Goal: Transaction & Acquisition: Purchase product/service

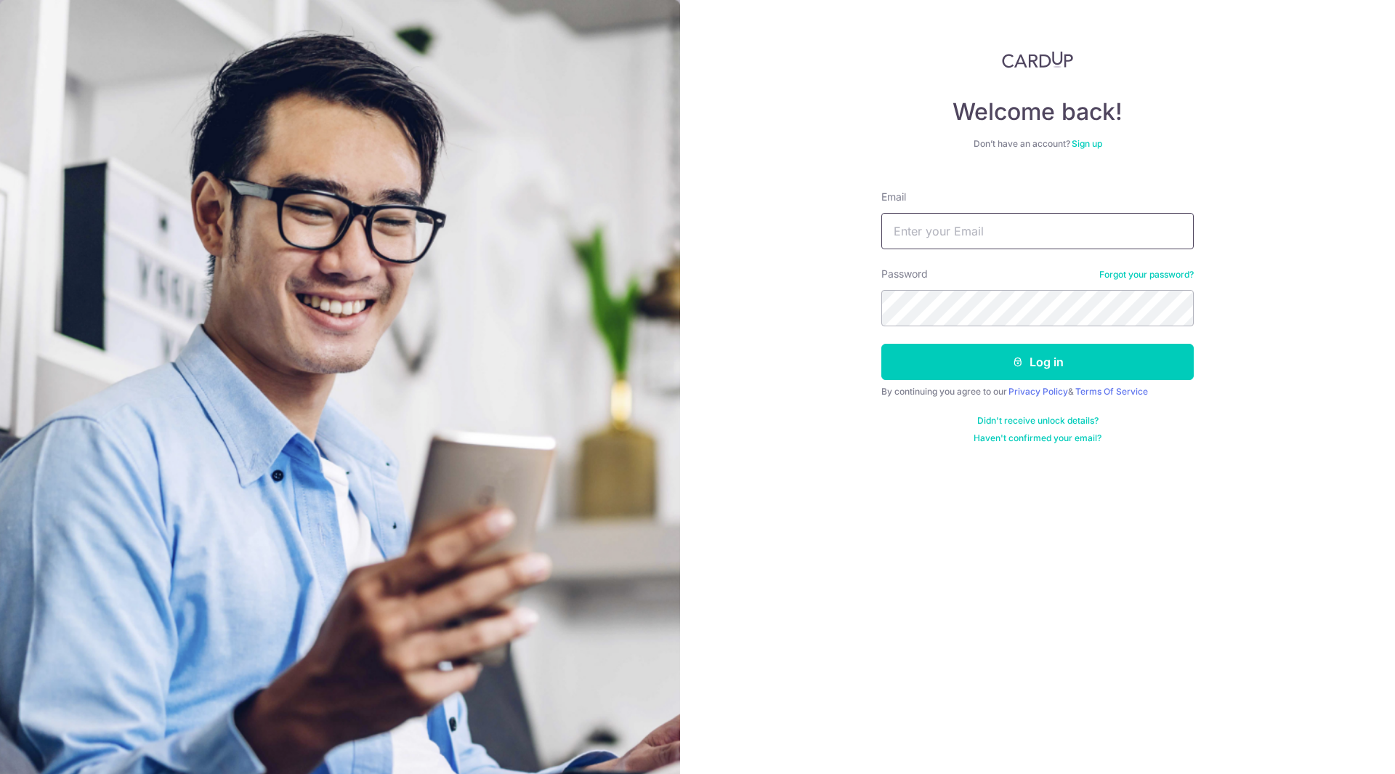
click at [1008, 232] on input "Email" at bounding box center [1037, 231] width 312 height 36
type input "gabriellim83@gmail.com"
click at [881, 344] on button "Log in" at bounding box center [1037, 362] width 312 height 36
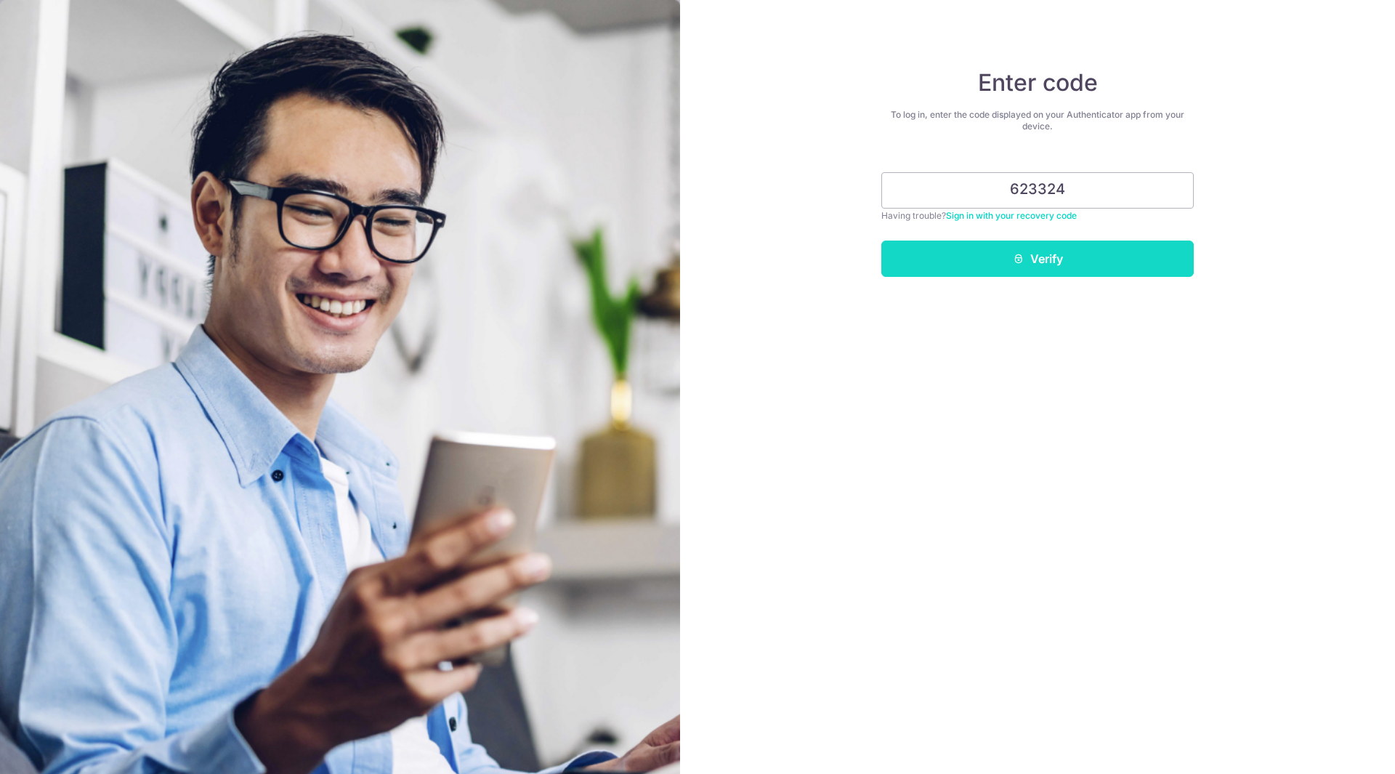
type input "623324"
click at [1128, 248] on button "Verify" at bounding box center [1037, 258] width 312 height 36
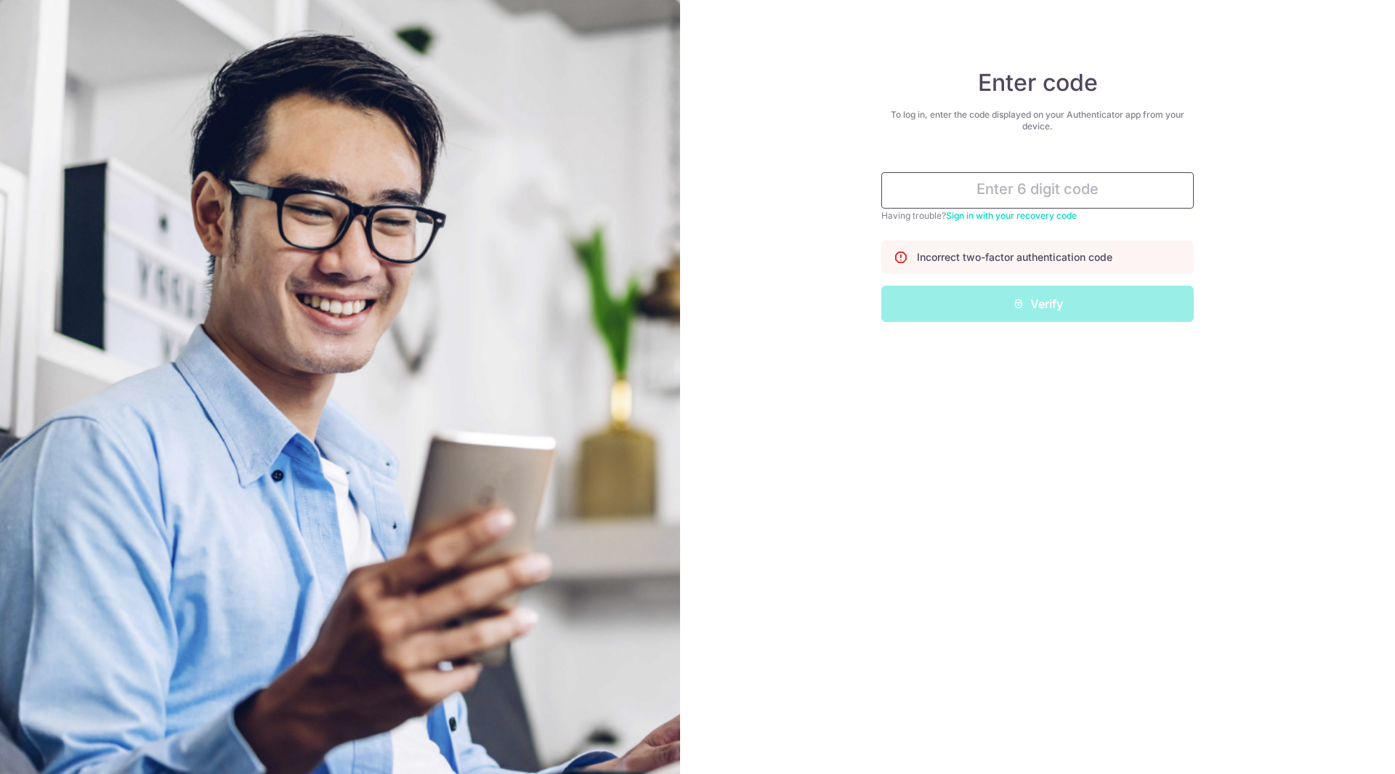
click at [1132, 195] on input "text" at bounding box center [1037, 190] width 312 height 36
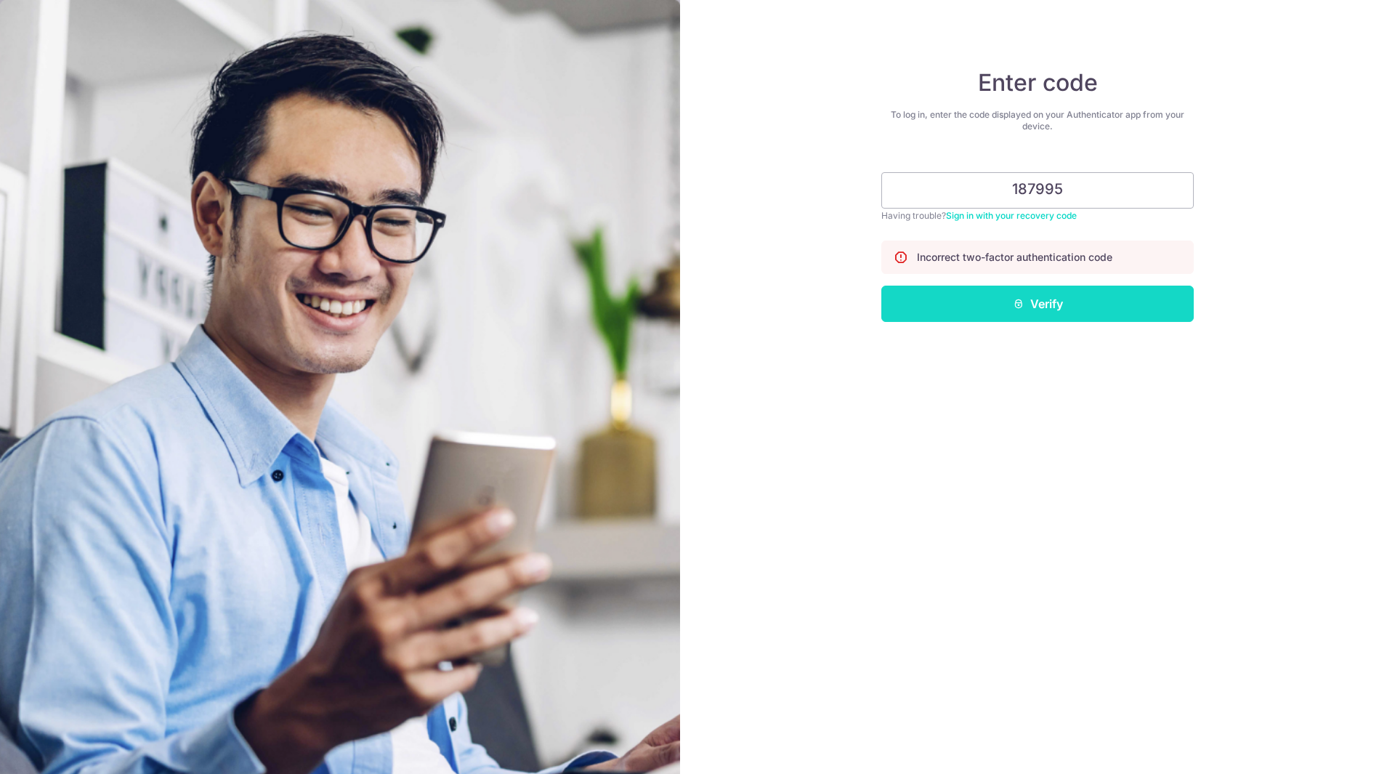
type input "187995"
click at [1082, 299] on button "Verify" at bounding box center [1037, 303] width 312 height 36
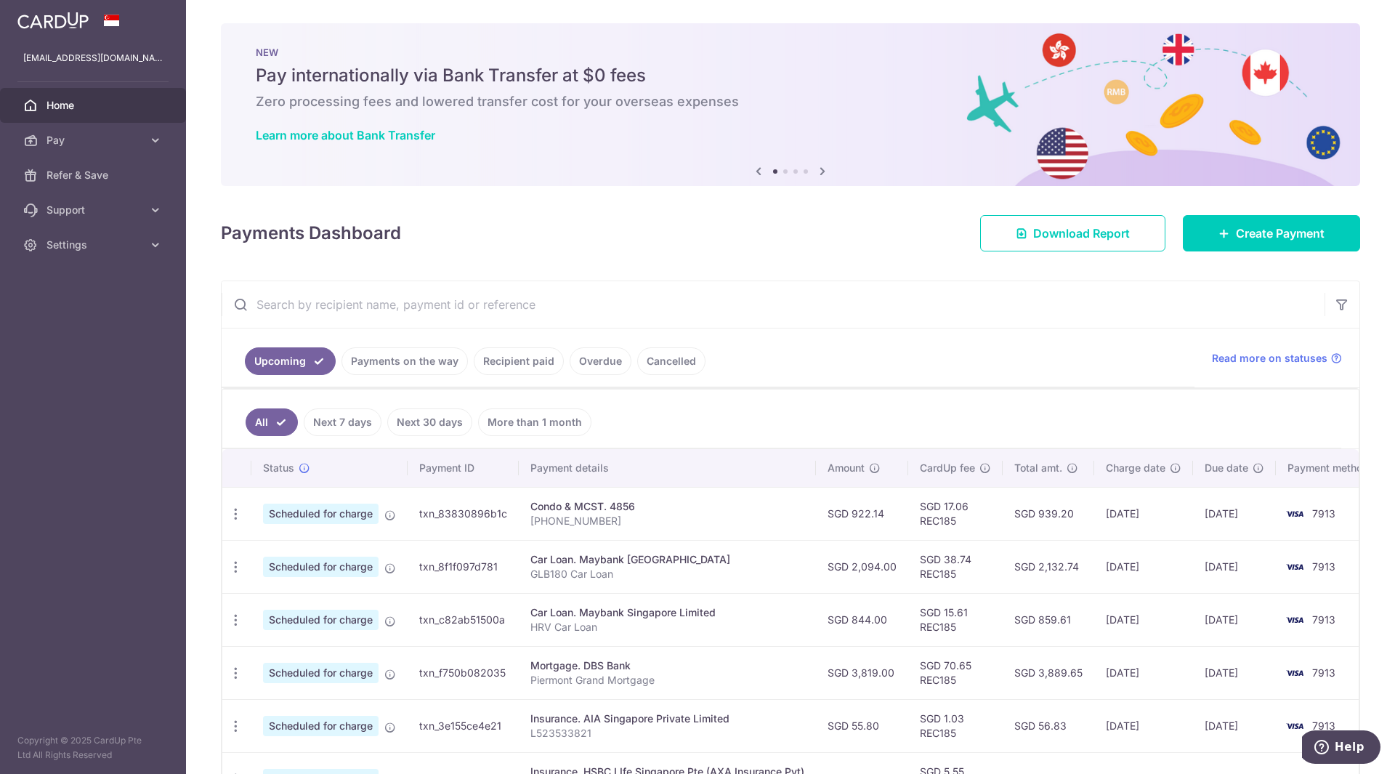
click at [529, 357] on link "Recipient paid" at bounding box center [519, 361] width 90 height 28
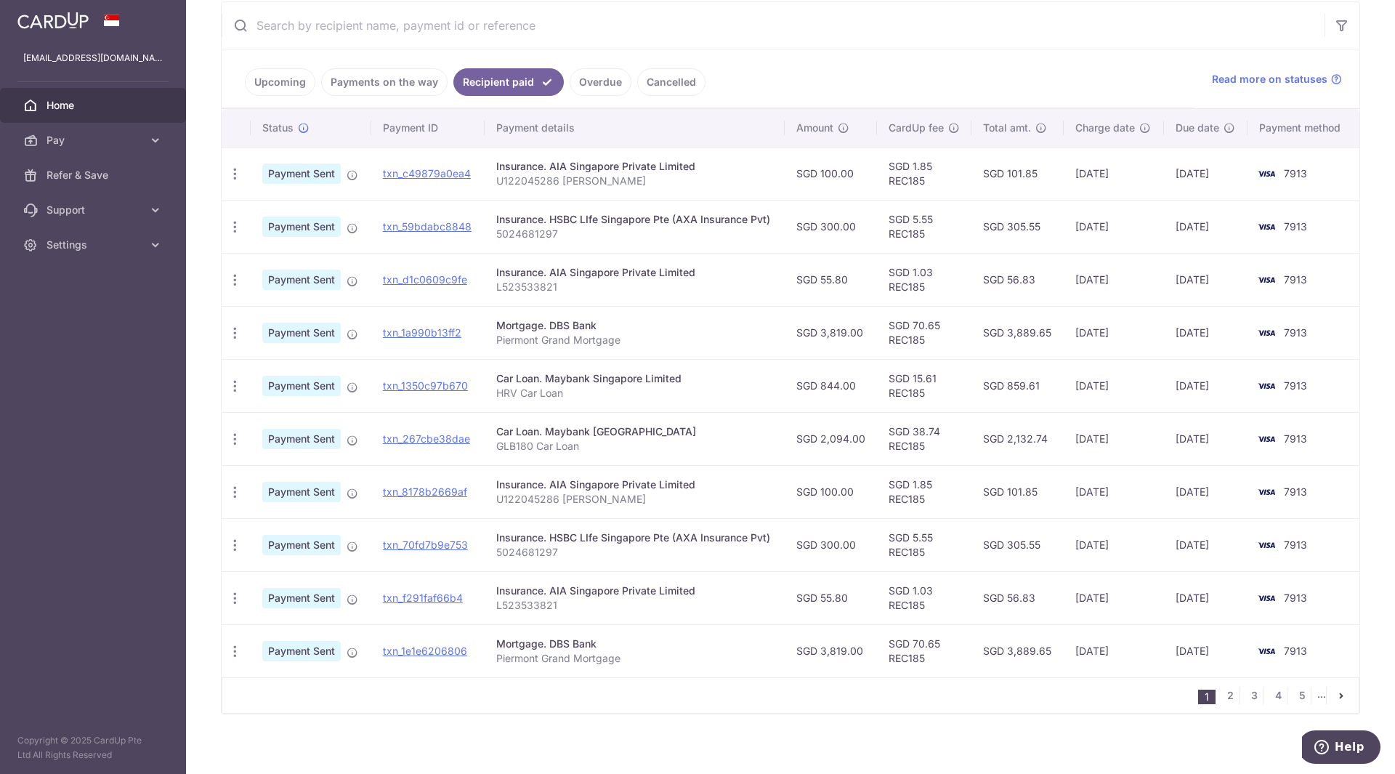
scroll to position [280, 0]
click at [1221, 693] on link "2" at bounding box center [1229, 694] width 17 height 17
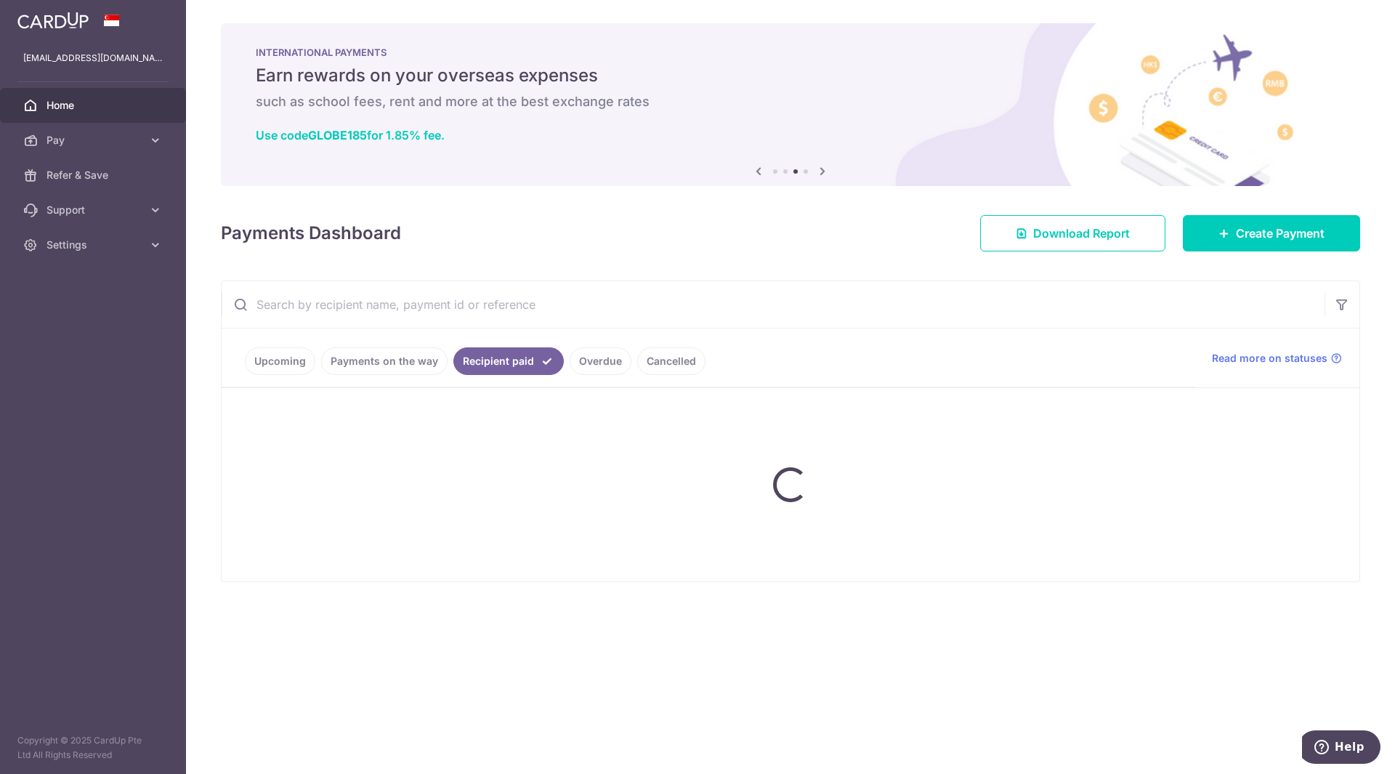
scroll to position [0, 0]
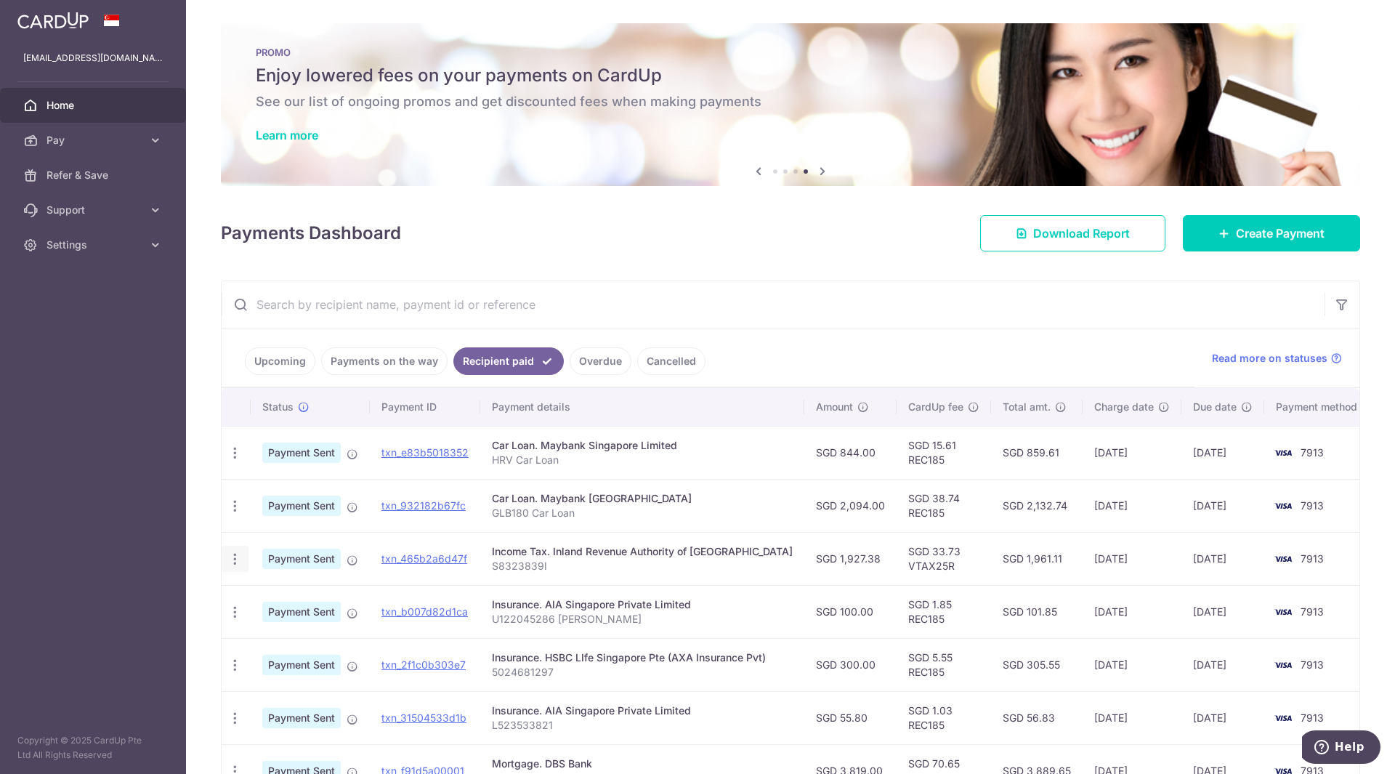
click at [233, 563] on icon "button" at bounding box center [234, 558] width 15 height 15
click at [583, 561] on p "S8323839I" at bounding box center [642, 566] width 301 height 15
click at [450, 555] on link "txn_465b2a6d47f" at bounding box center [424, 558] width 86 height 12
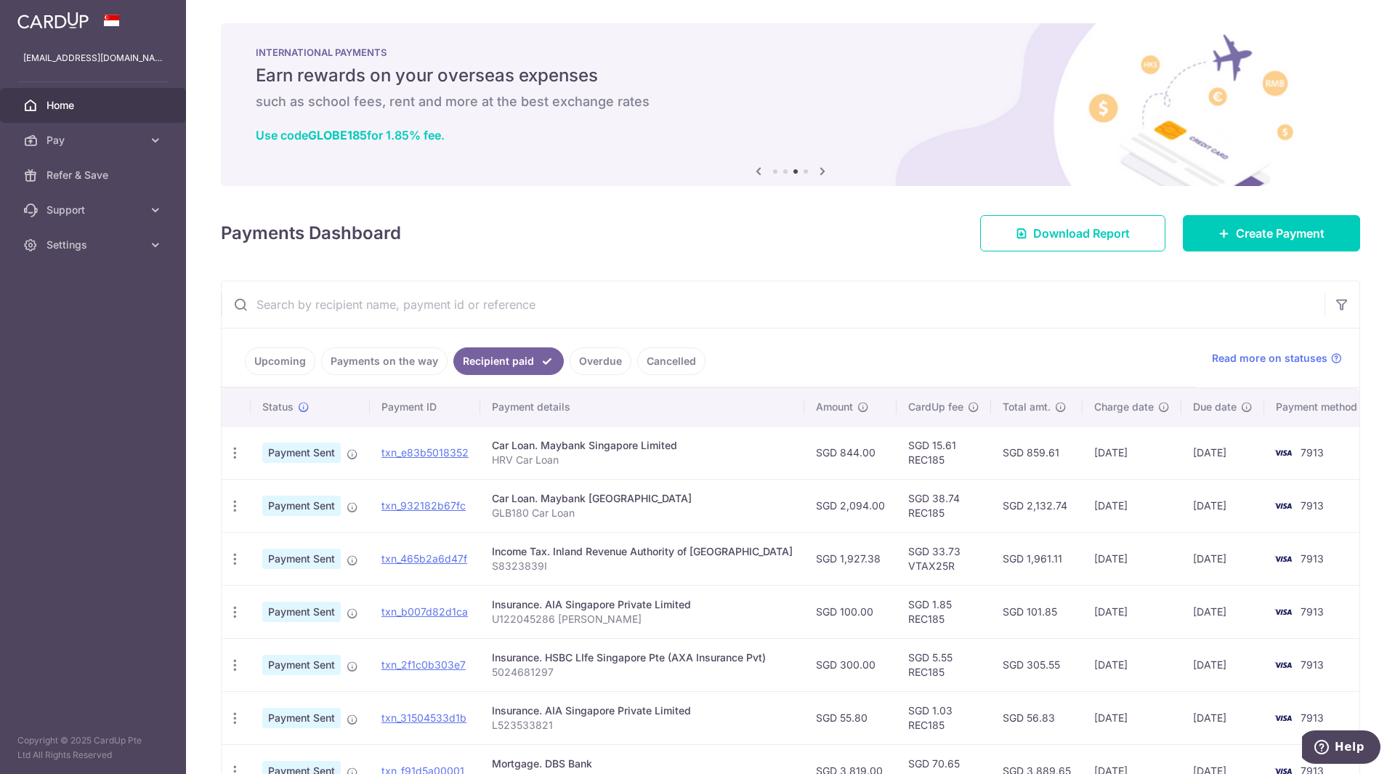
click at [289, 365] on link "Upcoming" at bounding box center [280, 361] width 70 height 28
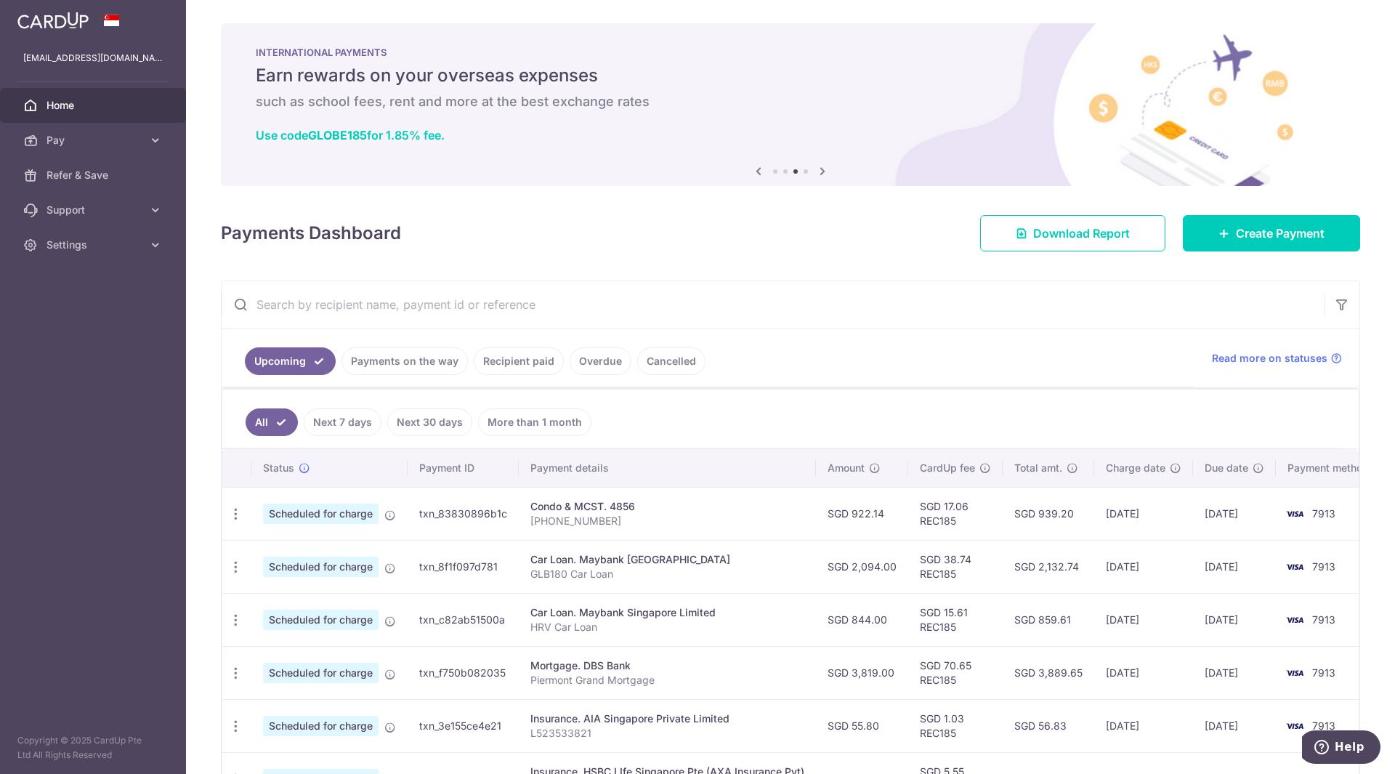
click at [378, 309] on input "text" at bounding box center [773, 304] width 1103 height 46
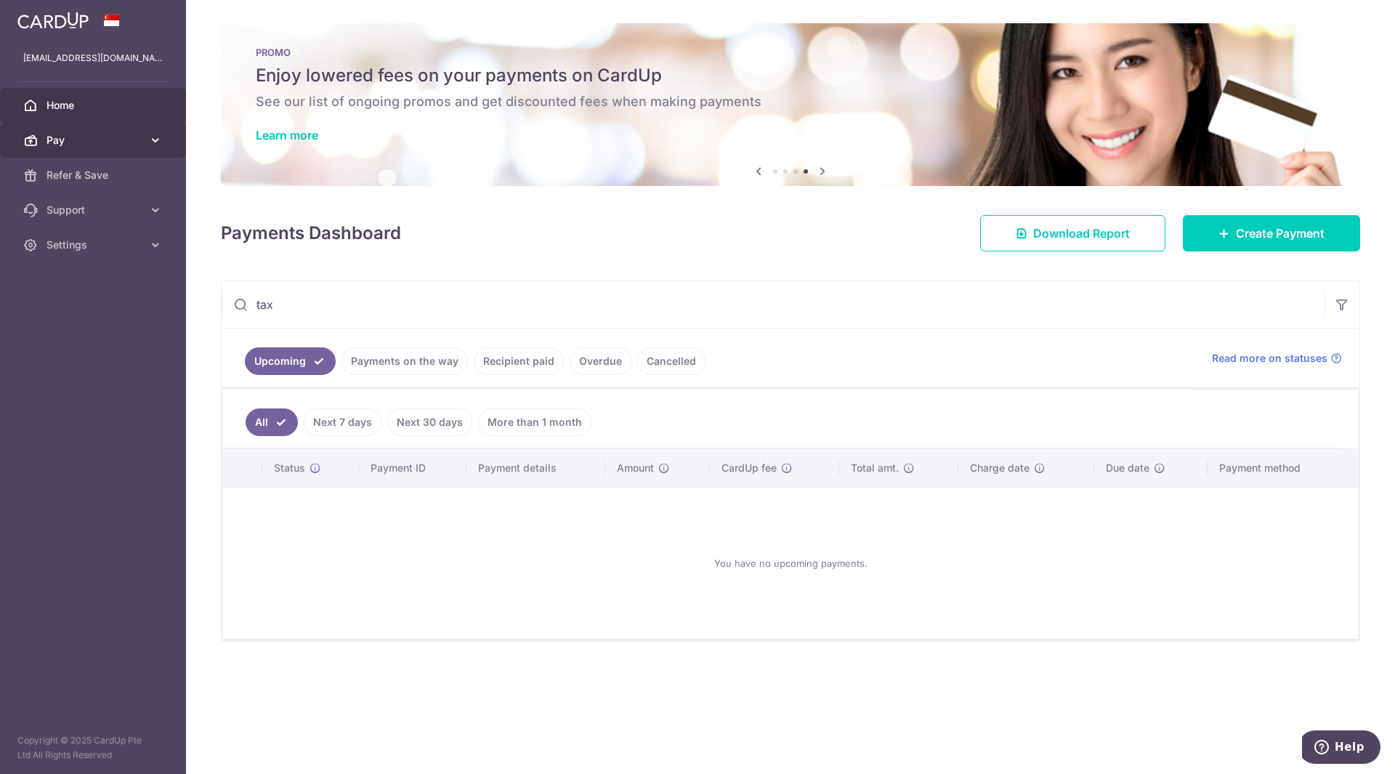
type input "tax"
click at [145, 142] on link "Pay" at bounding box center [93, 140] width 186 height 35
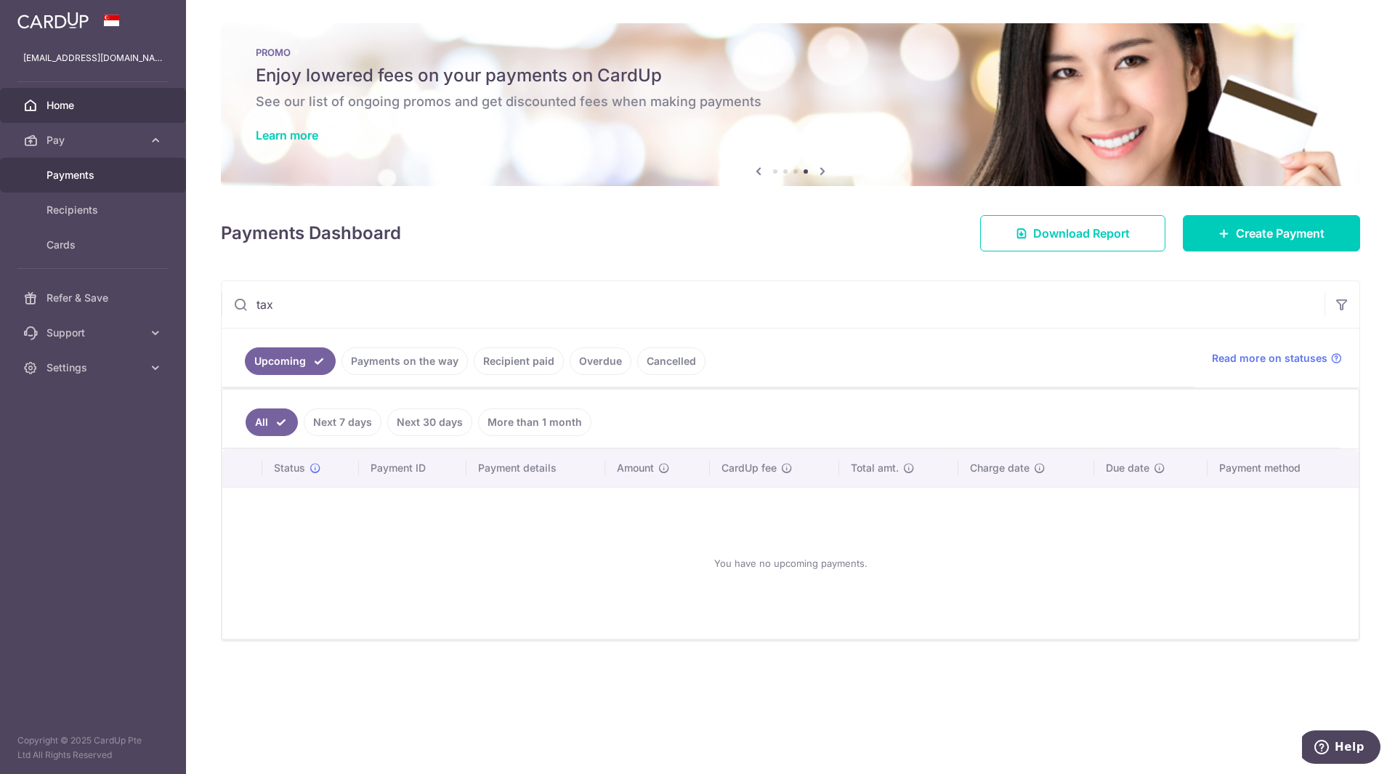
click at [78, 174] on span "Payments" at bounding box center [94, 175] width 96 height 15
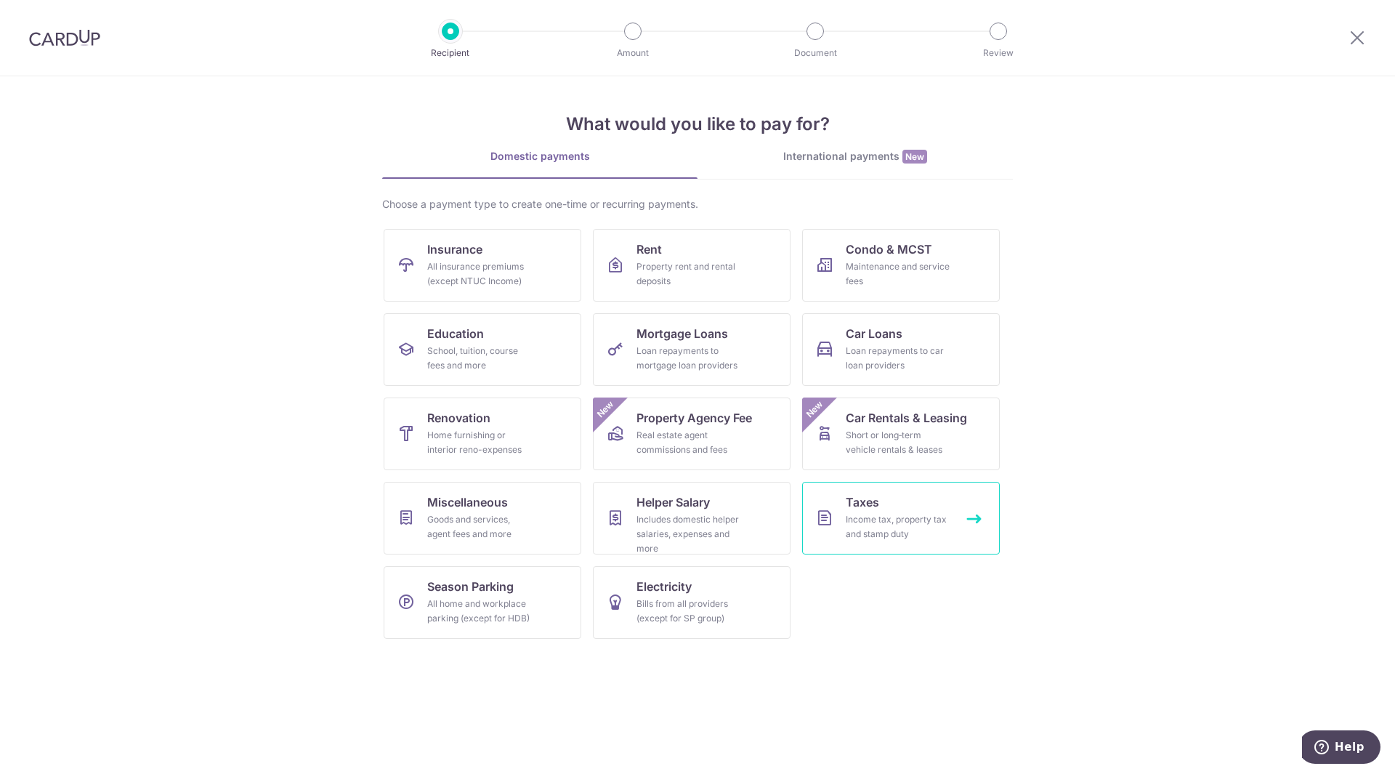
click at [870, 522] on div "Income tax, property tax and stamp duty" at bounding box center [898, 526] width 105 height 29
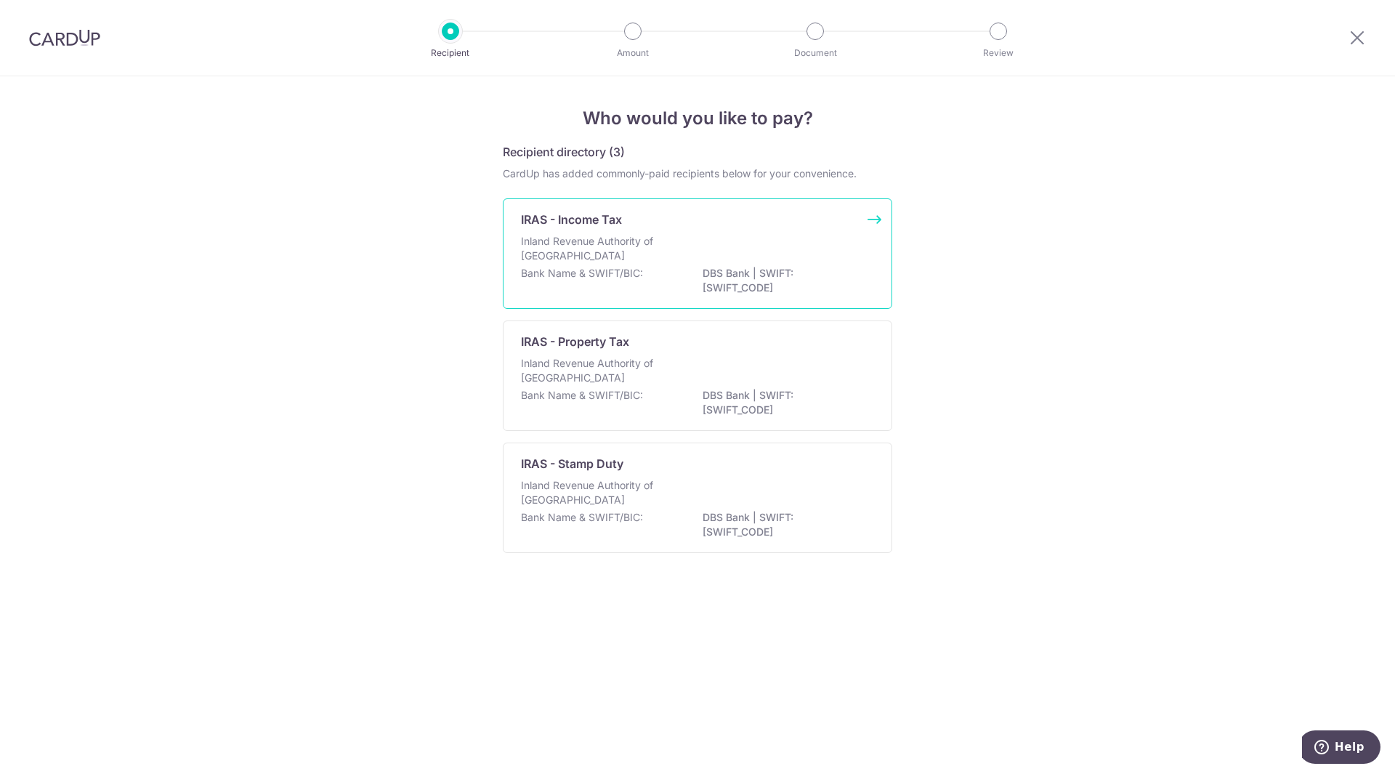
click at [628, 231] on div "IRAS - Income Tax Inland Revenue Authority of [GEOGRAPHIC_DATA] Bank Name & SWI…" at bounding box center [697, 253] width 389 height 110
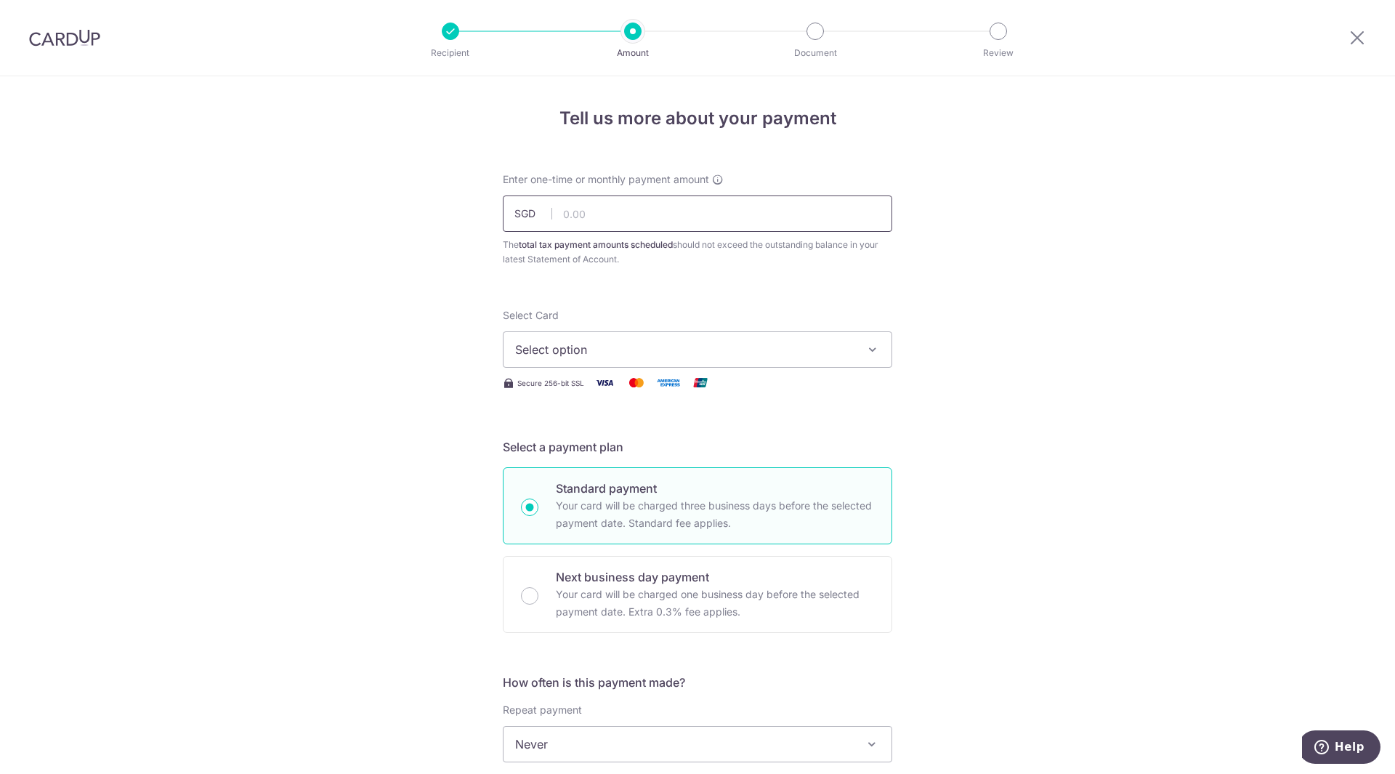
click at [623, 217] on input "text" at bounding box center [697, 213] width 389 height 36
type input "1,927.38"
click at [809, 349] on span "Select option" at bounding box center [684, 349] width 339 height 17
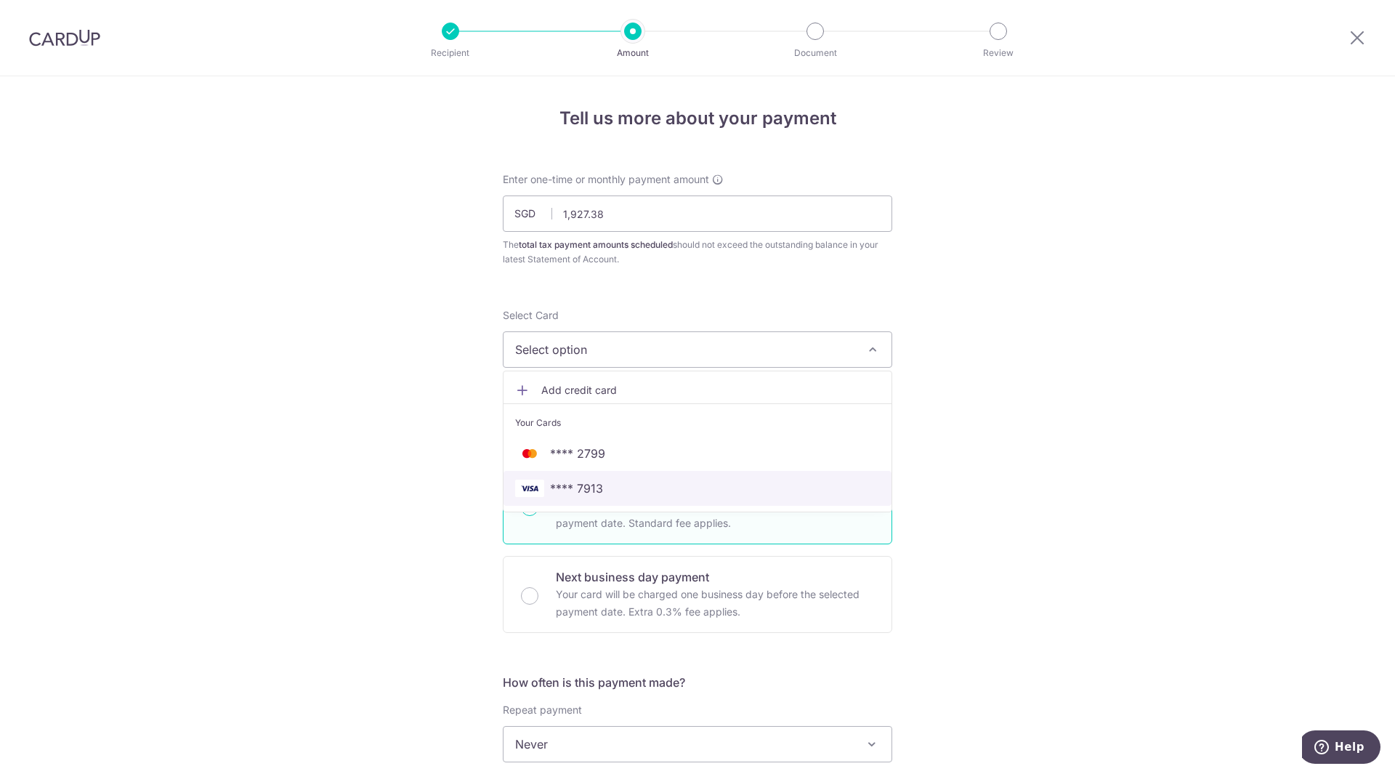
click at [593, 486] on span "**** 7913" at bounding box center [576, 487] width 53 height 17
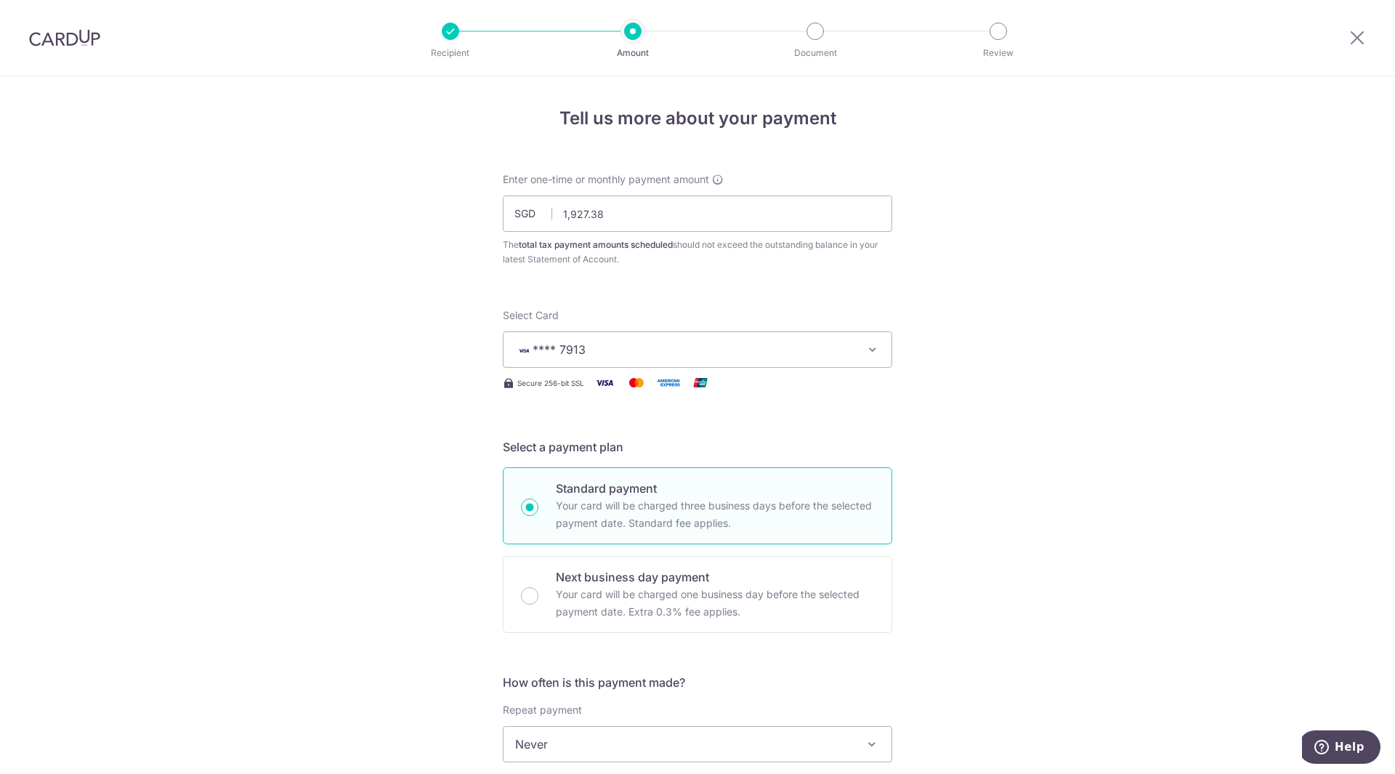
click at [321, 492] on div "Tell us more about your payment Enter one-time or monthly payment amount SGD 1,…" at bounding box center [697, 750] width 1395 height 1349
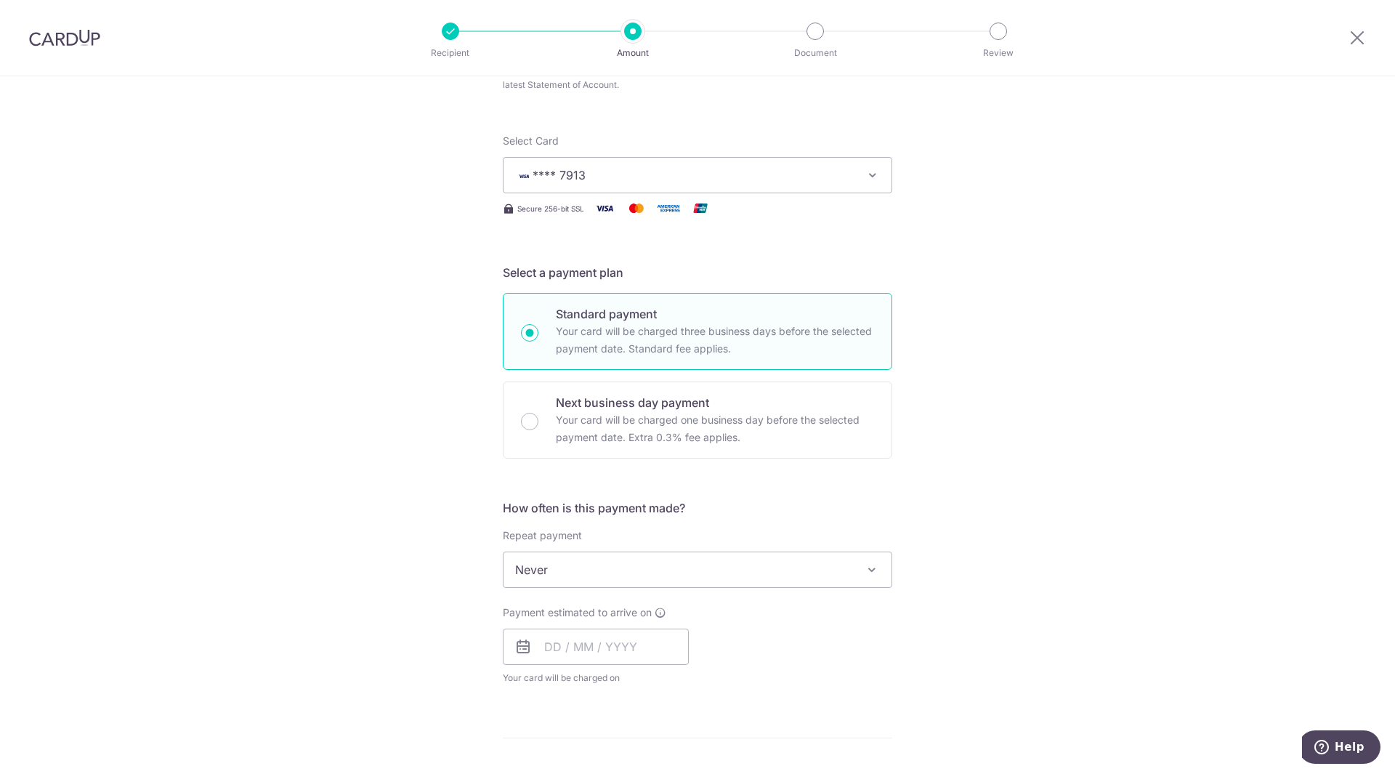
scroll to position [175, 0]
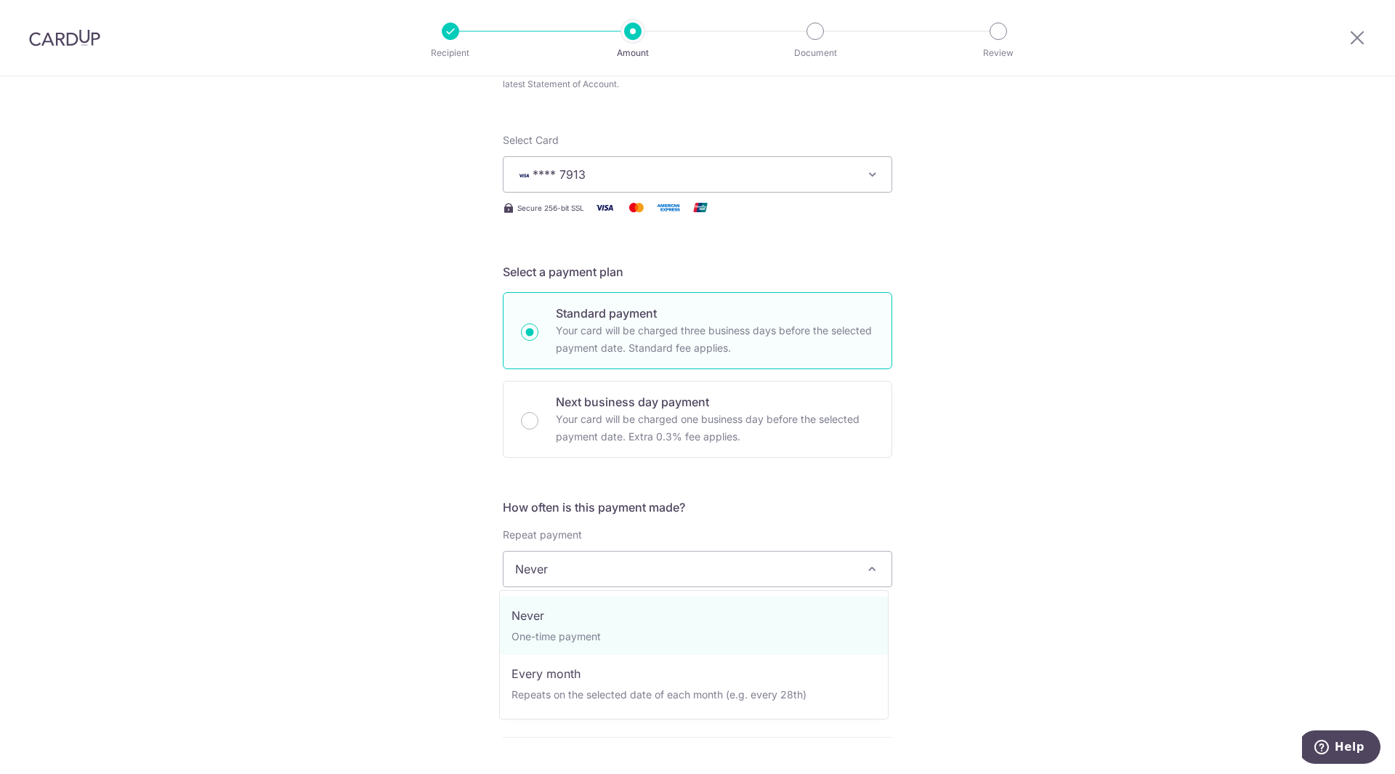
click at [581, 577] on span "Never" at bounding box center [697, 568] width 388 height 35
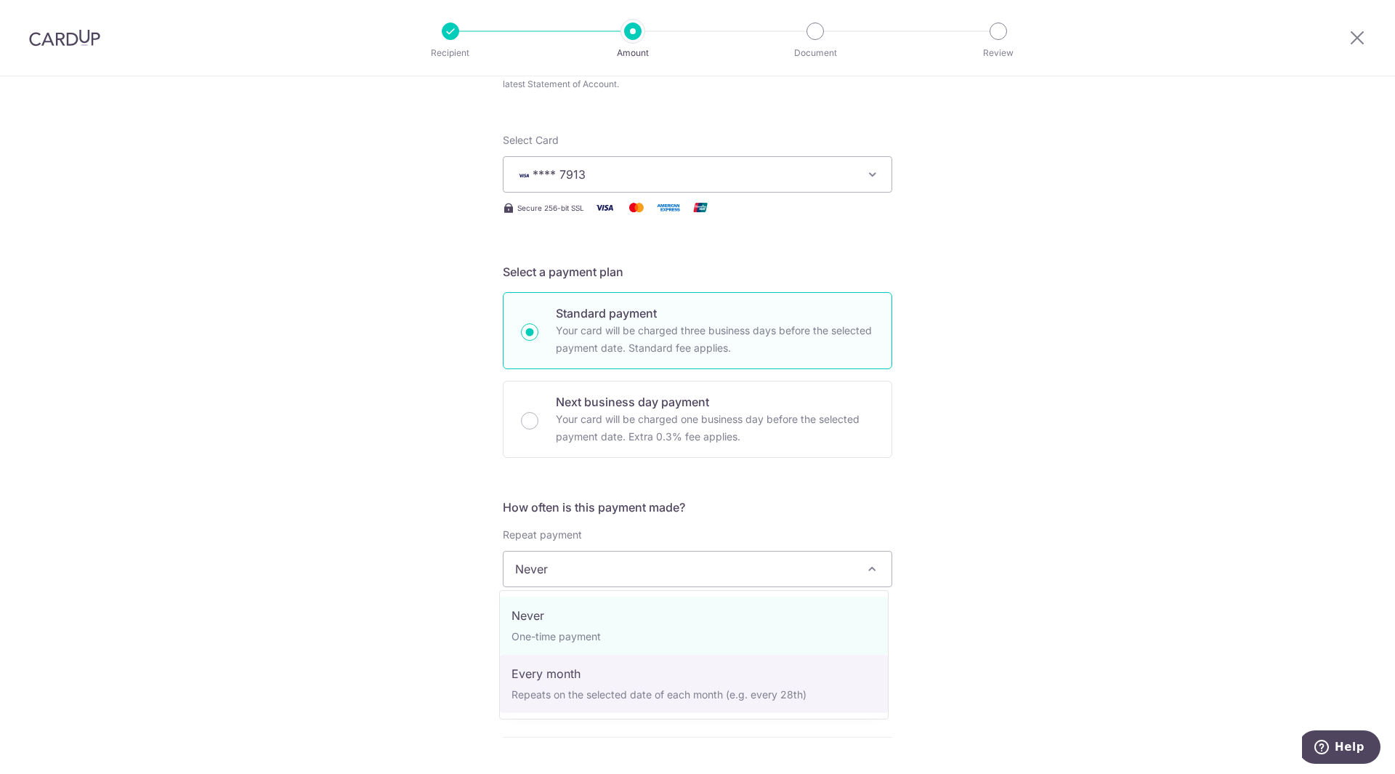
select select "3"
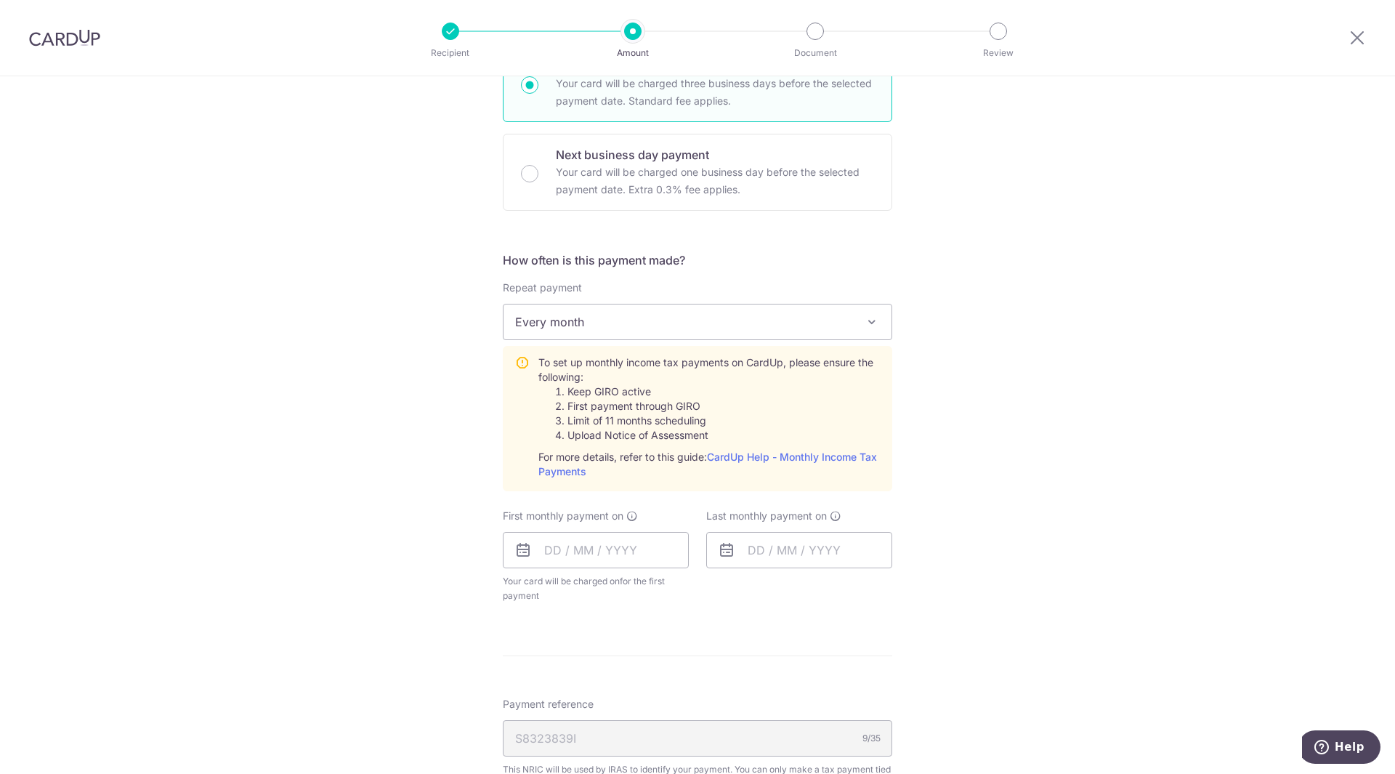
scroll to position [423, 0]
click at [610, 544] on input "text" at bounding box center [596, 549] width 186 height 36
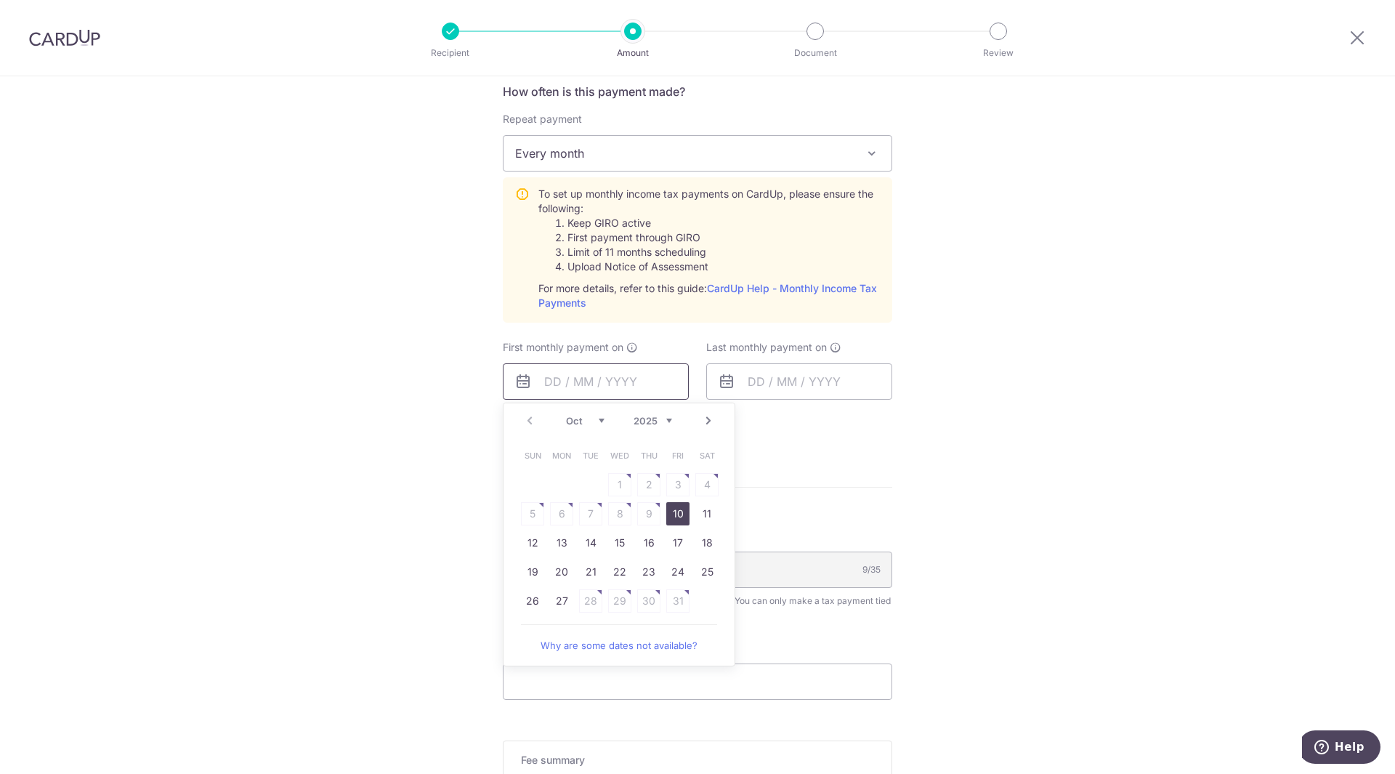
scroll to position [591, 0]
click at [666, 513] on link "10" at bounding box center [677, 512] width 23 height 23
type input "[DATE]"
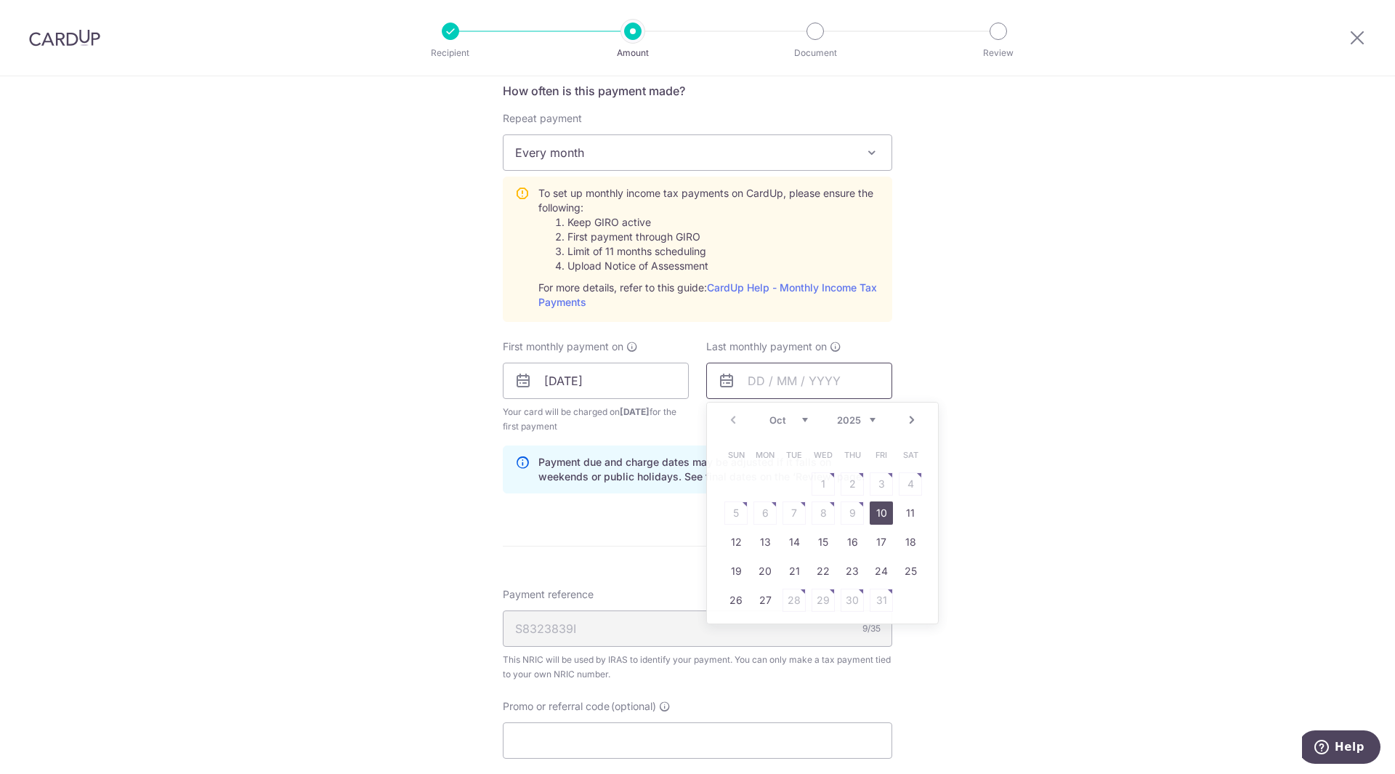
click at [784, 381] on input "text" at bounding box center [799, 380] width 186 height 36
click at [795, 421] on select "Oct Nov Dec" at bounding box center [788, 420] width 39 height 12
click at [823, 567] on link "24" at bounding box center [822, 570] width 23 height 23
click at [964, 519] on div "Tell us more about your payment Enter one-time or monthly payment amount SGD 1,…" at bounding box center [697, 272] width 1395 height 1574
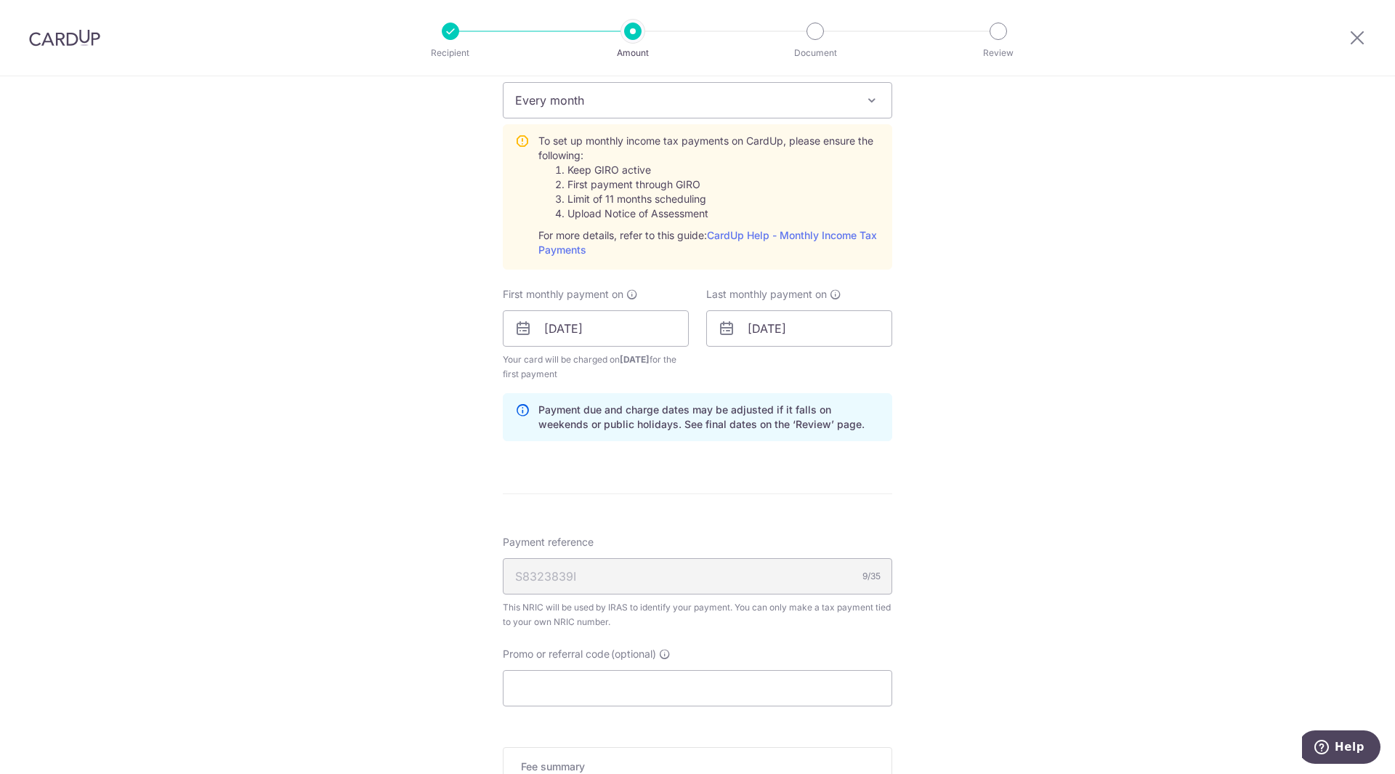
scroll to position [644, 0]
click at [857, 332] on input "24/12/2025" at bounding box center [799, 327] width 186 height 36
click at [848, 519] on link "25" at bounding box center [851, 517] width 23 height 23
type input "25/12/2025"
click at [976, 527] on div "Tell us more about your payment Enter one-time or monthly payment amount SGD 1,…" at bounding box center [697, 219] width 1395 height 1574
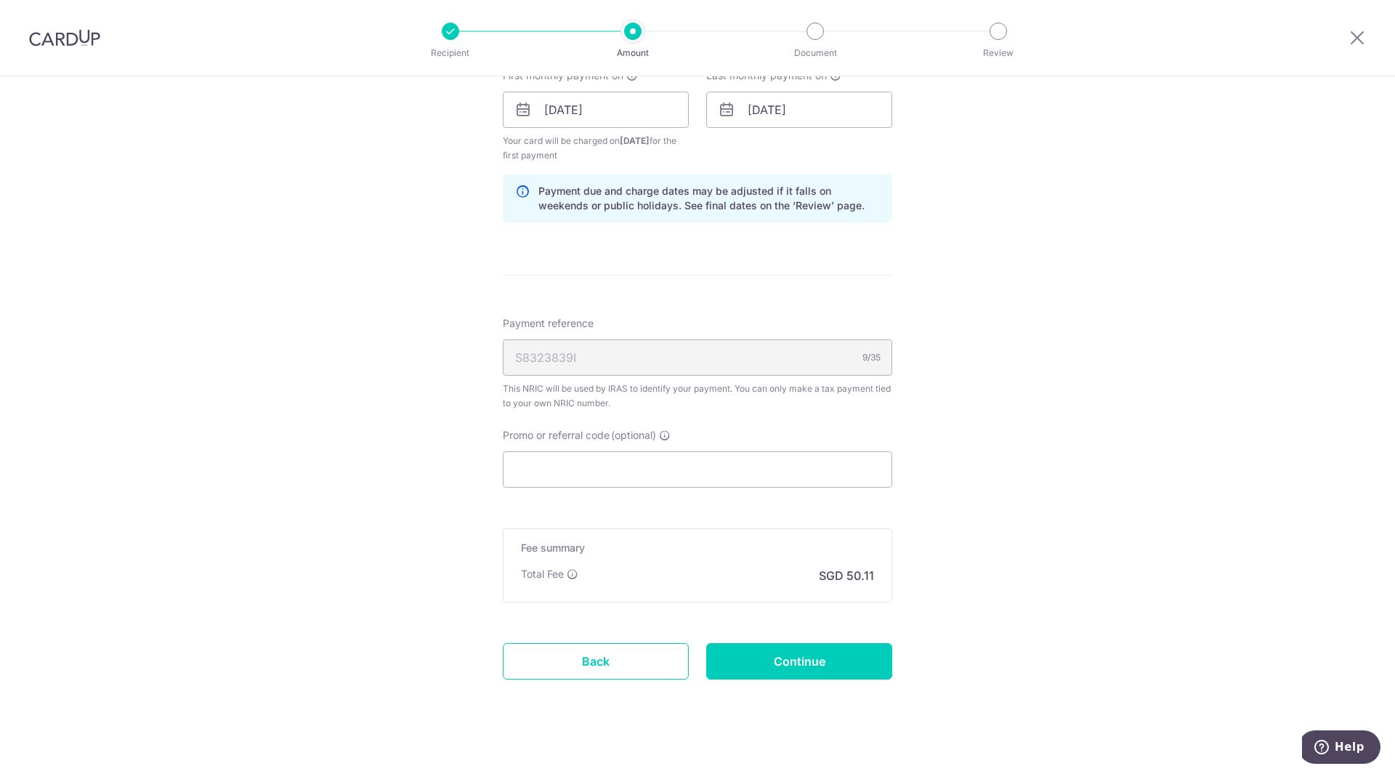
scroll to position [877, 0]
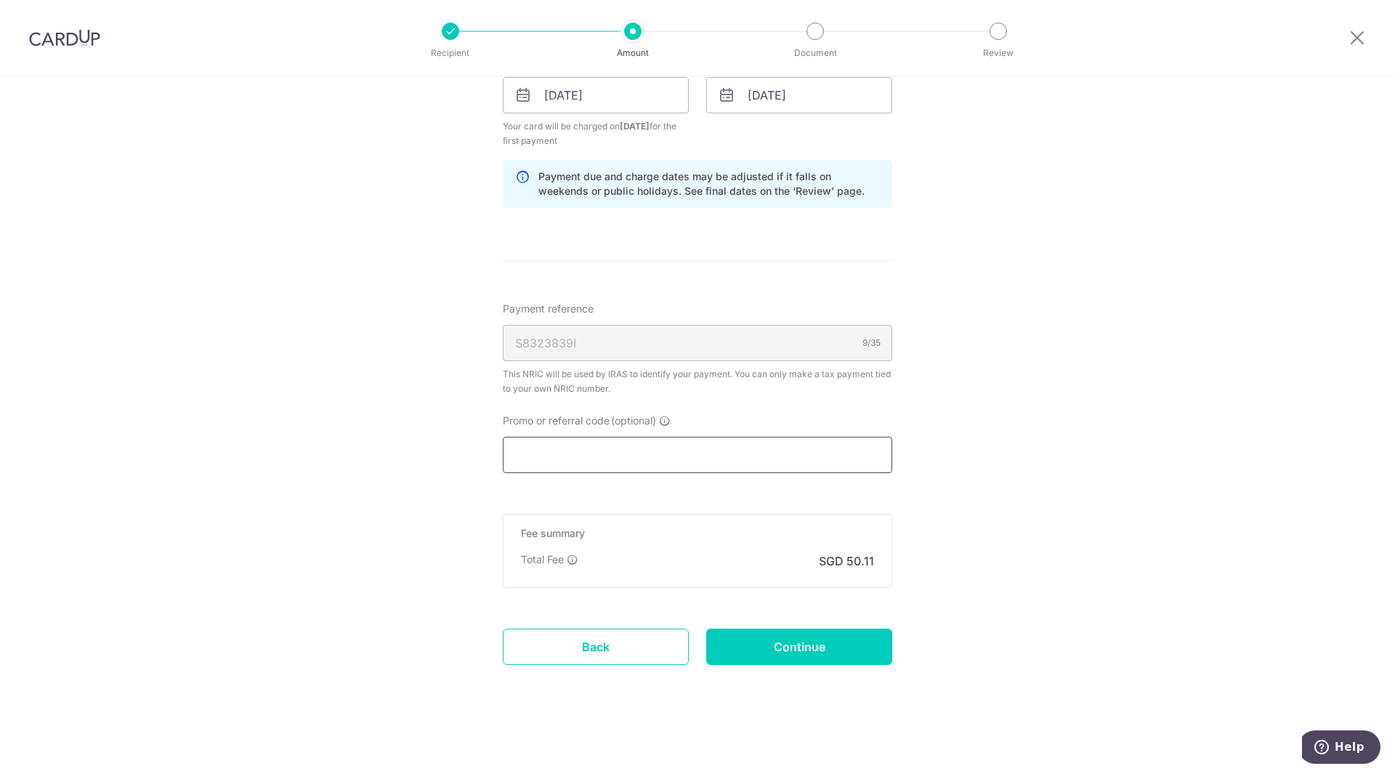
click at [808, 460] on input "Promo or referral code (optional)" at bounding box center [697, 455] width 389 height 36
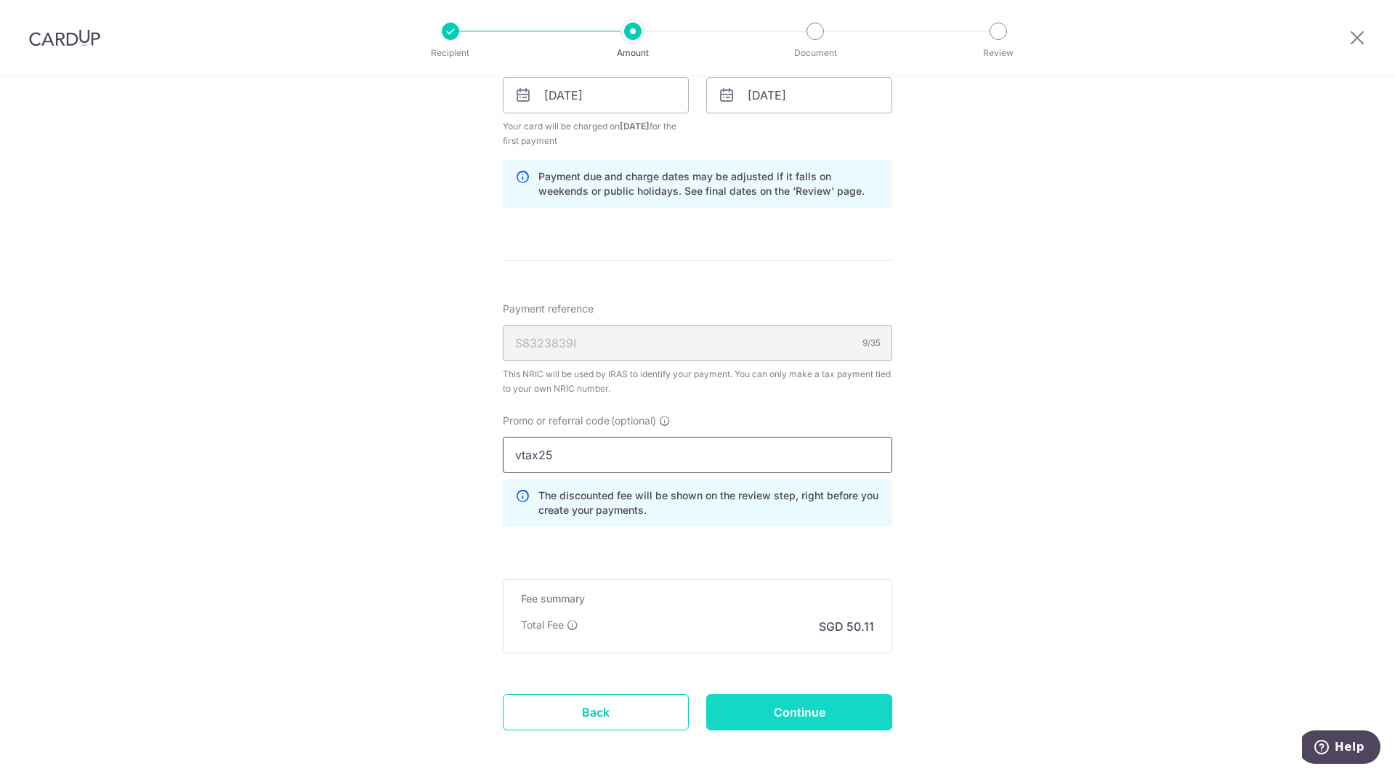
type input "vtax25"
click at [811, 713] on input "Continue" at bounding box center [799, 712] width 186 height 36
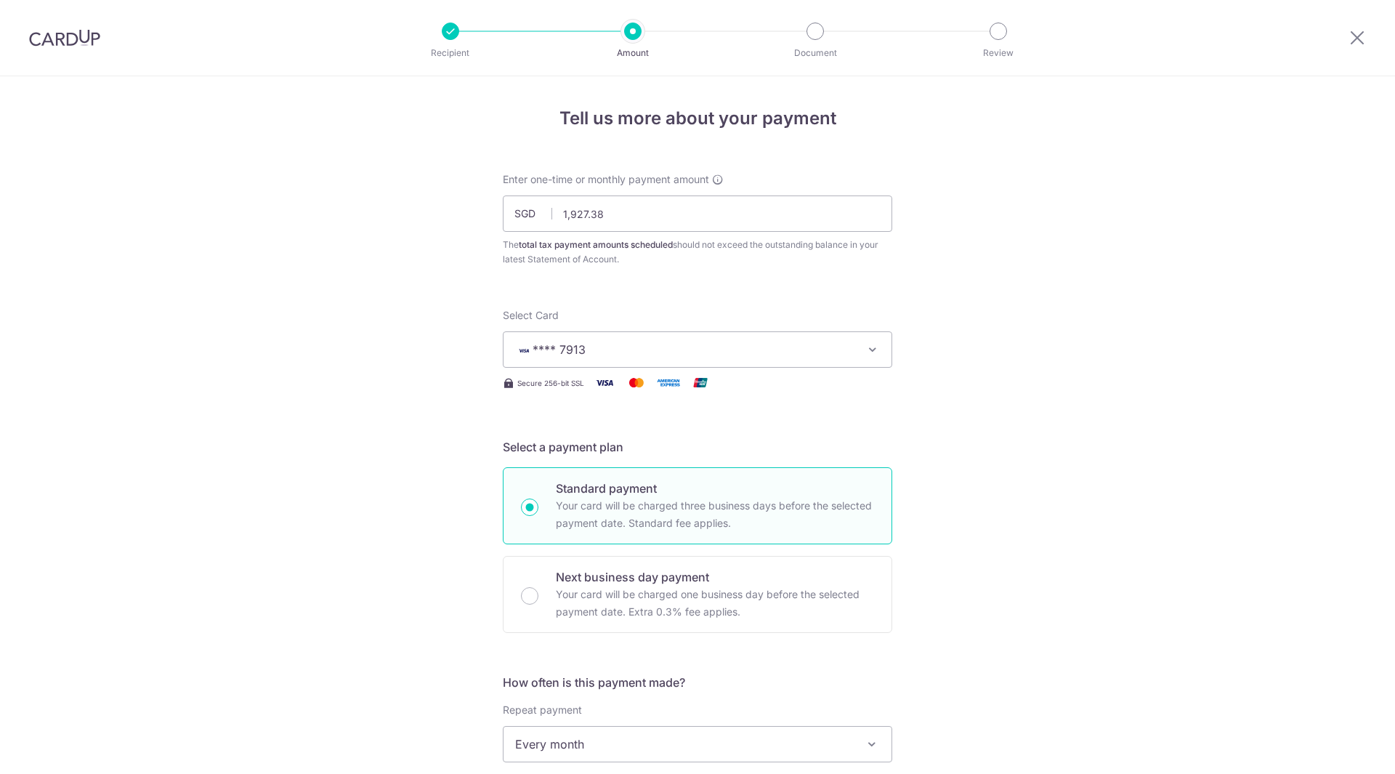
scroll to position [737, 0]
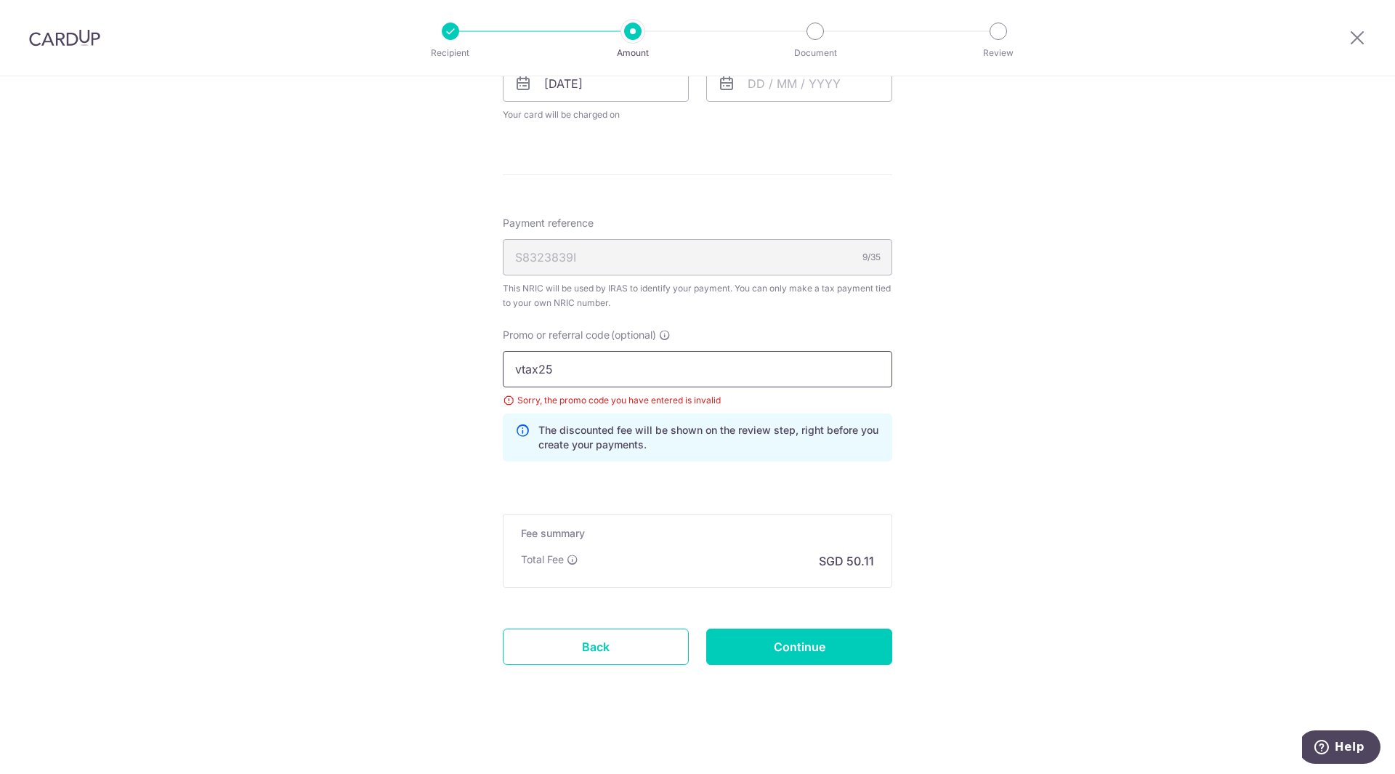
click at [655, 374] on input "vtax25" at bounding box center [697, 369] width 389 height 36
type input "vtax25r"
click at [753, 635] on input "Continue" at bounding box center [799, 646] width 186 height 36
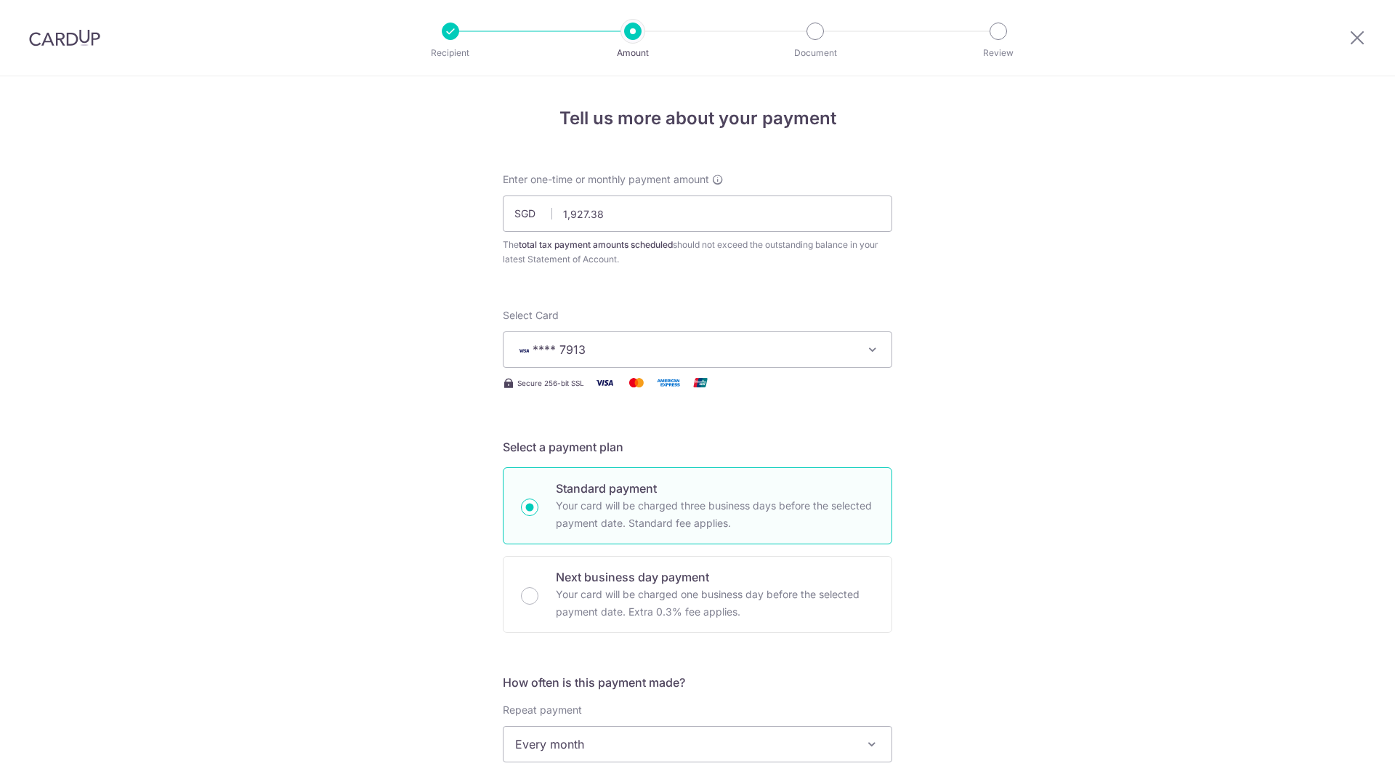
scroll to position [666, 0]
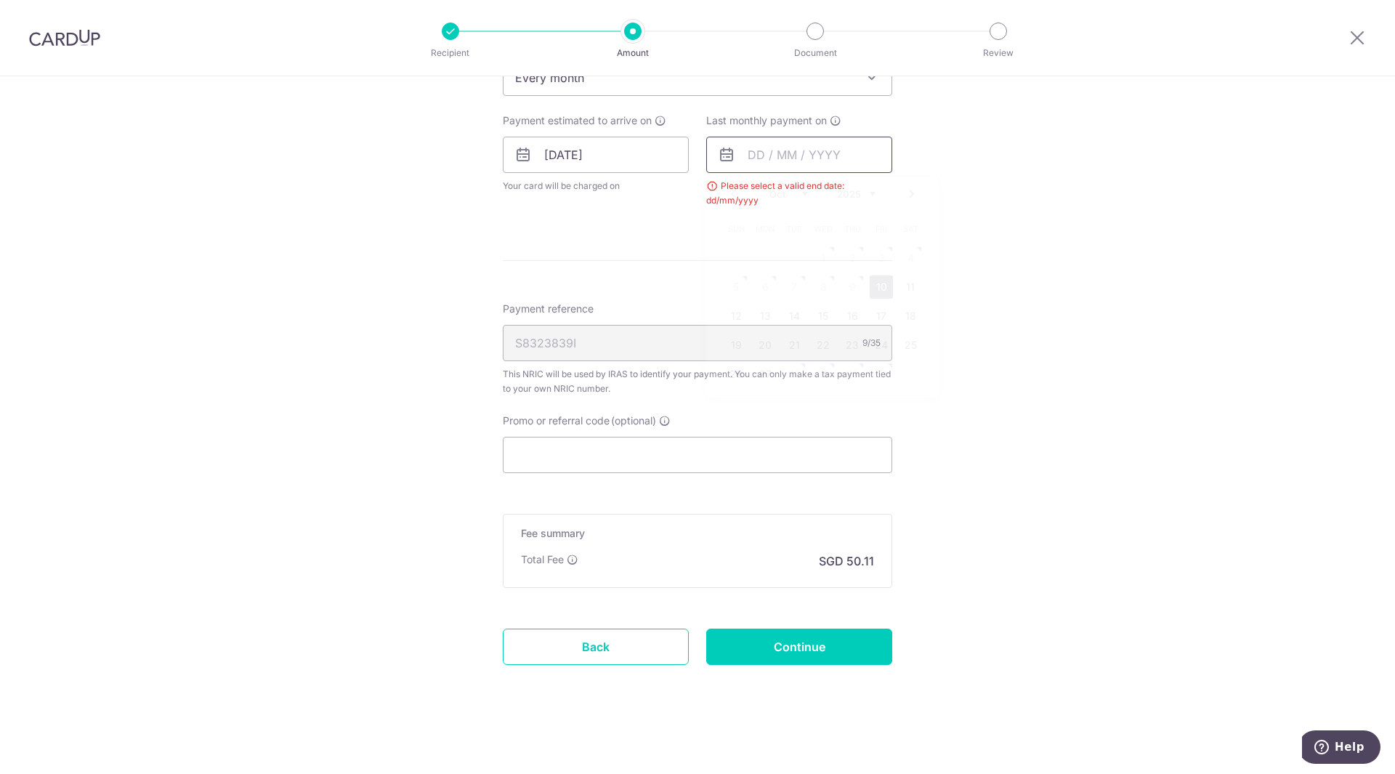
click at [795, 155] on input "text" at bounding box center [799, 155] width 186 height 36
click at [791, 188] on select "Oct Nov Dec" at bounding box center [788, 194] width 39 height 12
click at [849, 338] on link "25" at bounding box center [851, 344] width 23 height 23
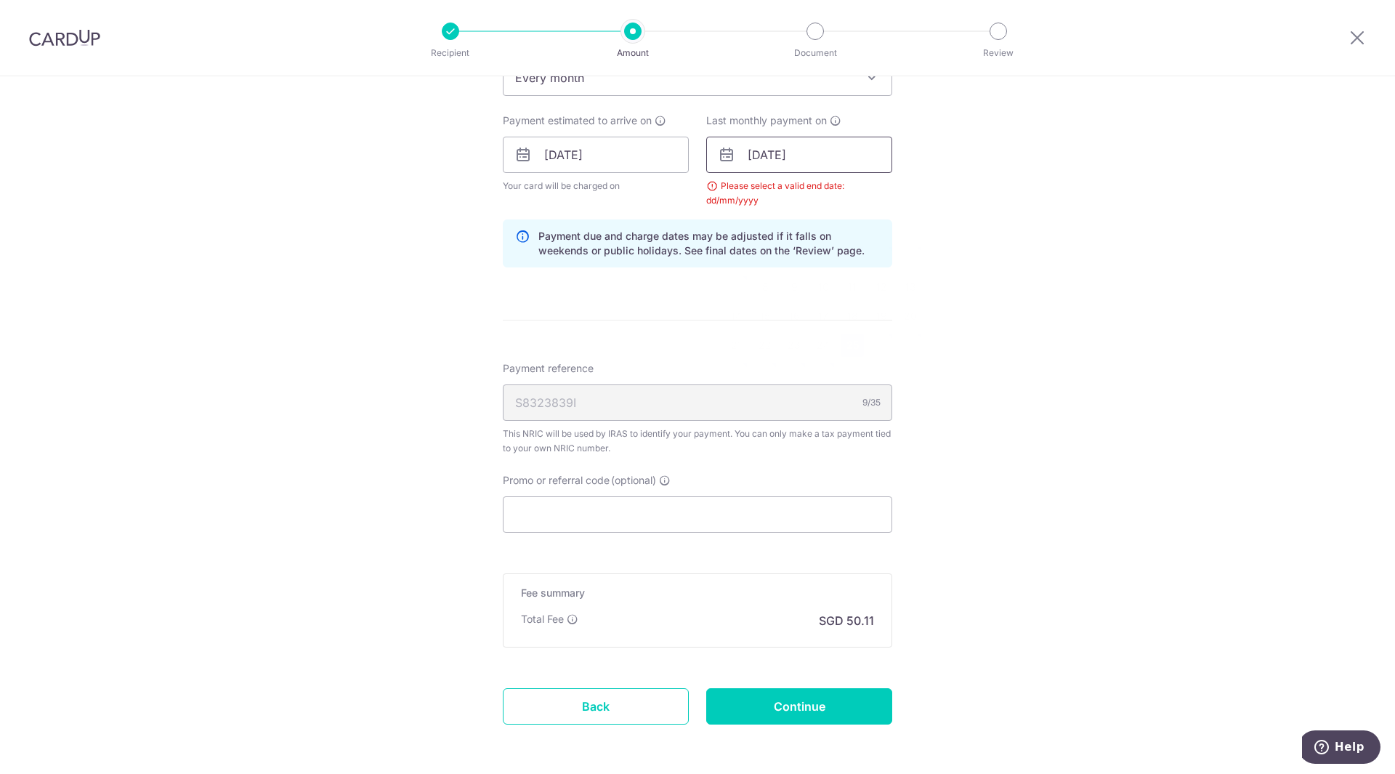
click at [805, 162] on input "[DATE]" at bounding box center [799, 155] width 186 height 36
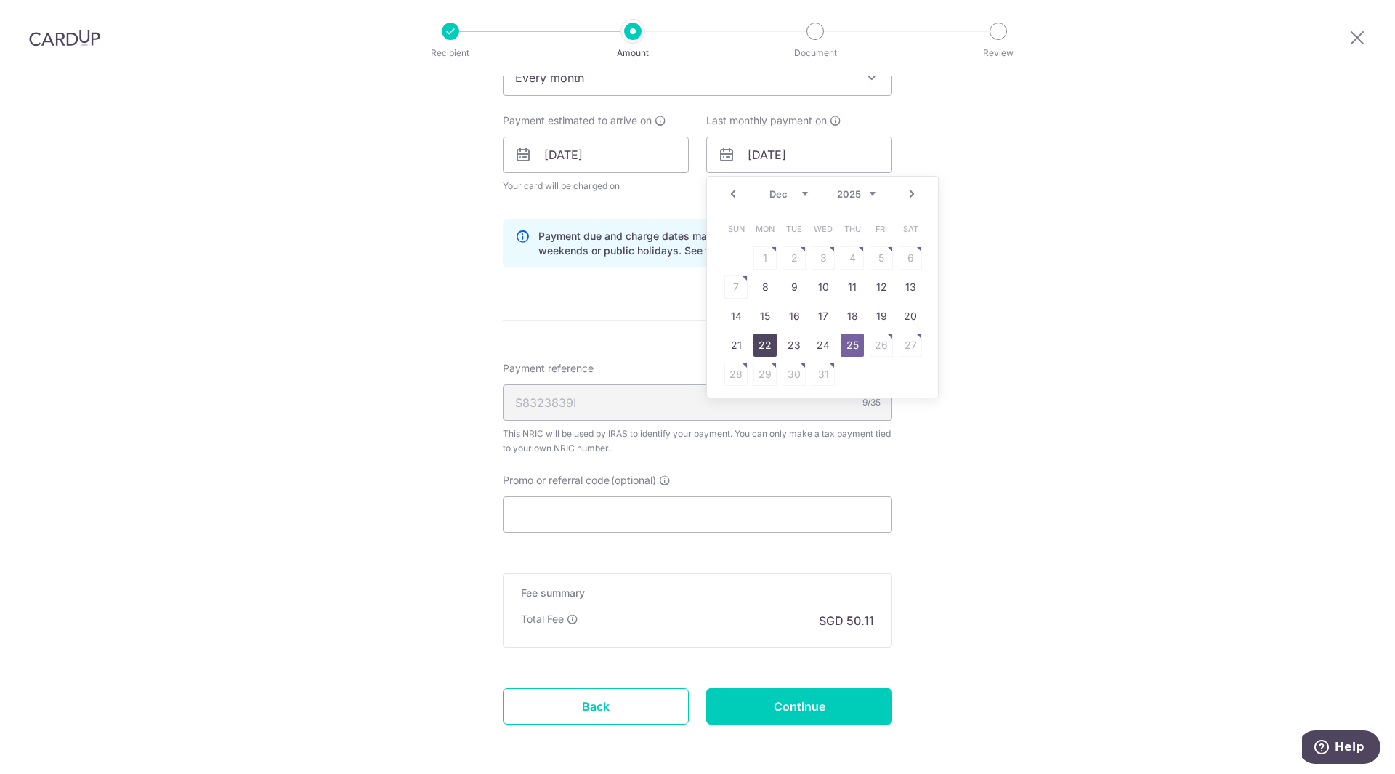
click at [758, 349] on link "22" at bounding box center [764, 344] width 23 height 23
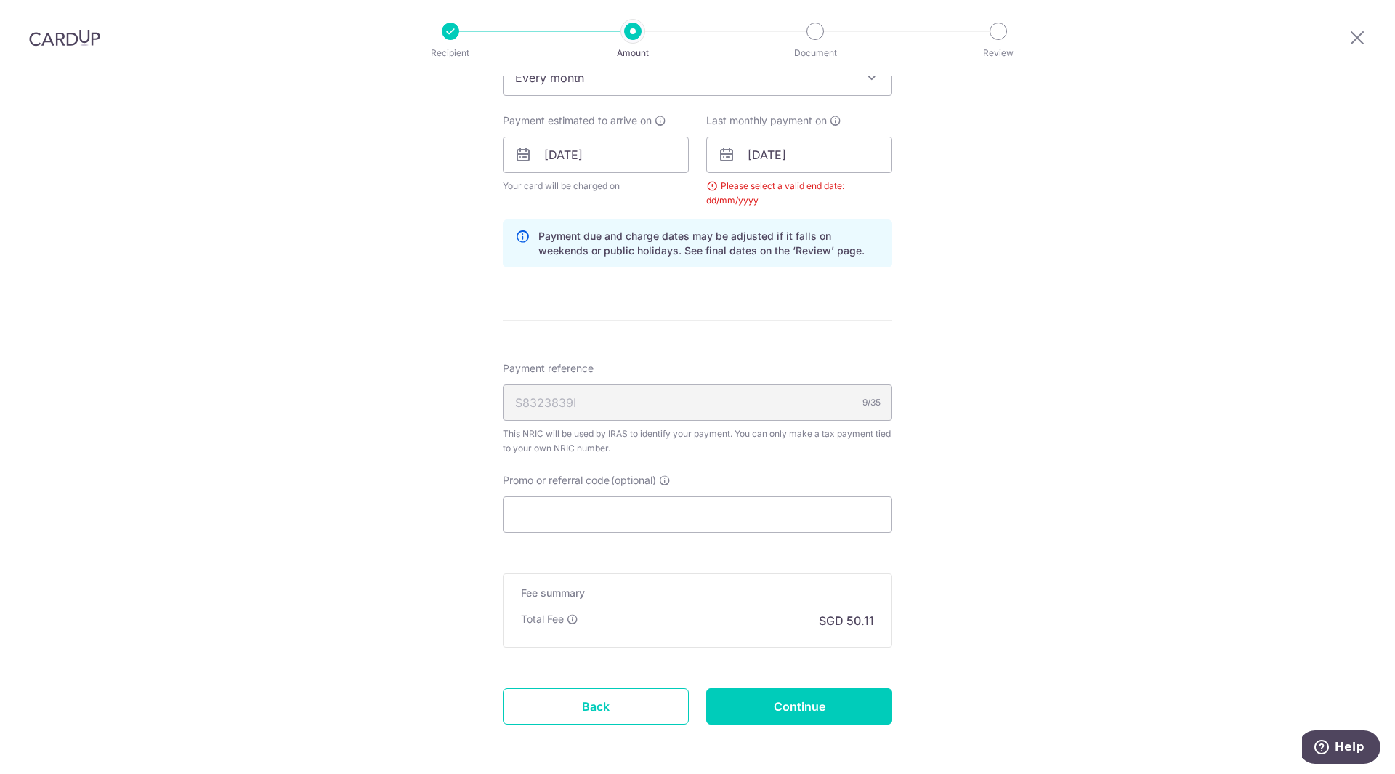
click at [939, 345] on div "Tell us more about your payment Enter one-time or monthly payment amount SGD 1,…" at bounding box center [697, 121] width 1395 height 1423
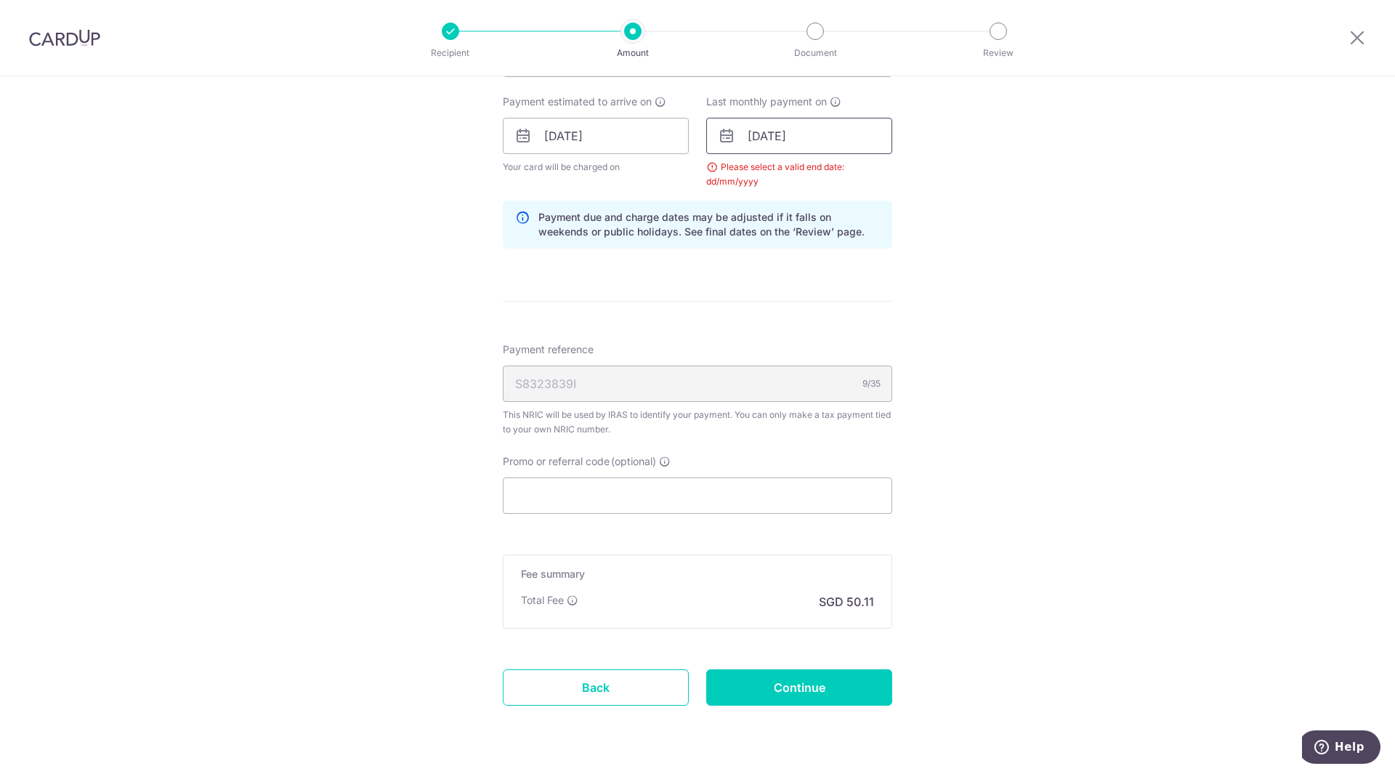
scroll to position [686, 0]
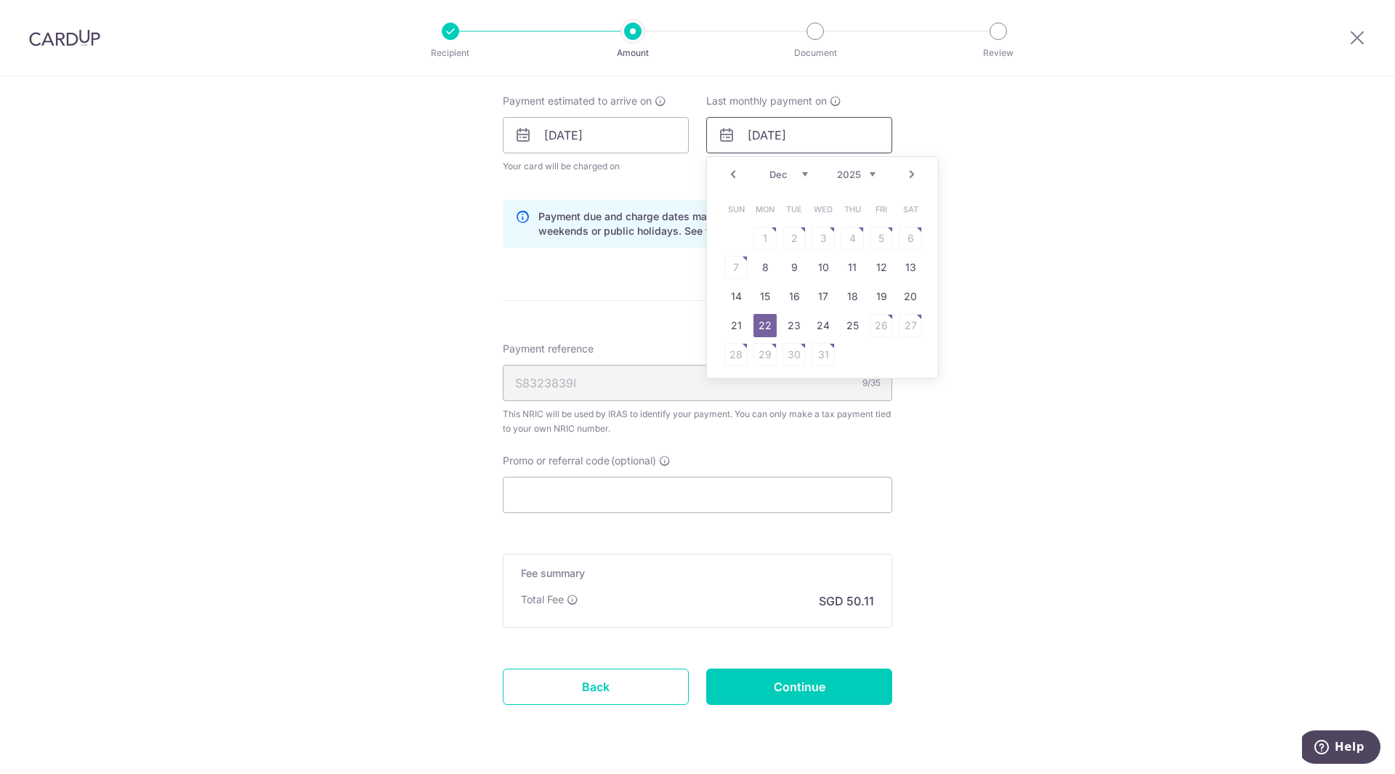
click at [819, 142] on input "[DATE]" at bounding box center [799, 135] width 186 height 36
click at [871, 270] on link "12" at bounding box center [881, 267] width 23 height 23
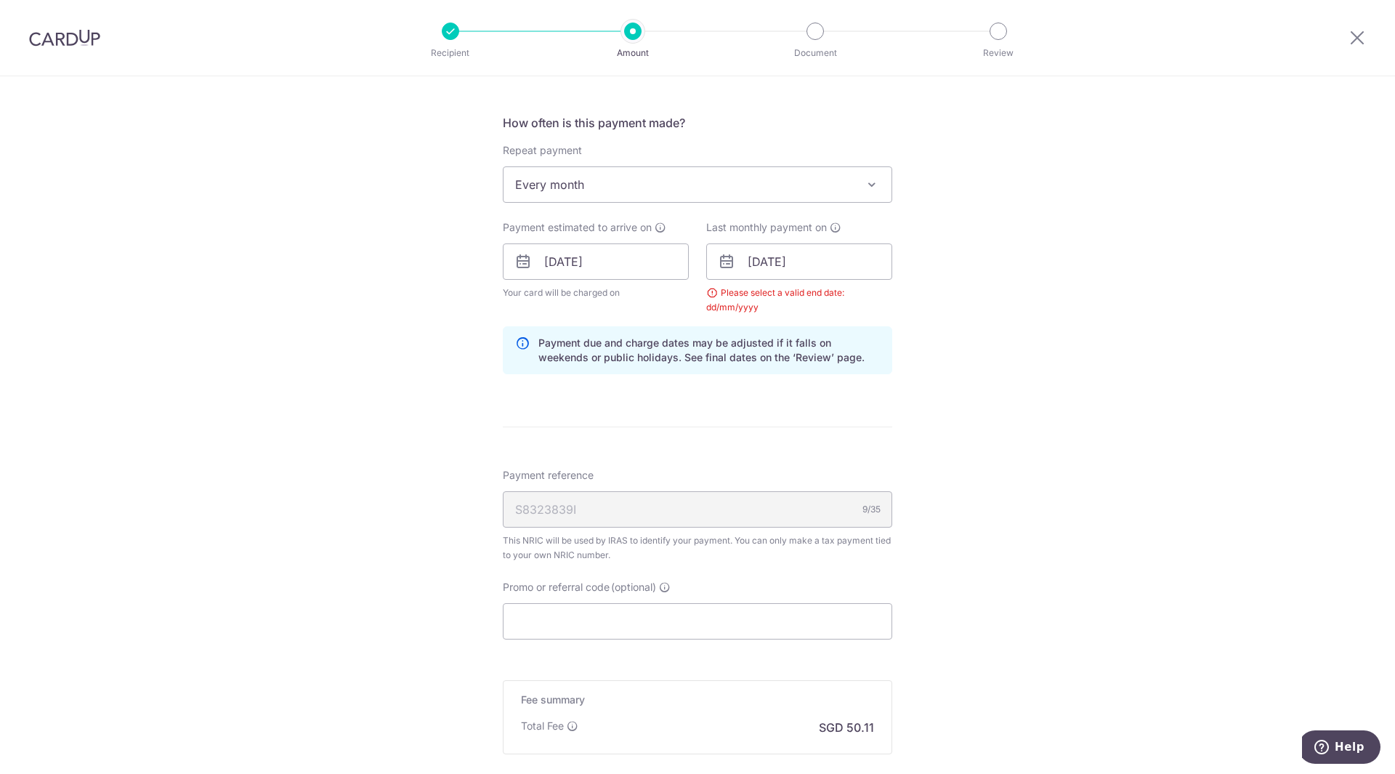
scroll to position [560, 0]
click at [831, 260] on input "12/12/2025" at bounding box center [799, 261] width 186 height 36
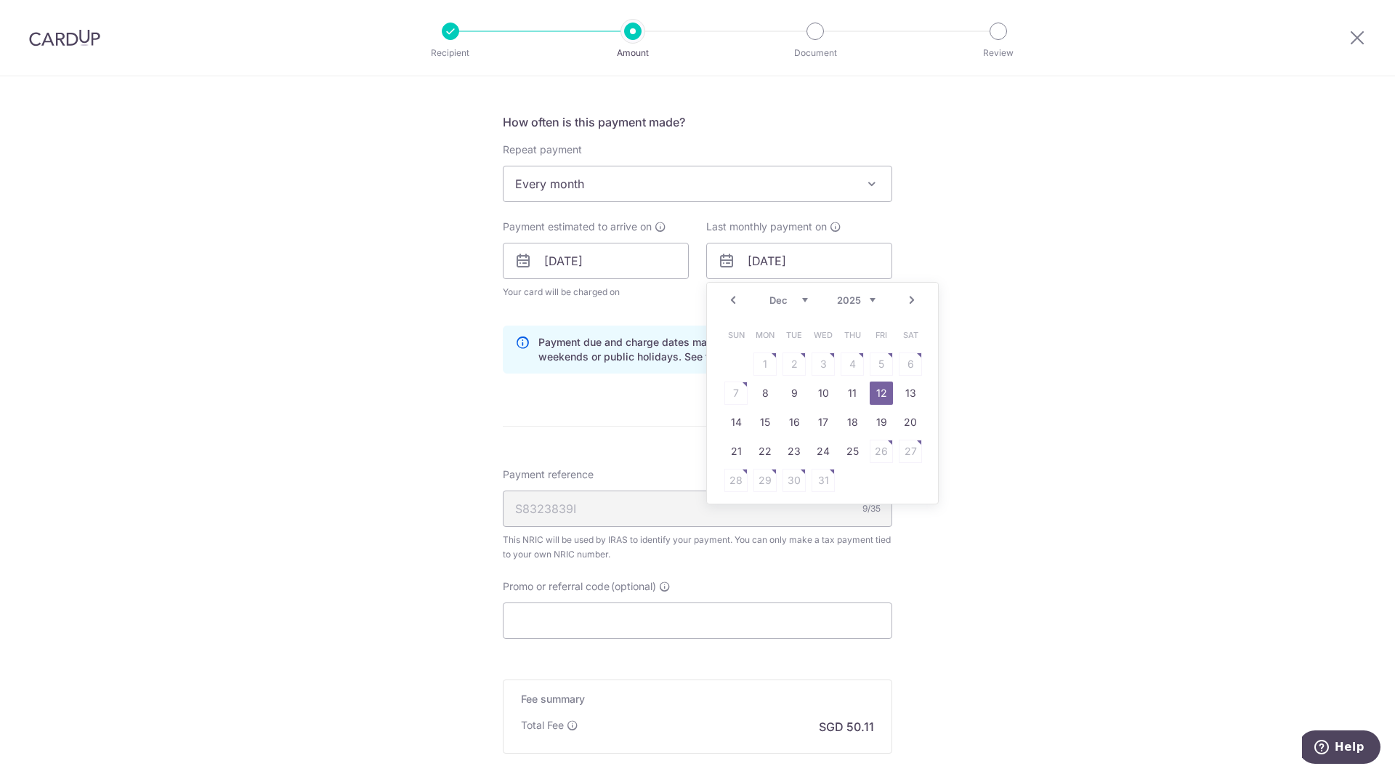
click at [863, 301] on select "2025 2026" at bounding box center [856, 300] width 39 height 12
click at [766, 393] on link "9" at bounding box center [764, 392] width 23 height 23
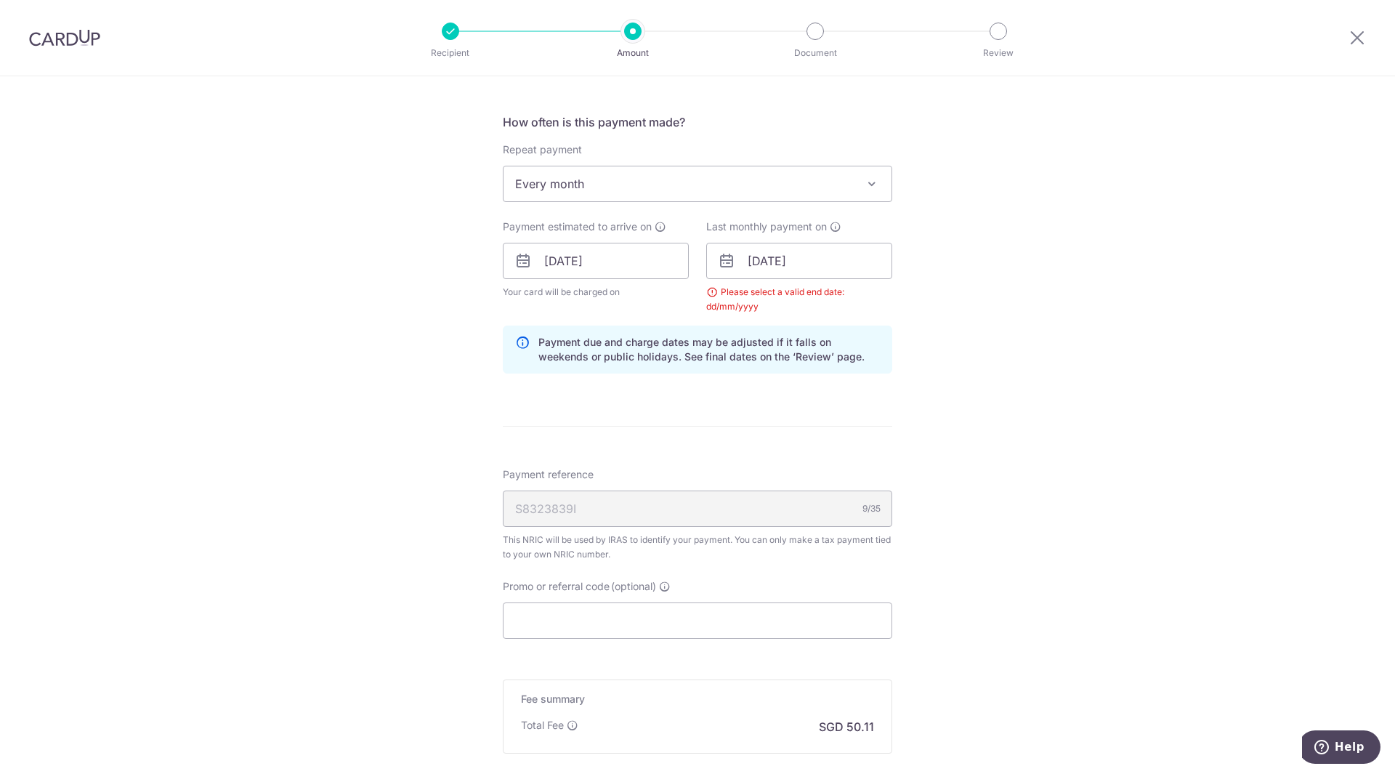
click at [944, 368] on div "Tell us more about your payment Enter one-time or monthly payment amount SGD 1,…" at bounding box center [697, 227] width 1395 height 1423
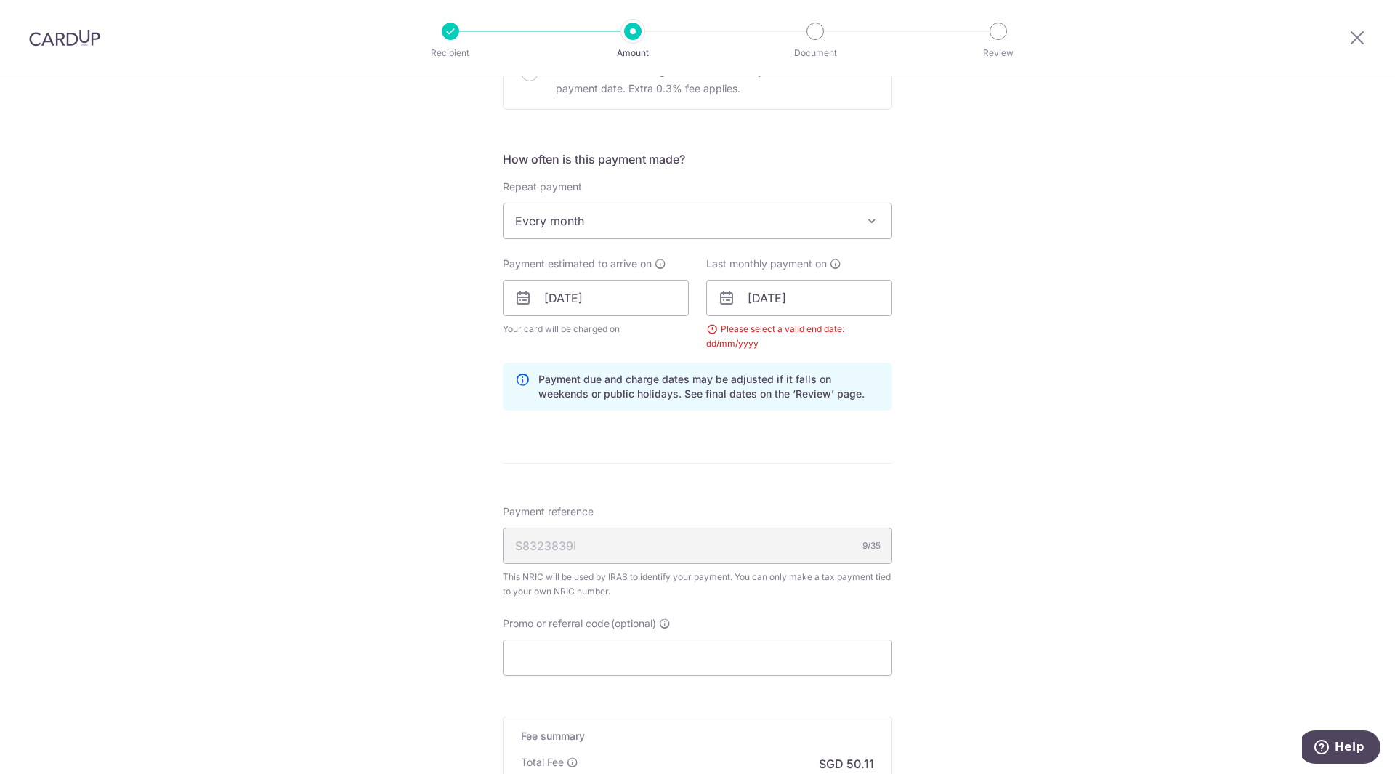
scroll to position [523, 0]
click at [818, 290] on input "09/11/2026" at bounding box center [799, 298] width 186 height 36
click at [789, 339] on select "Jan Feb Mar Apr May Jun Jul Aug Sep Oct Nov" at bounding box center [788, 337] width 39 height 12
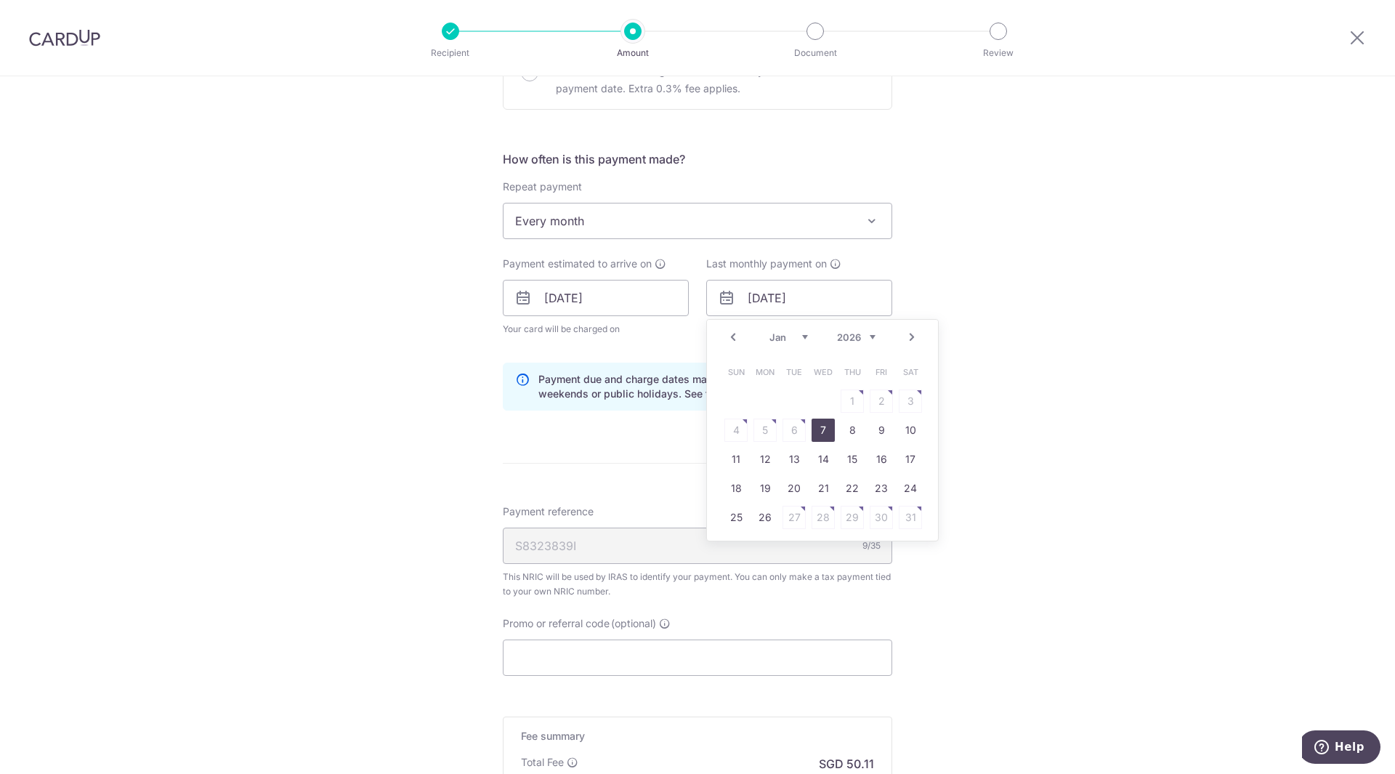
click at [822, 425] on link "7" at bounding box center [822, 429] width 23 height 23
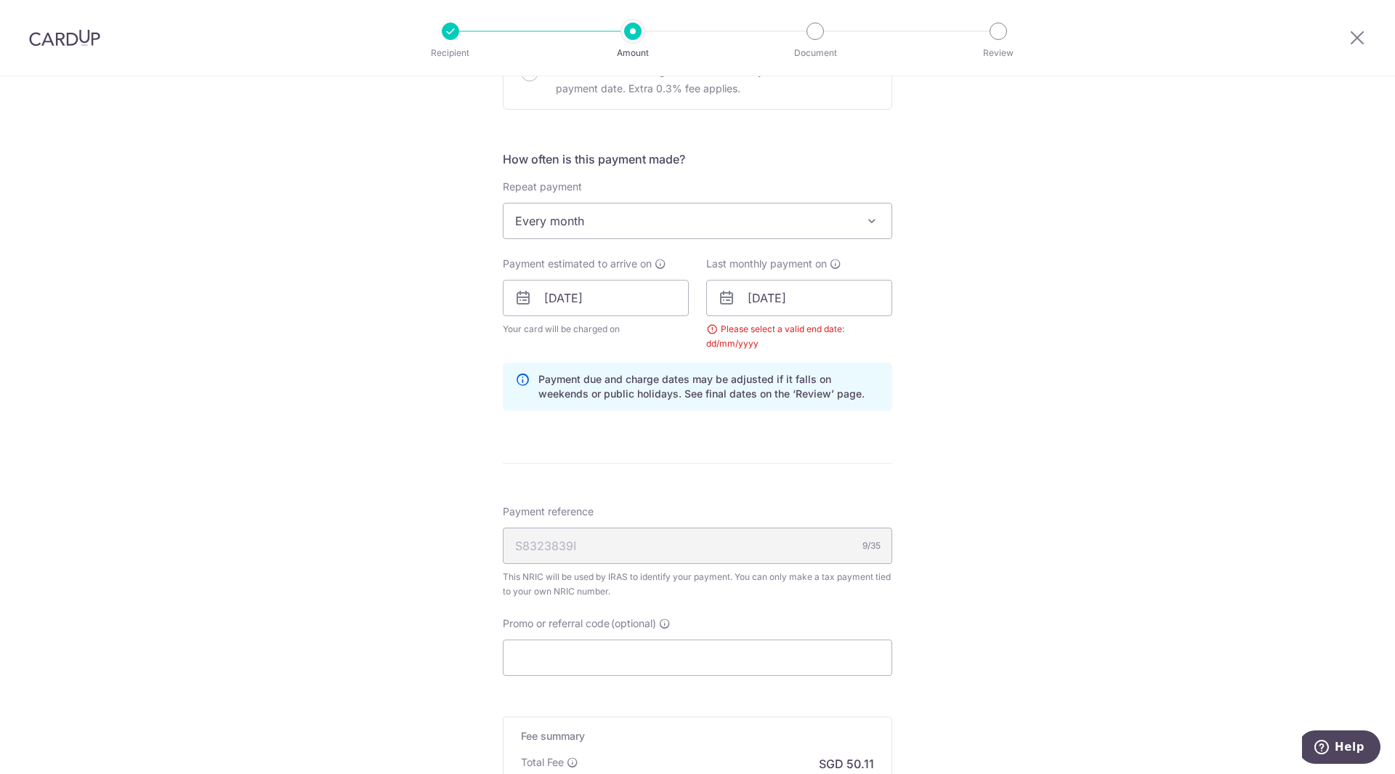
click at [941, 310] on div "Tell us more about your payment Enter one-time or monthly payment amount SGD 1,…" at bounding box center [697, 264] width 1395 height 1423
click at [781, 295] on input "07/01/2026" at bounding box center [799, 298] width 186 height 36
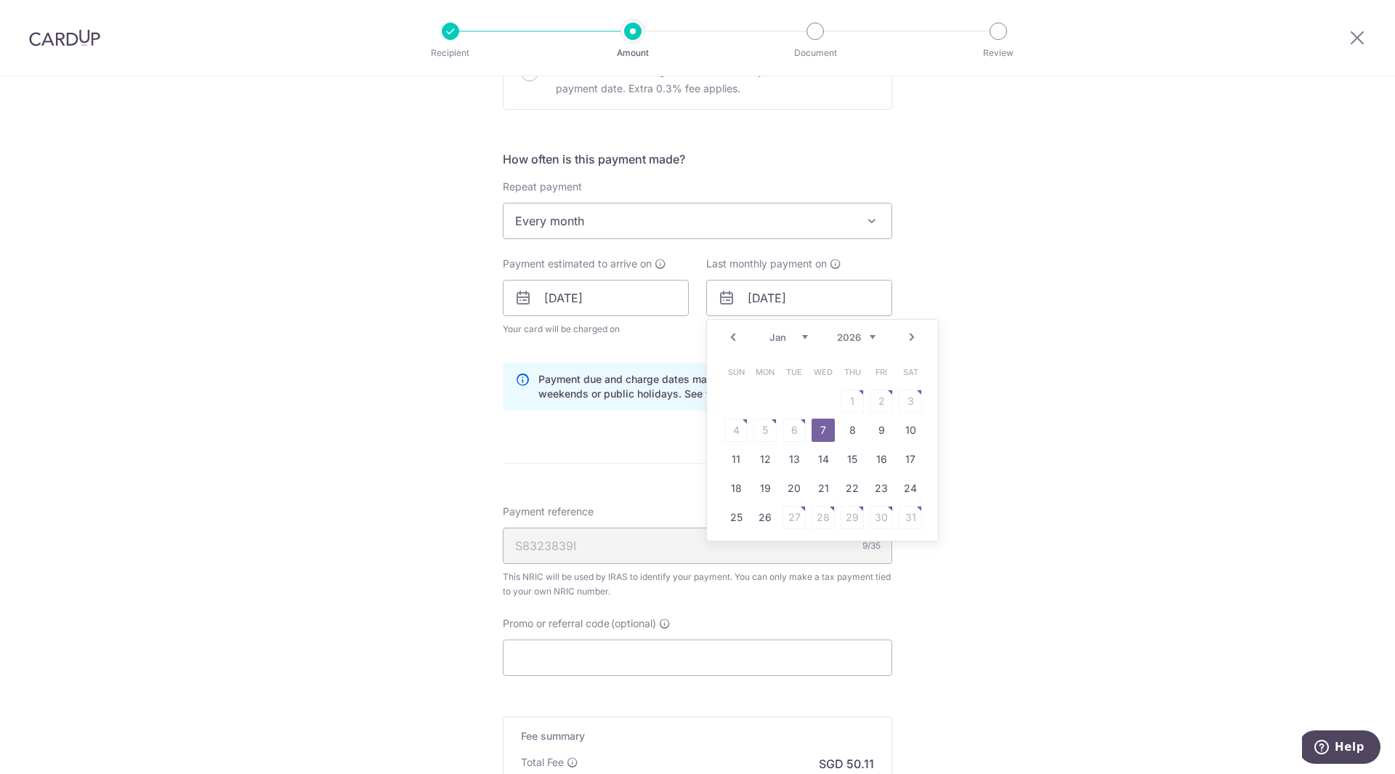
click at [840, 333] on select "2025 2026" at bounding box center [856, 337] width 39 height 12
click at [788, 340] on select "Oct Nov Dec" at bounding box center [788, 337] width 39 height 12
click at [819, 429] on link "10" at bounding box center [822, 429] width 23 height 23
type input "10/12/2025"
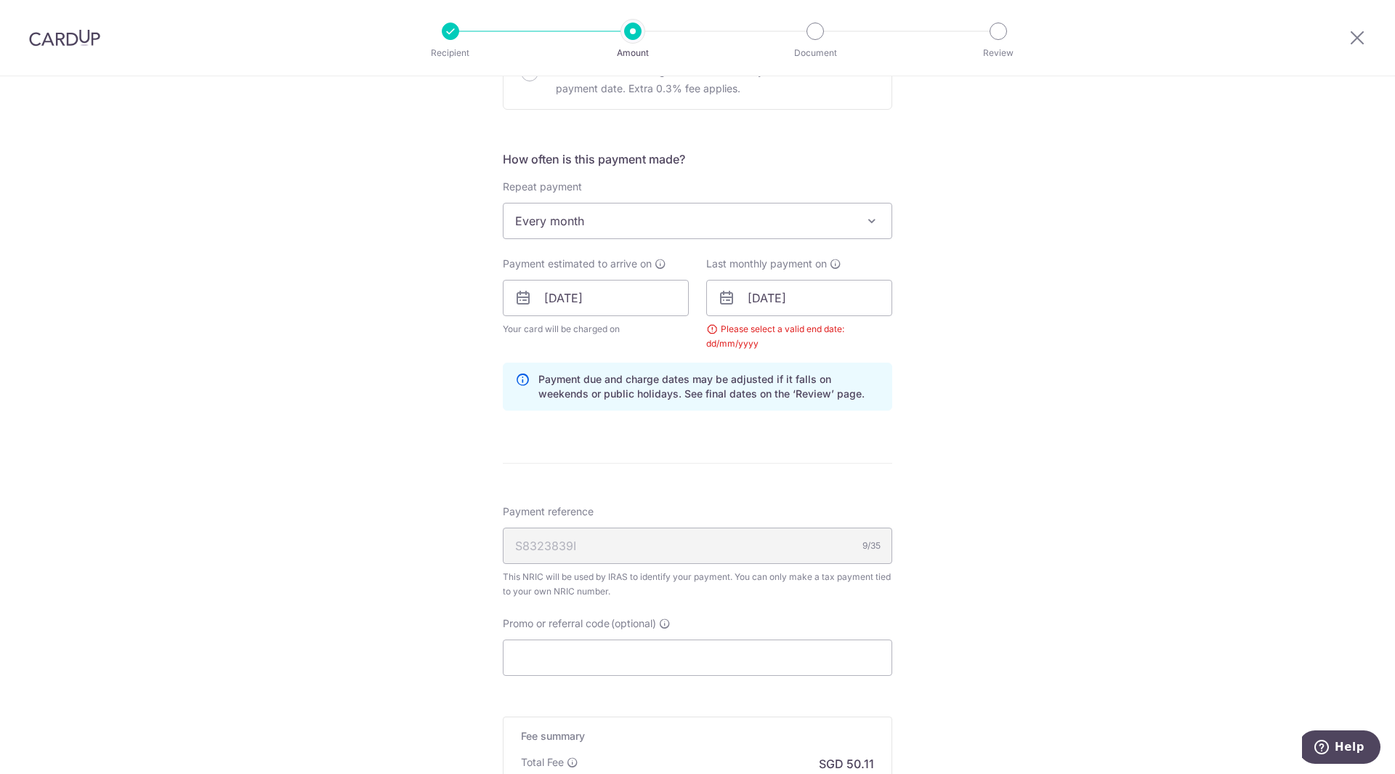
click at [819, 428] on form "Enter one-time or monthly payment amount SGD 1,927.38 1927.38 The total tax pay…" at bounding box center [697, 278] width 389 height 1259
click at [723, 662] on input "Promo or referral code (optional)" at bounding box center [697, 657] width 389 height 36
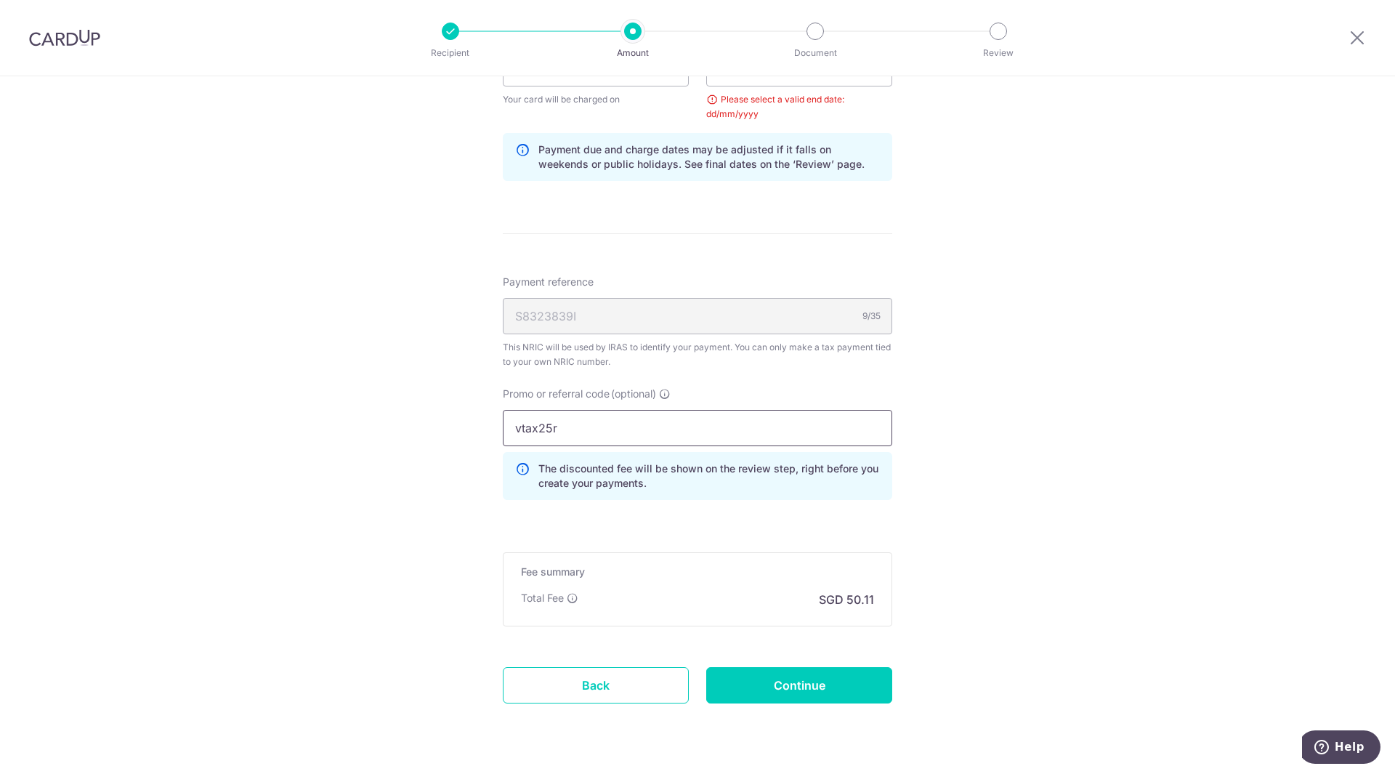
scroll to position [755, 0]
type input "vtax25r"
click at [814, 689] on input "Continue" at bounding box center [799, 683] width 186 height 36
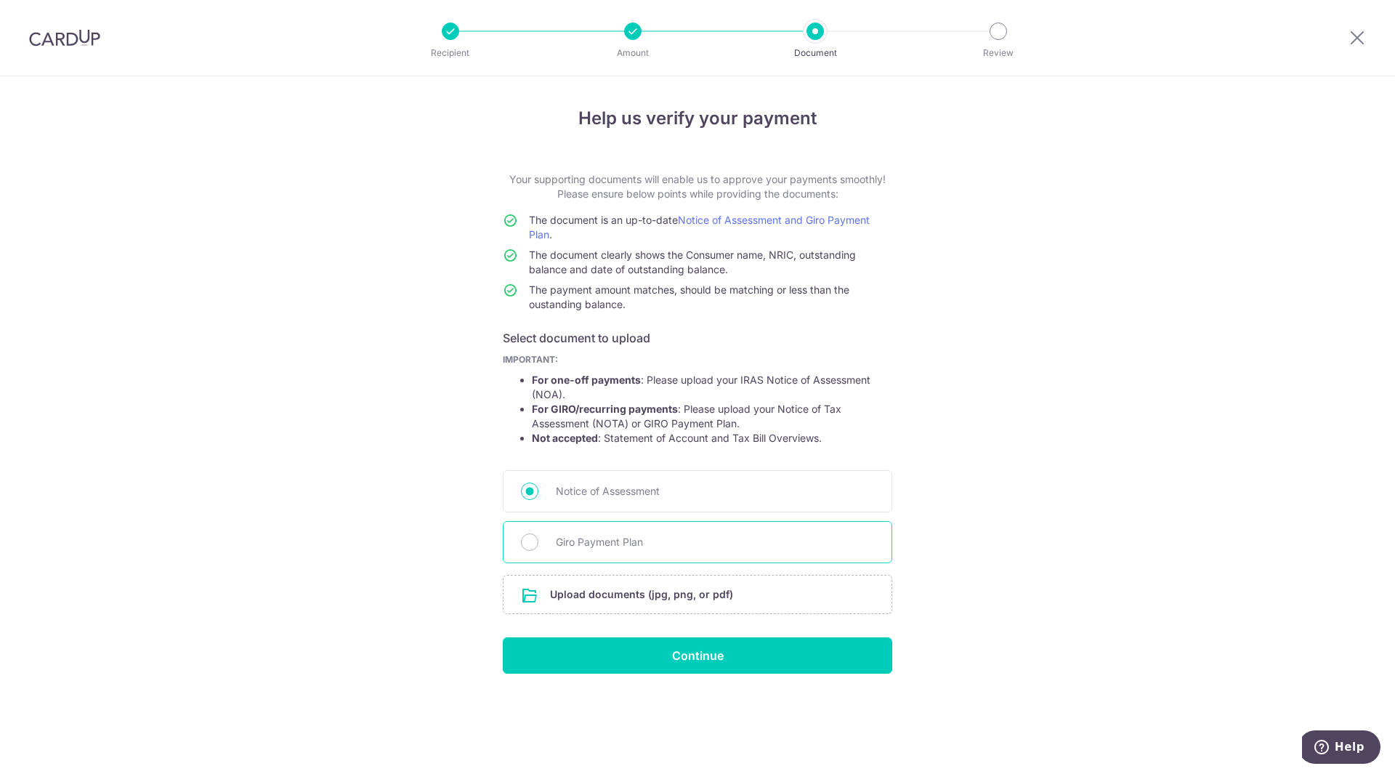
click at [593, 532] on div "Giro Payment Plan" at bounding box center [697, 542] width 389 height 42
click at [535, 548] on input "Giro Payment Plan" at bounding box center [529, 541] width 17 height 17
radio input "true"
click at [617, 599] on input "file" at bounding box center [697, 594] width 388 height 38
click at [597, 609] on input "file" at bounding box center [697, 594] width 388 height 38
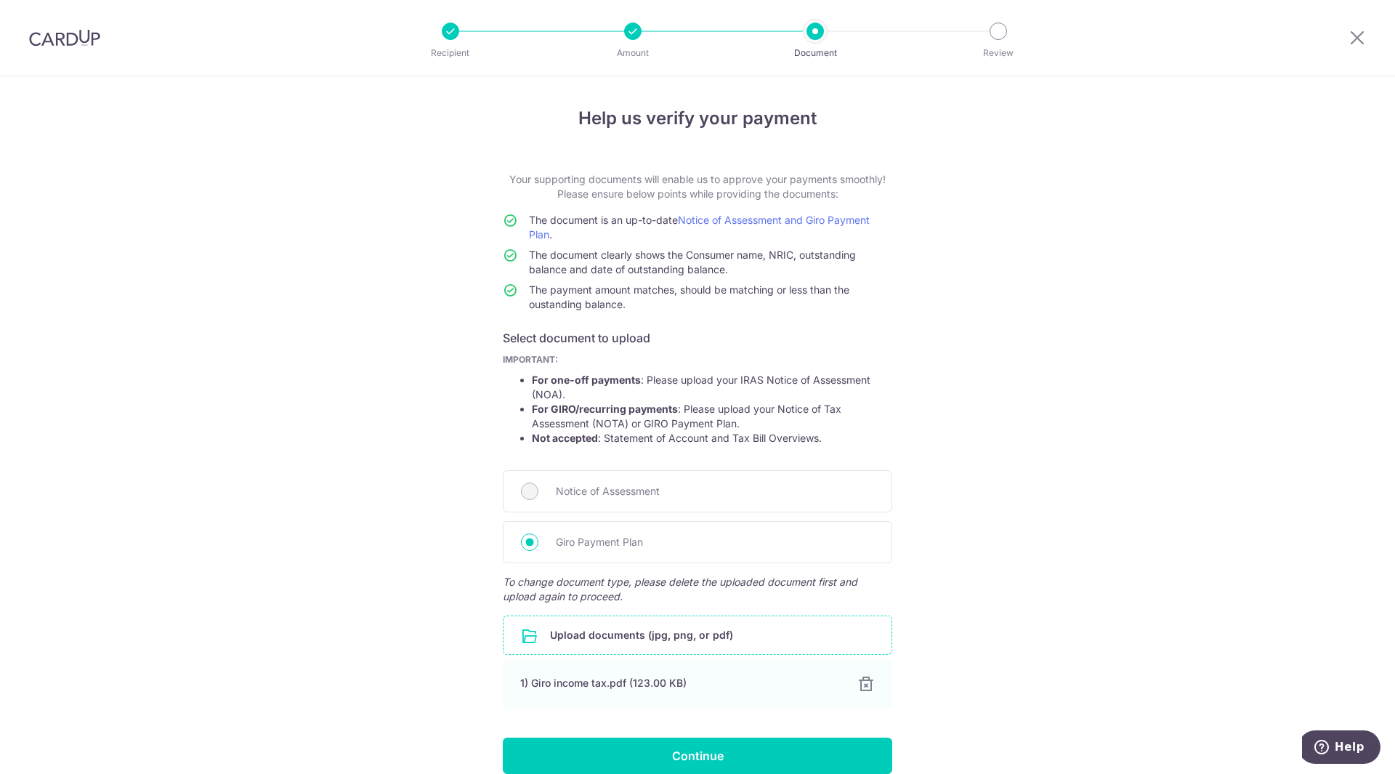
scroll to position [68, 0]
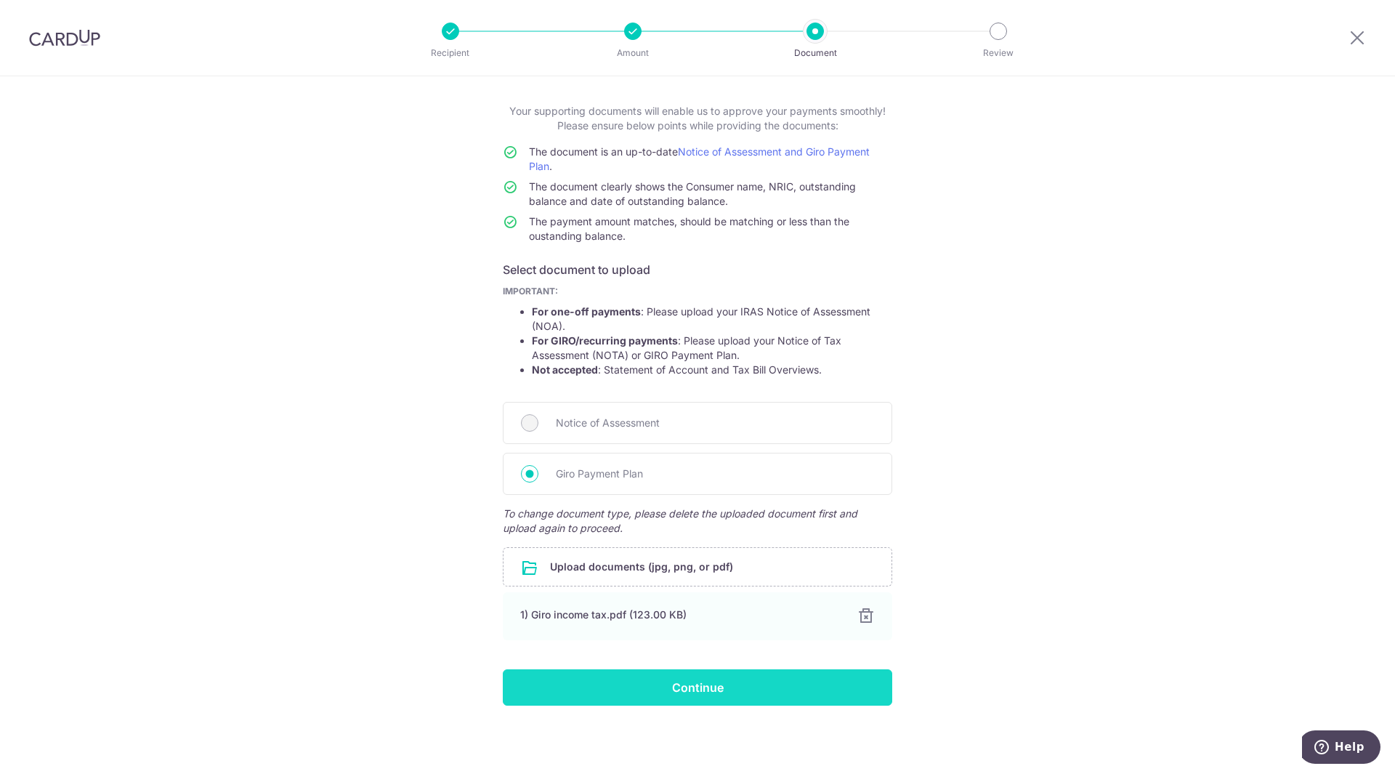
click at [670, 678] on input "Continue" at bounding box center [697, 687] width 389 height 36
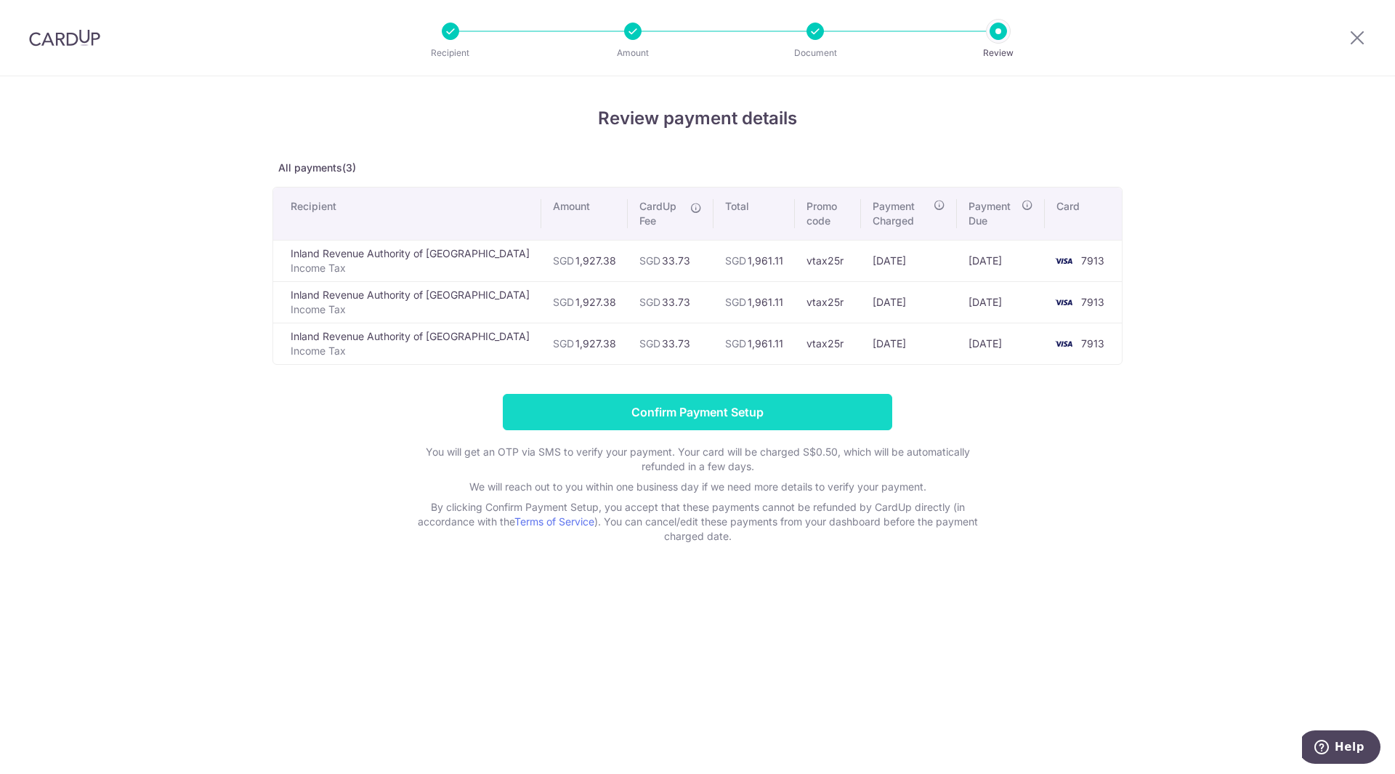
click at [737, 407] on input "Confirm Payment Setup" at bounding box center [697, 412] width 389 height 36
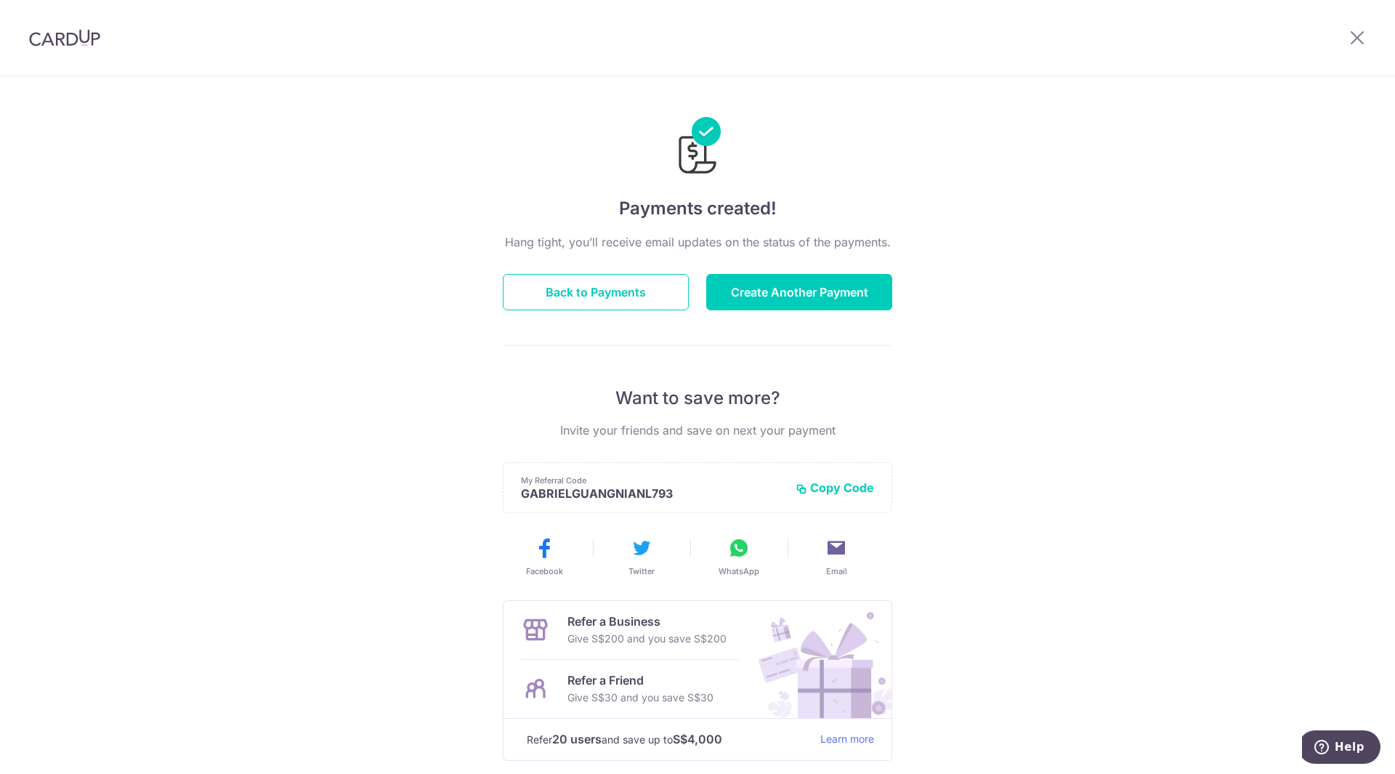
click at [60, 39] on img at bounding box center [64, 37] width 71 height 17
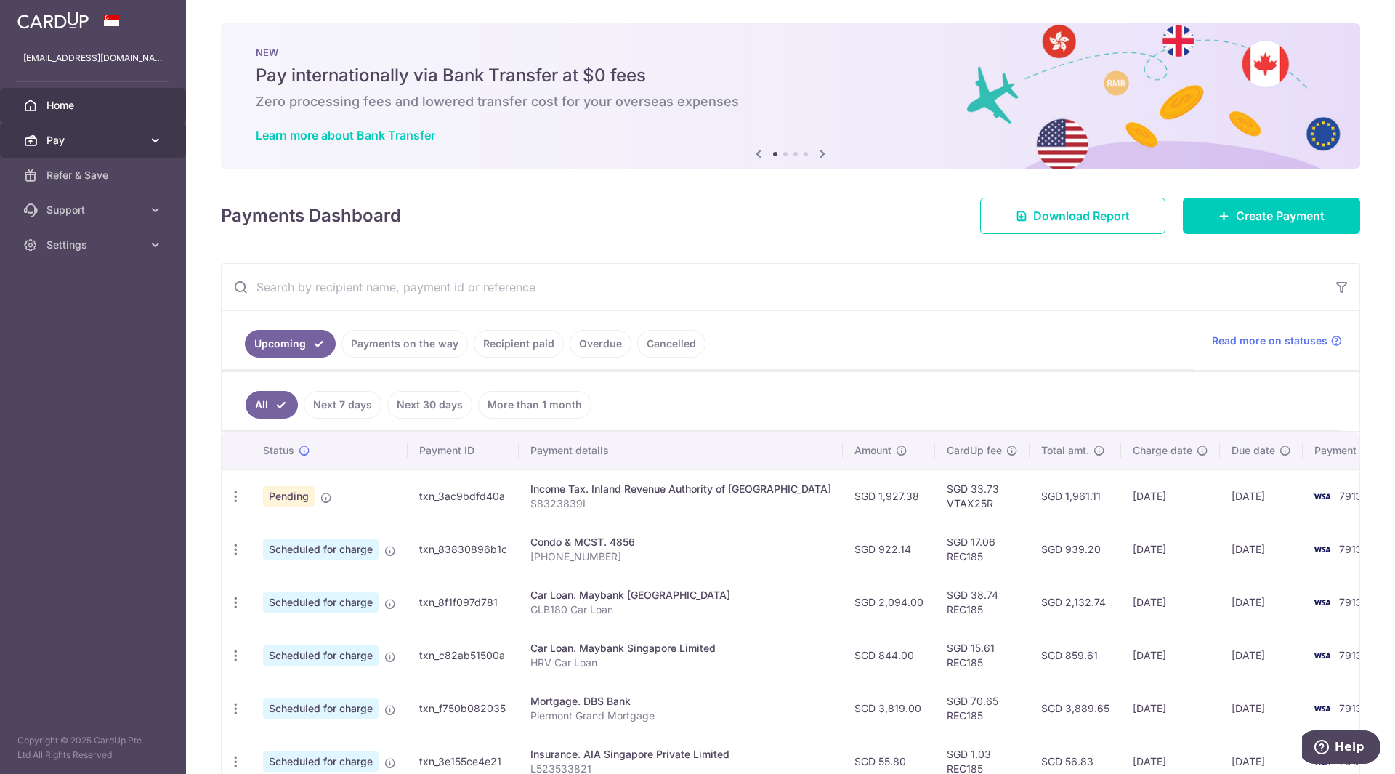
click at [150, 137] on icon at bounding box center [155, 140] width 15 height 15
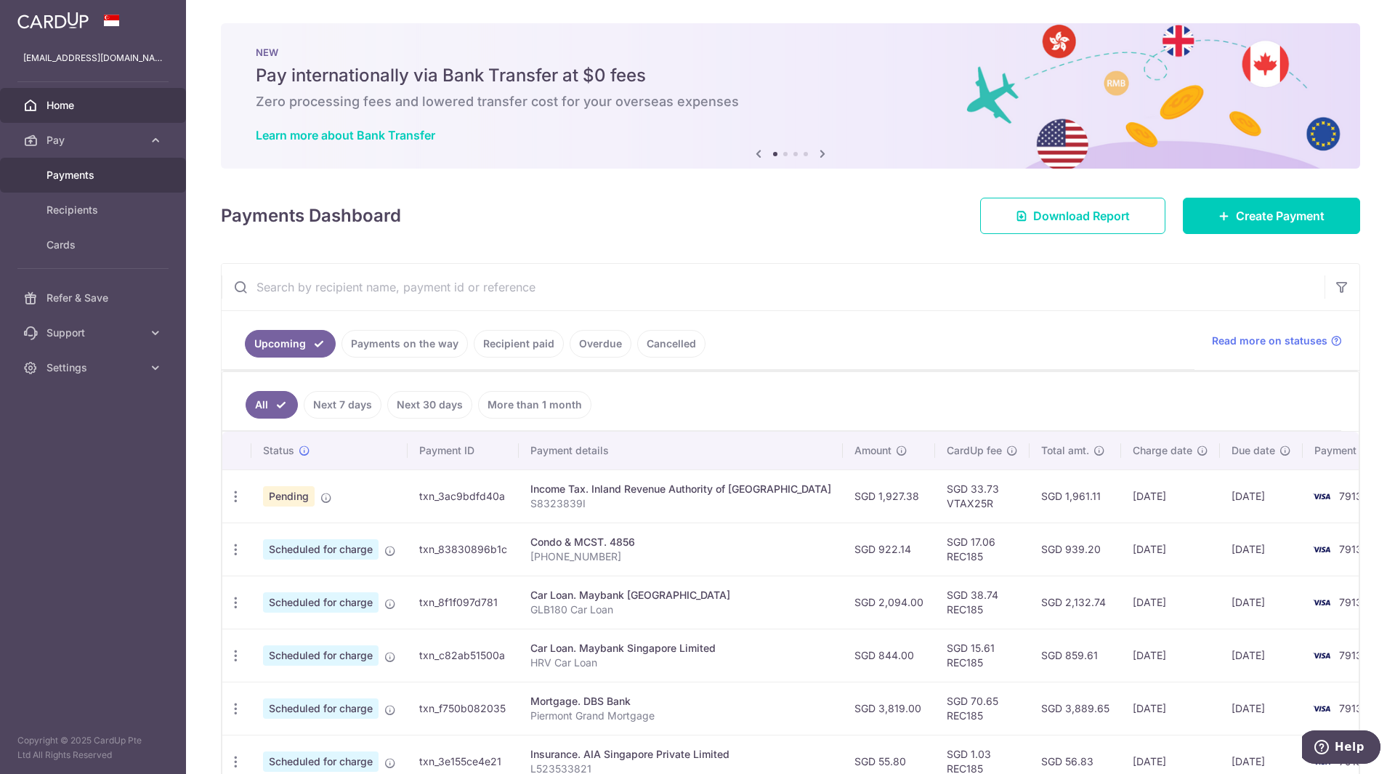
click at [87, 173] on span "Payments" at bounding box center [94, 175] width 96 height 15
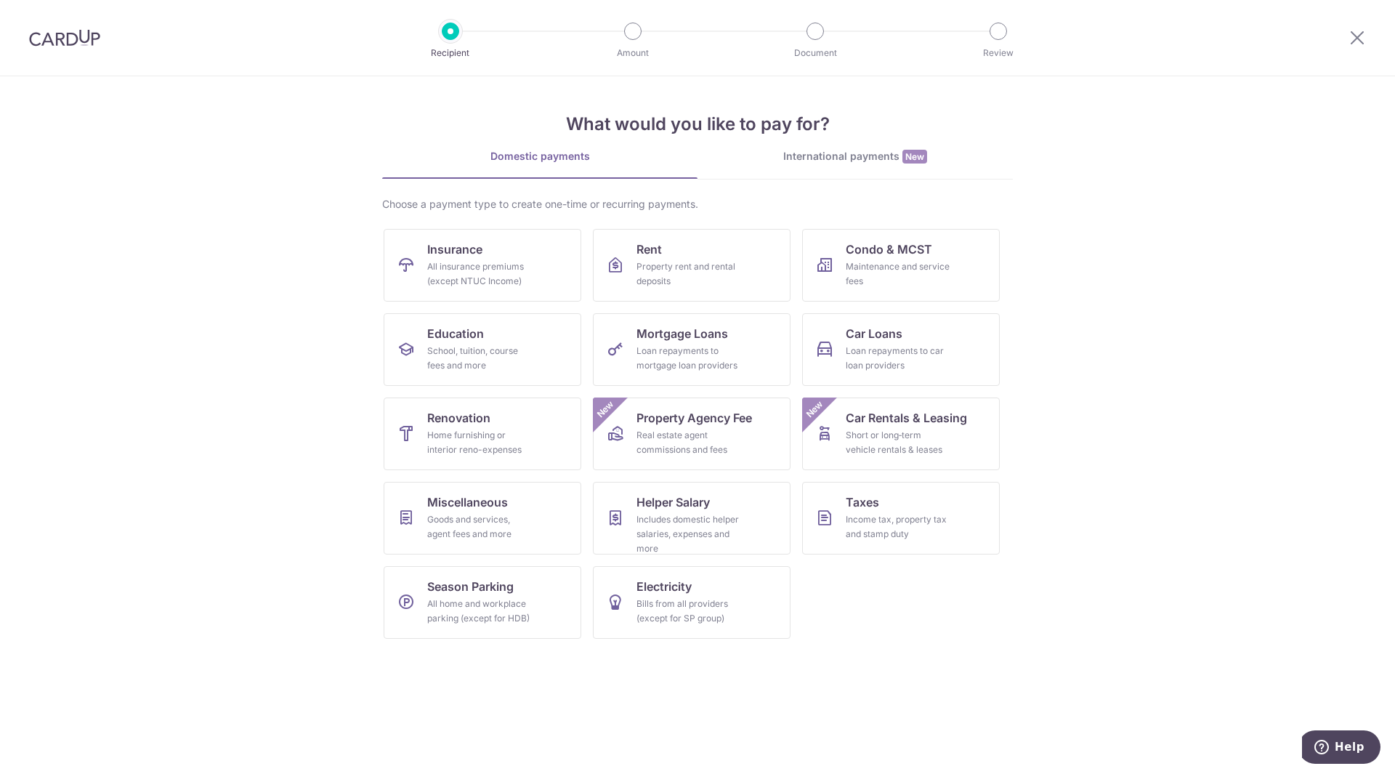
click at [1354, 46] on div at bounding box center [1357, 38] width 76 height 76
click at [1354, 39] on icon at bounding box center [1356, 37] width 17 height 18
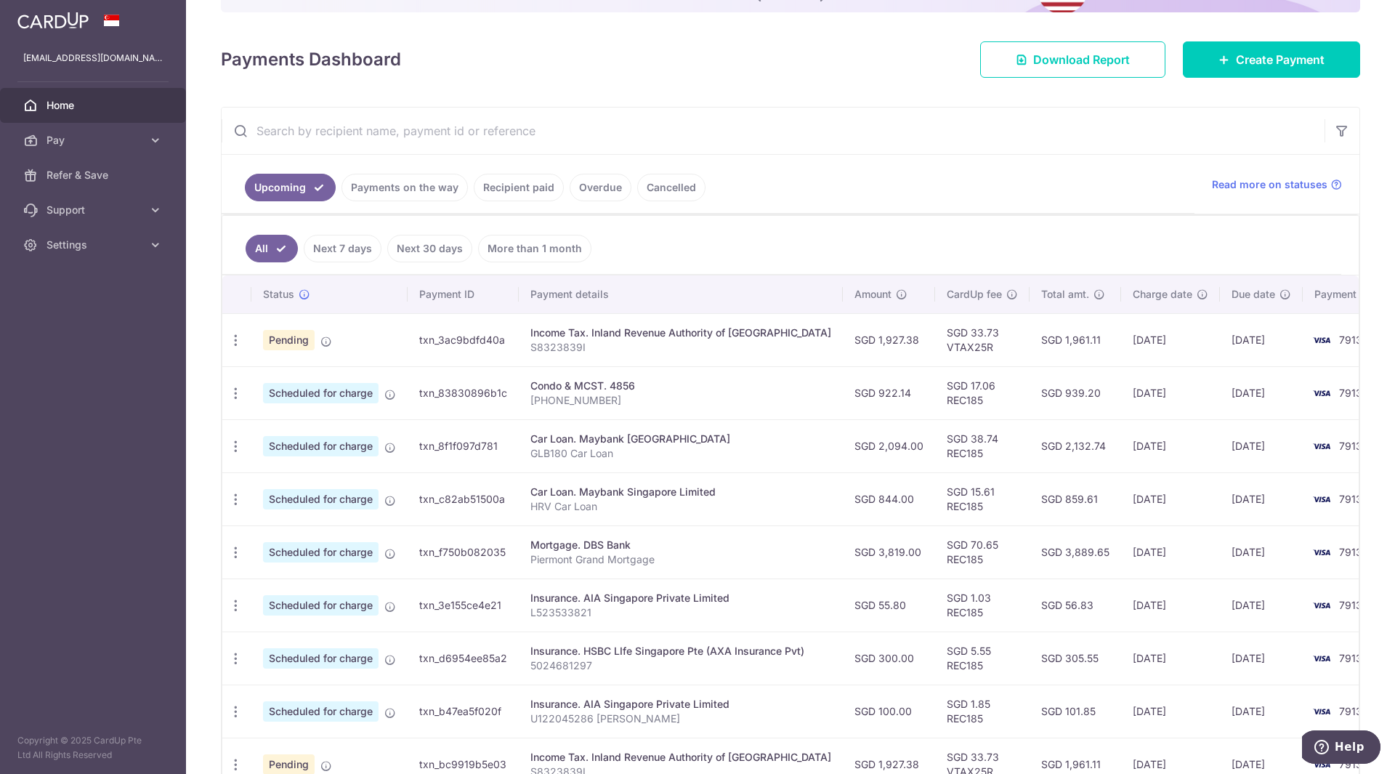
scroll to position [156, 0]
click at [239, 405] on div "Update payment Cancel payment" at bounding box center [235, 393] width 27 height 27
click at [233, 394] on icon "button" at bounding box center [235, 393] width 15 height 15
click at [210, 336] on div "× Pause Schedule Pause all future payments in this series Pause just this one p…" at bounding box center [790, 387] width 1209 height 774
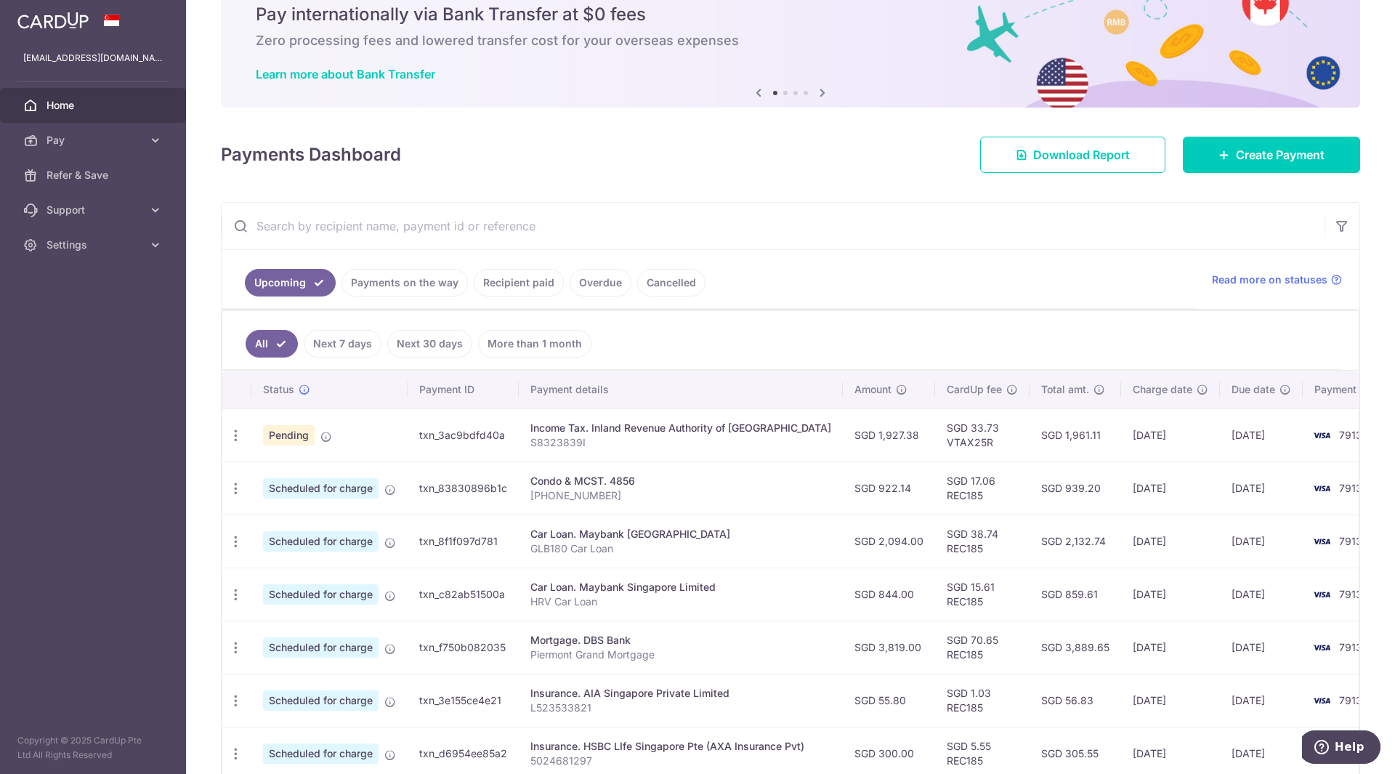
scroll to position [60, 0]
click at [528, 206] on input "text" at bounding box center [773, 227] width 1103 height 46
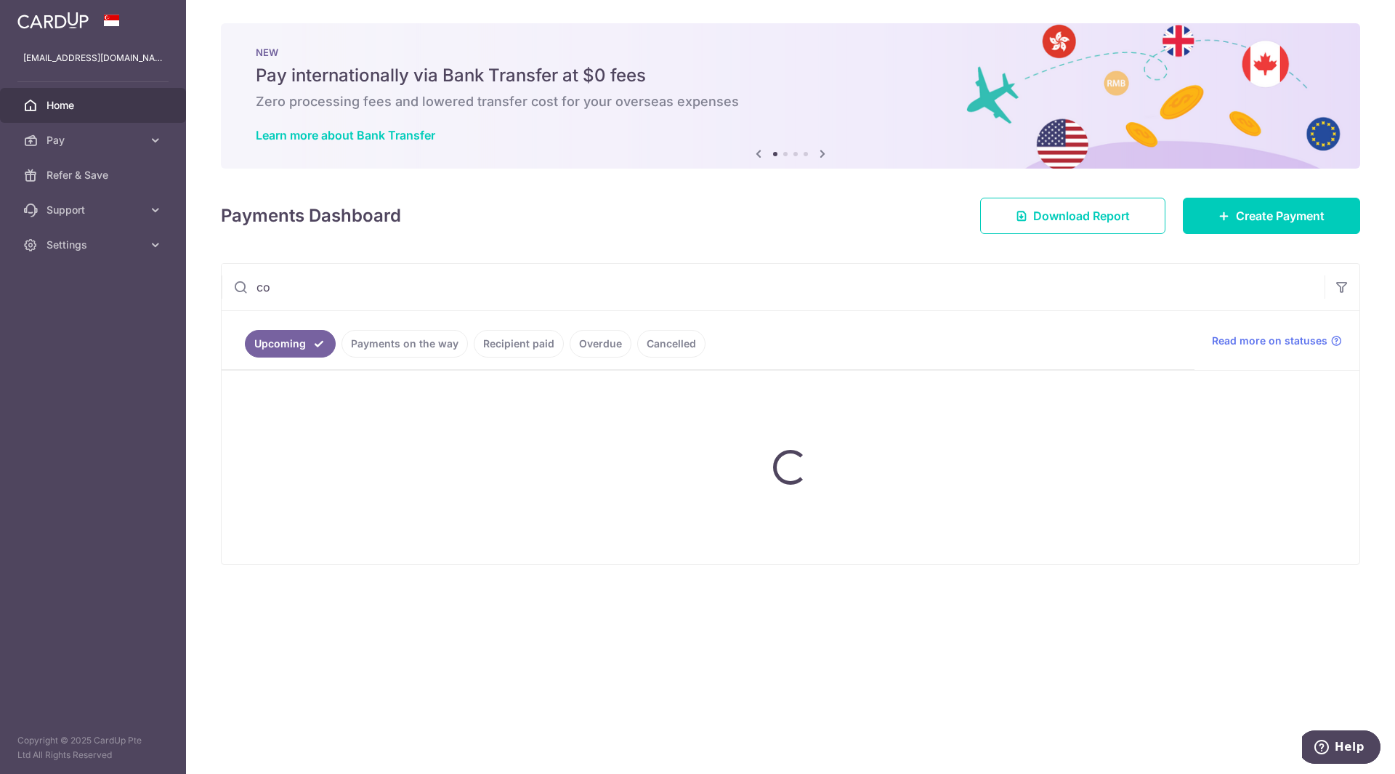
type input "c"
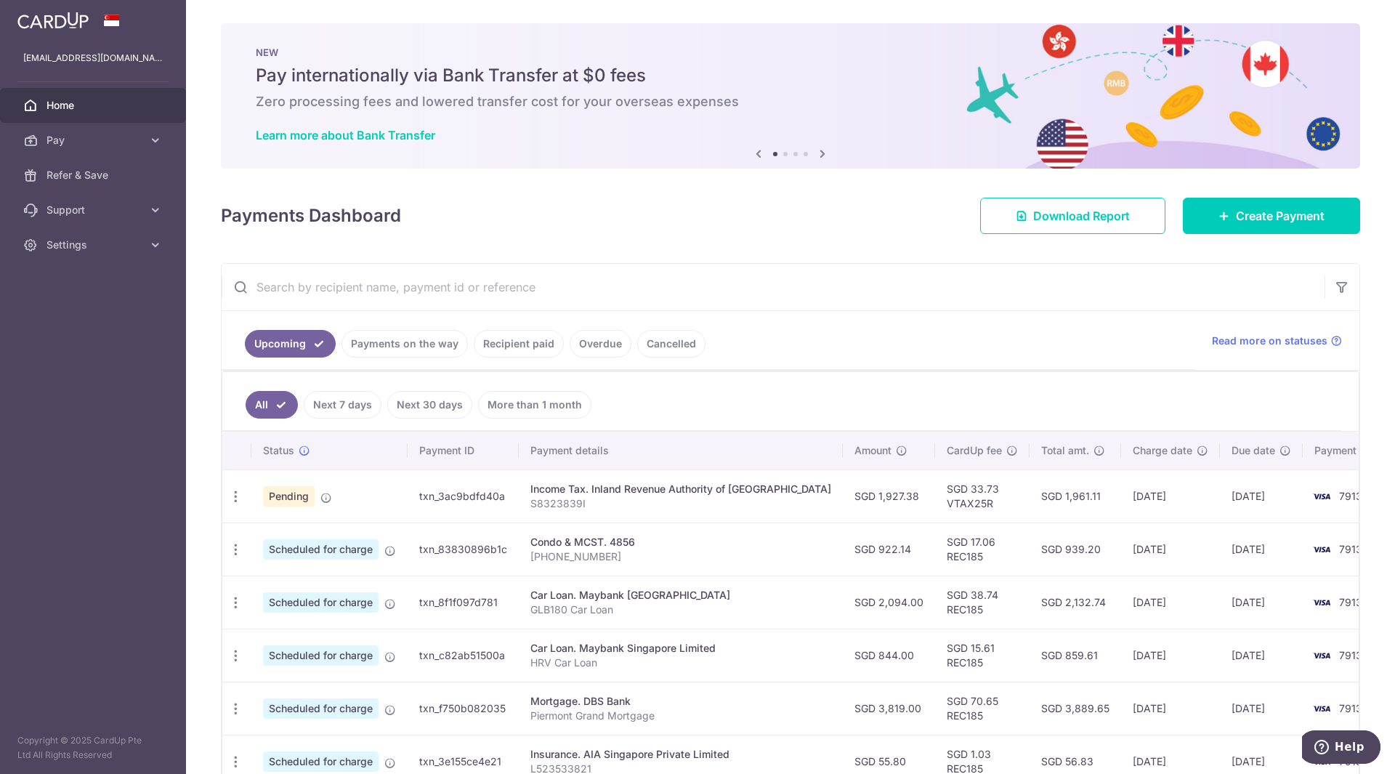
drag, startPoint x: 530, startPoint y: 541, endPoint x: 647, endPoint y: 530, distance: 116.7
click at [647, 530] on td "Condo & MCST. 4856 [PHONE_NUMBER]" at bounding box center [681, 548] width 324 height 53
copy div "Condo & MCST. 4856"
click at [561, 289] on input "text" at bounding box center [773, 287] width 1103 height 46
paste input "Condo & MCST. 4856"
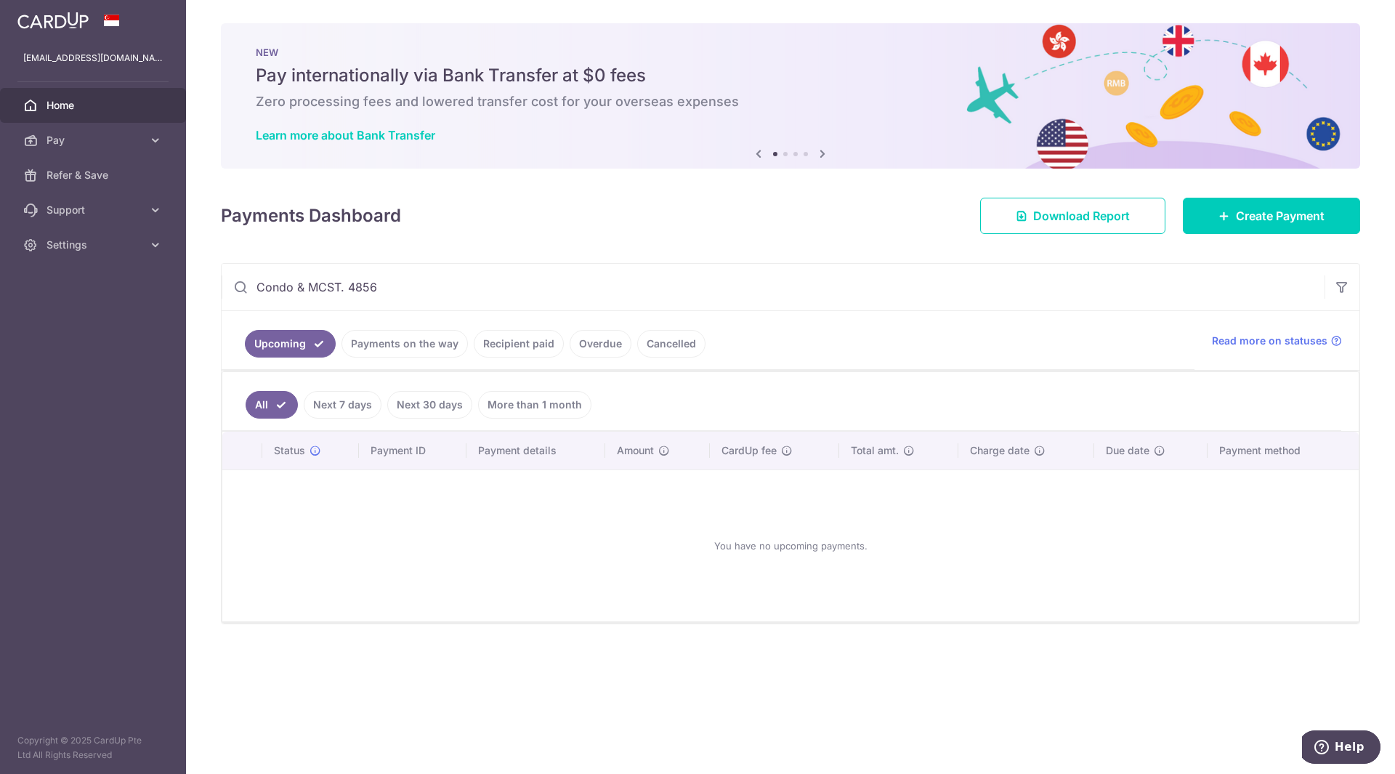
click at [350, 400] on link "Next 7 days" at bounding box center [343, 405] width 78 height 28
click at [416, 403] on link "Next 30 days" at bounding box center [429, 405] width 85 height 28
click at [256, 402] on link "All" at bounding box center [262, 405] width 32 height 28
click at [280, 355] on link "Upcoming" at bounding box center [290, 344] width 91 height 28
click at [1069, 285] on input "Condo & MCST. 4856" at bounding box center [773, 287] width 1103 height 46
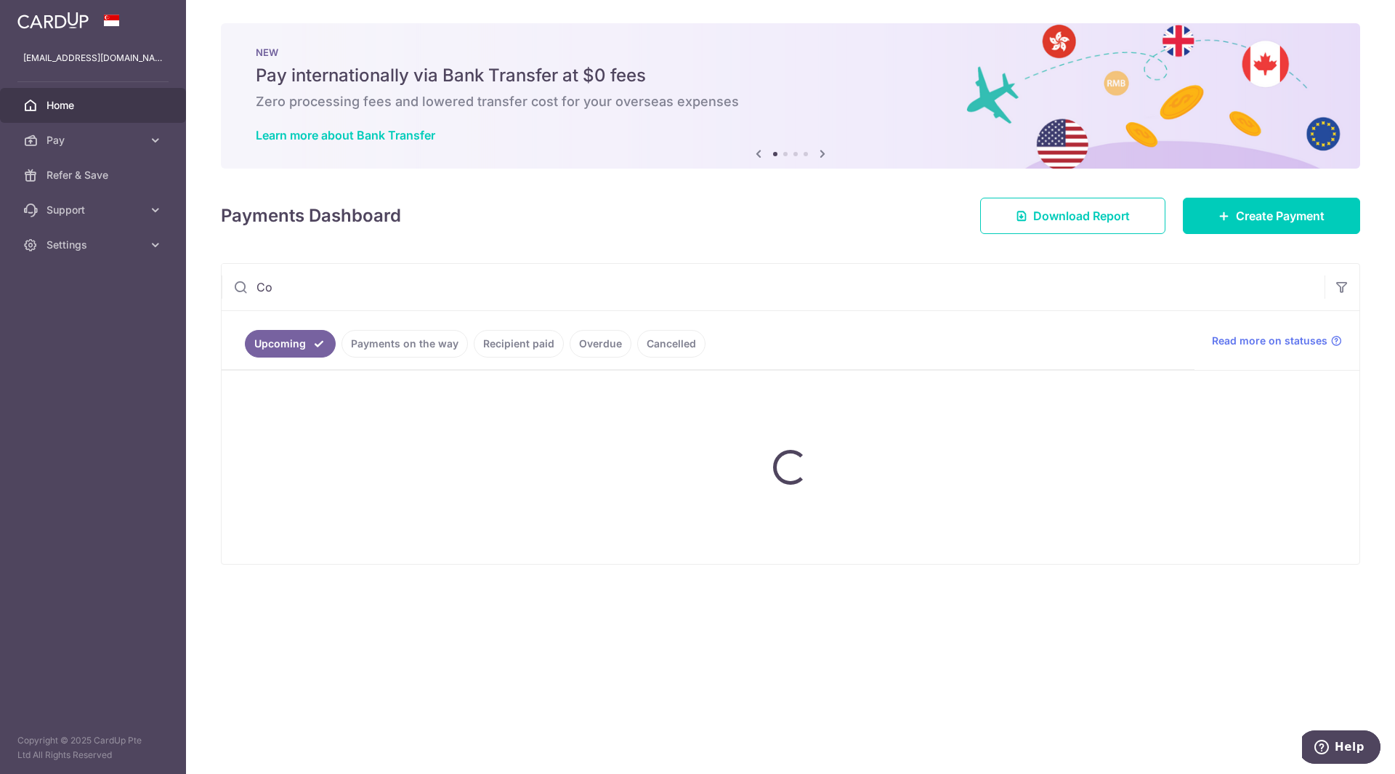
type input "C"
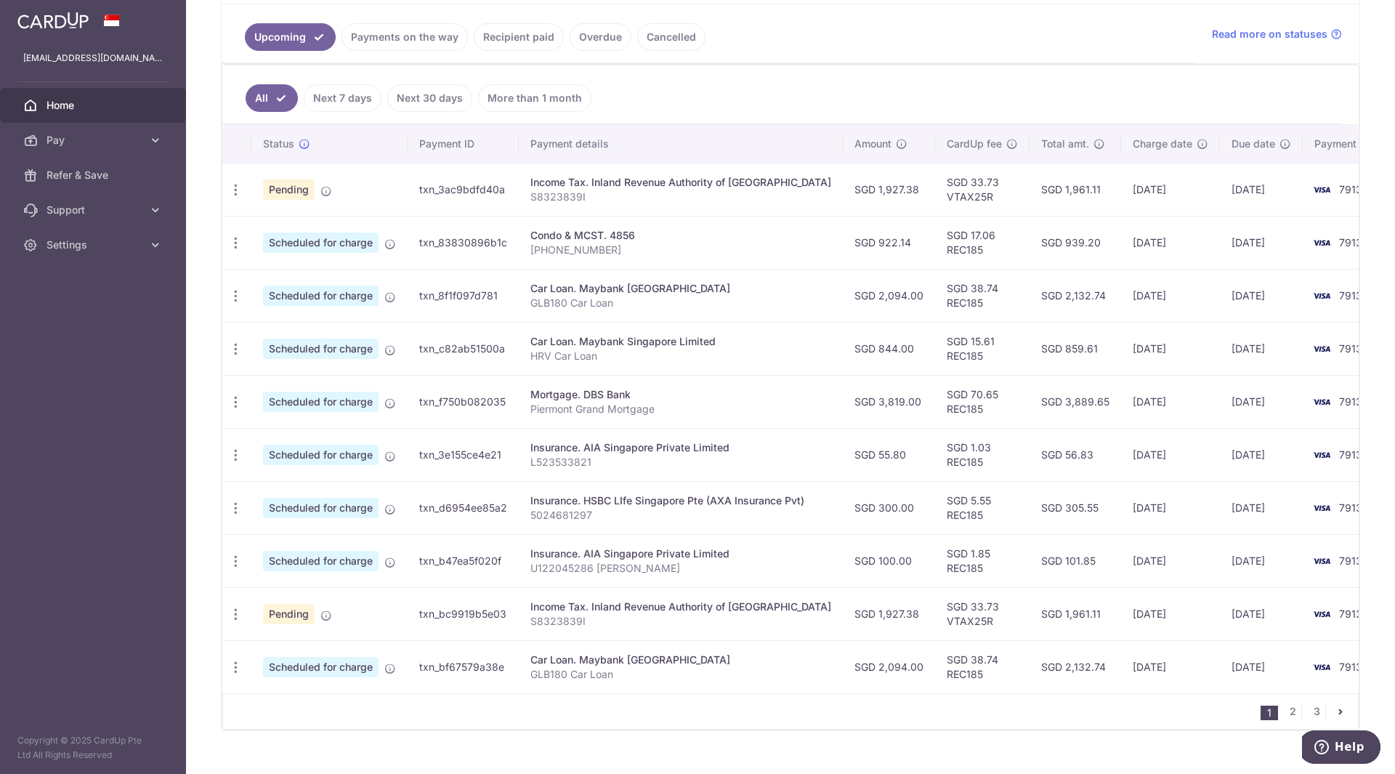
scroll to position [309, 0]
click at [1284, 714] on link "2" at bounding box center [1292, 708] width 17 height 17
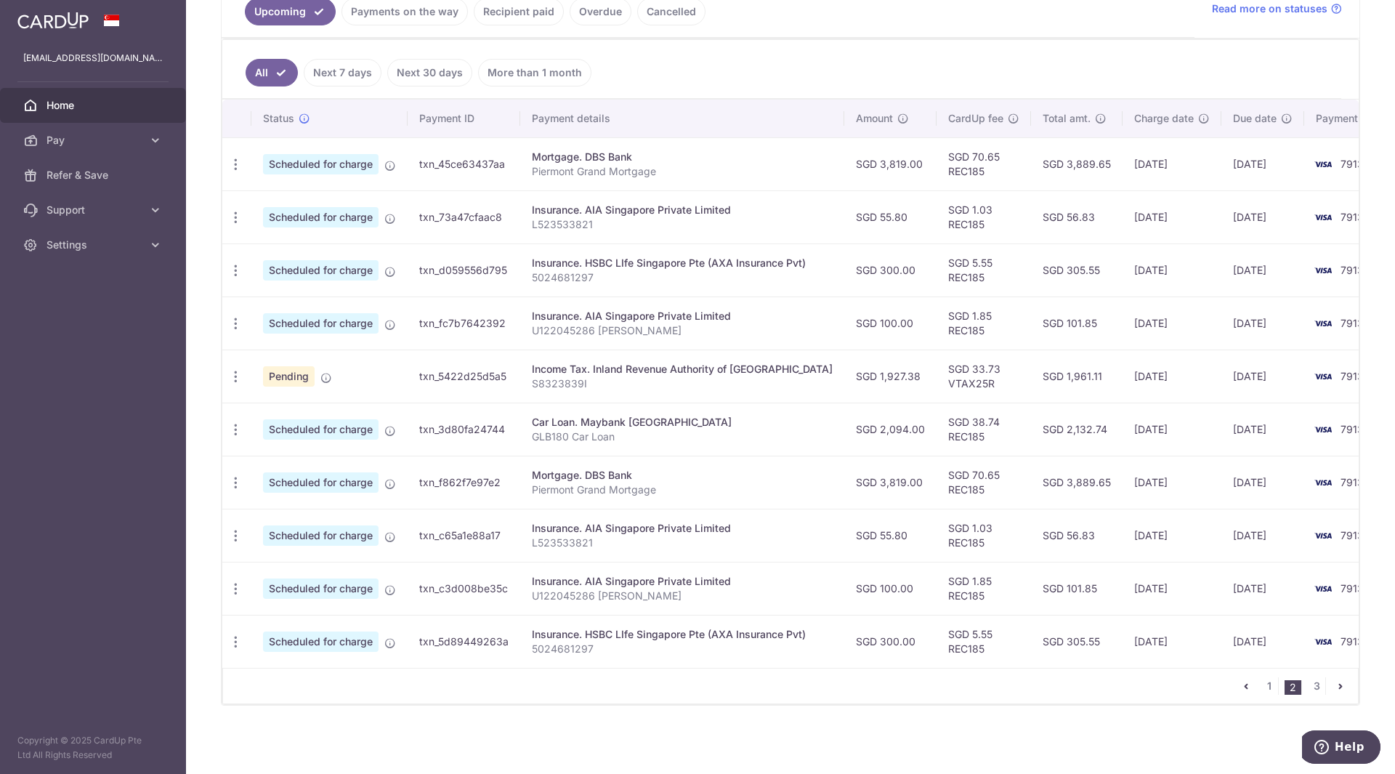
scroll to position [339, 0]
click at [1310, 685] on link "3" at bounding box center [1316, 685] width 17 height 17
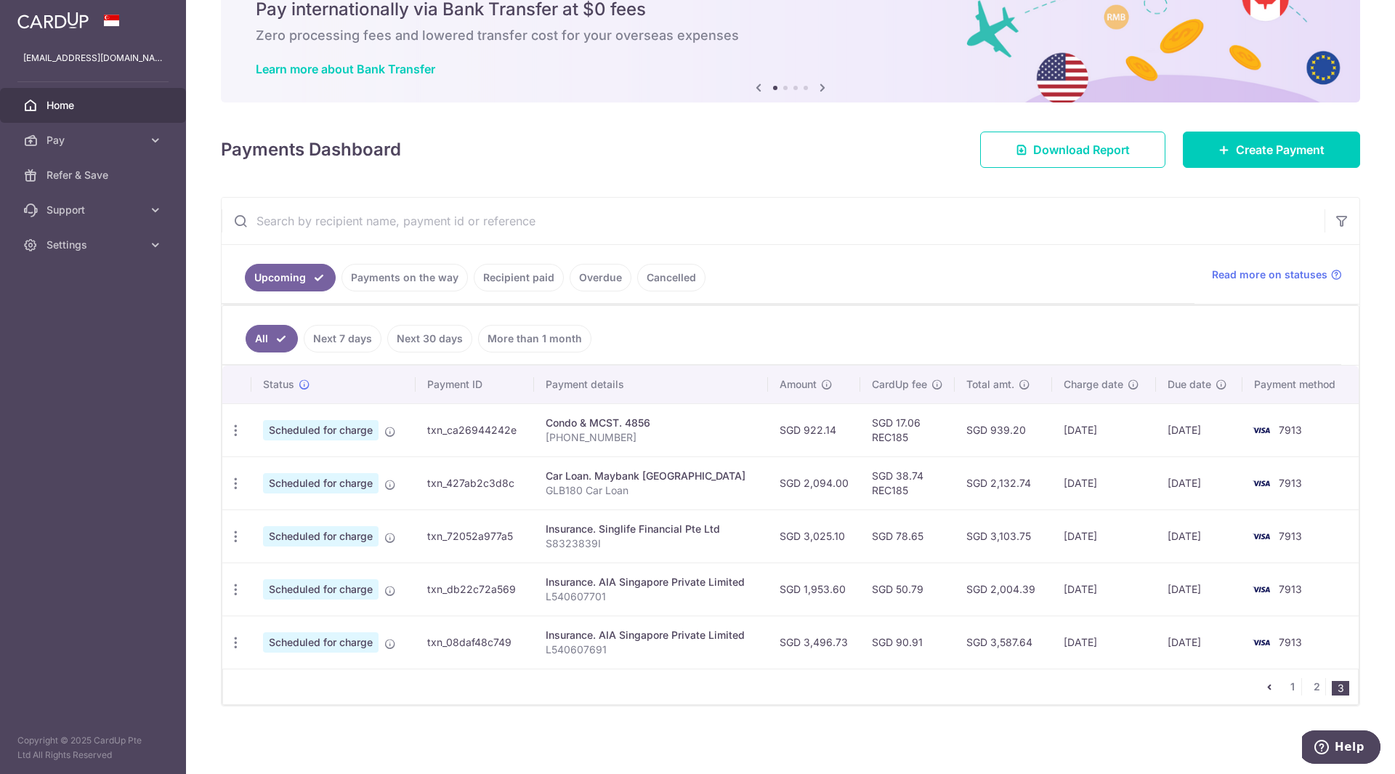
scroll to position [67, 0]
click at [565, 227] on input "text" at bounding box center [773, 220] width 1103 height 46
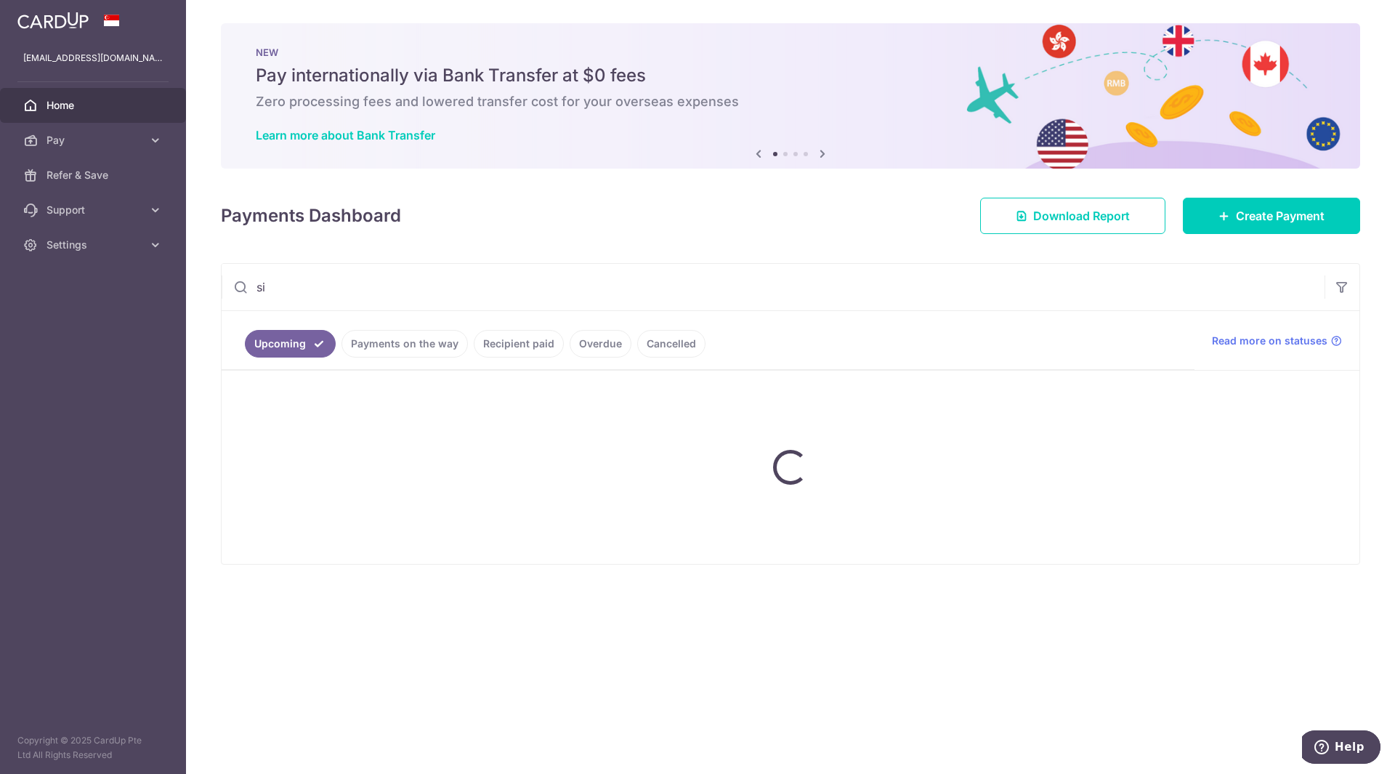
type input "s"
type input "m"
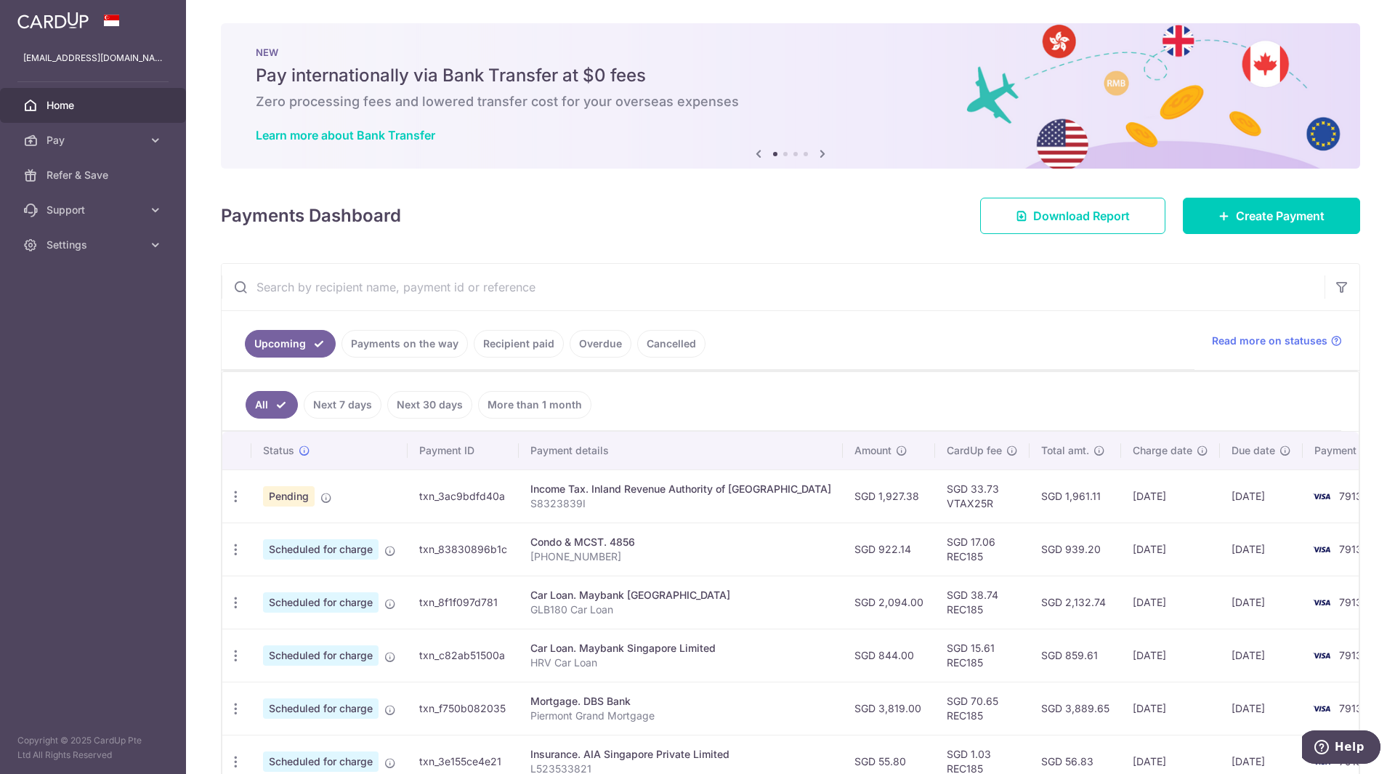
click at [547, 281] on input "text" at bounding box center [773, 287] width 1103 height 46
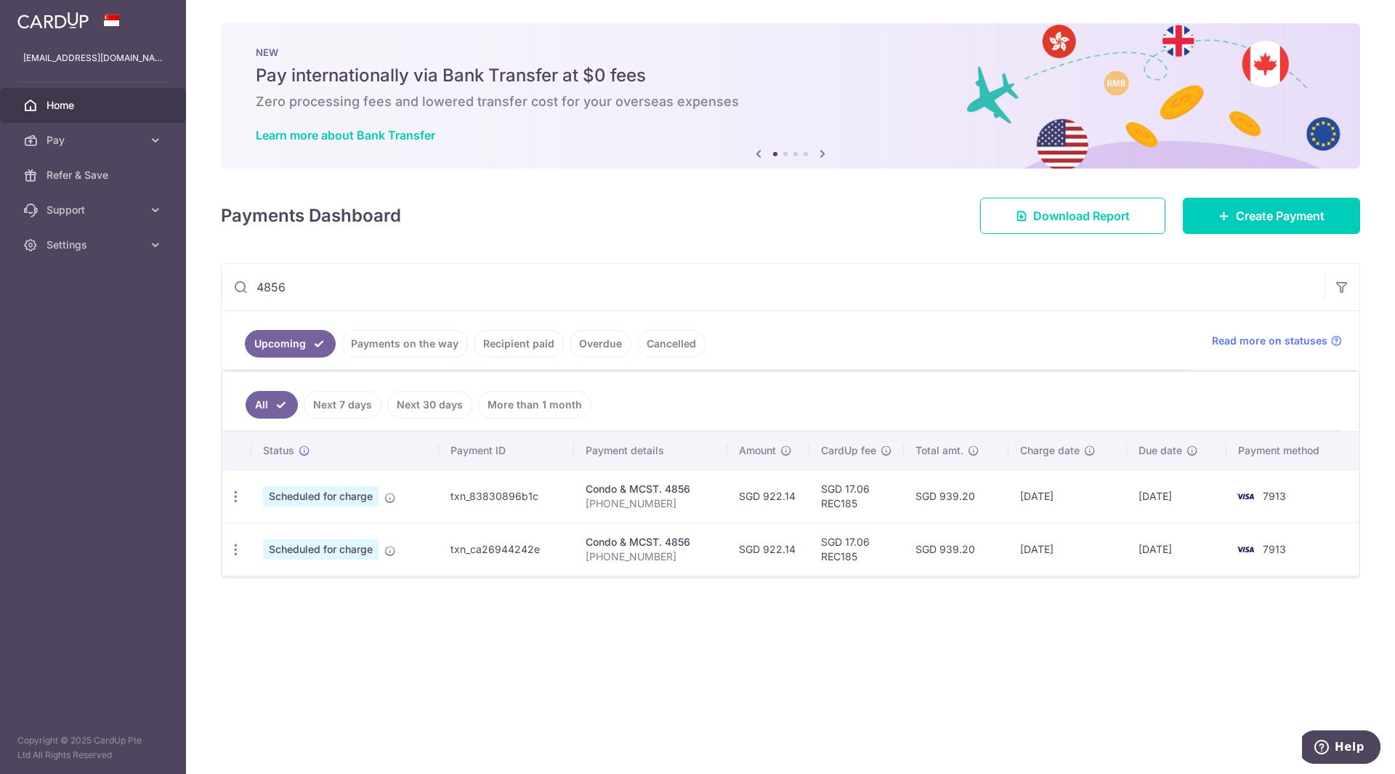
click at [964, 299] on input "4856" at bounding box center [773, 287] width 1103 height 46
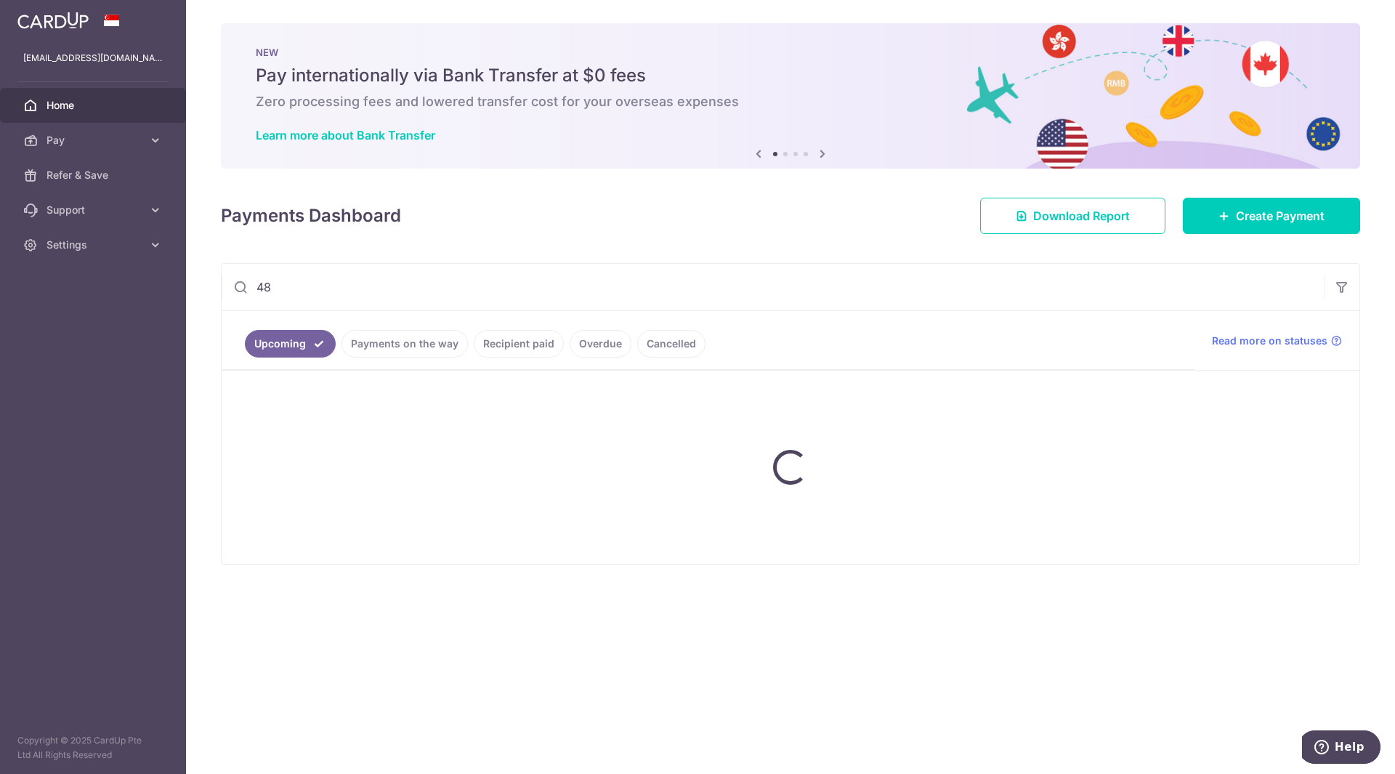
type input "4"
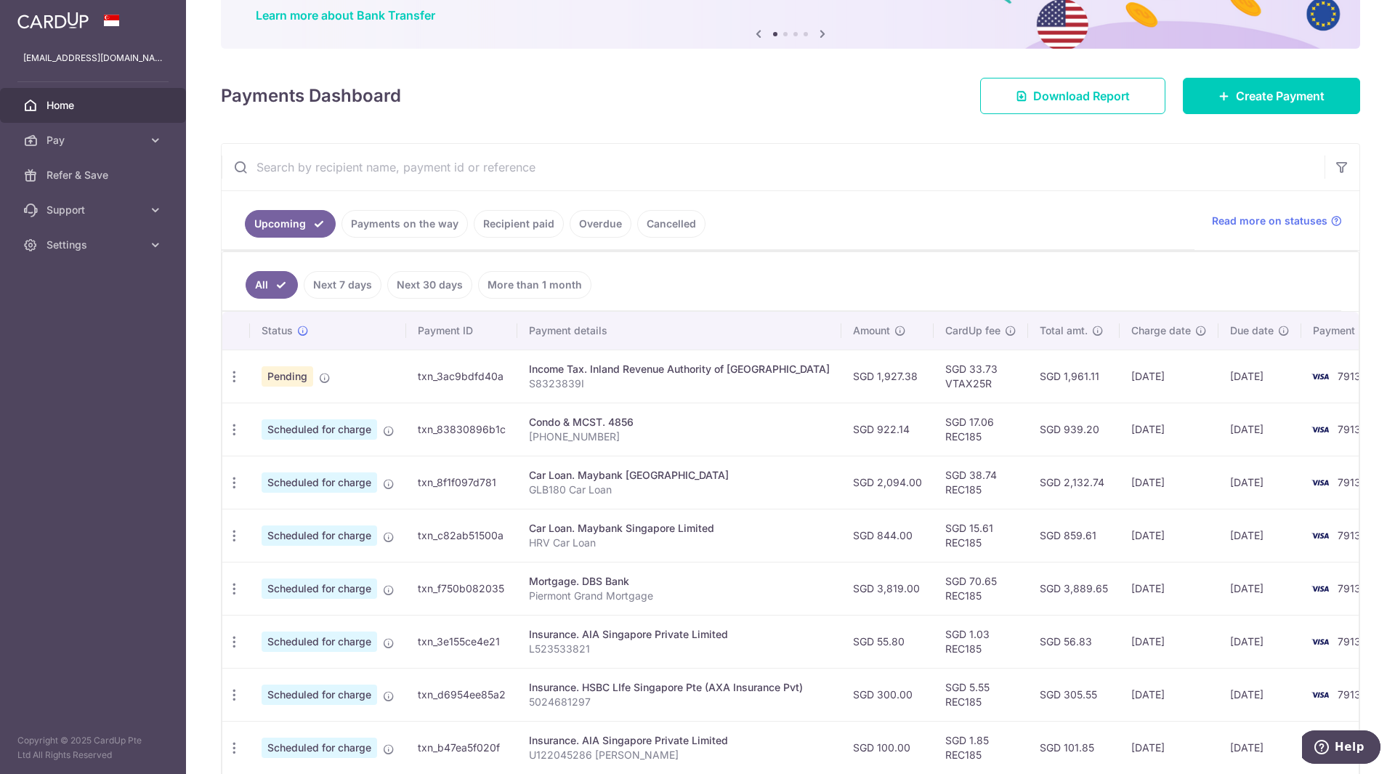
scroll to position [0, 2]
click at [596, 177] on input "text" at bounding box center [773, 167] width 1103 height 46
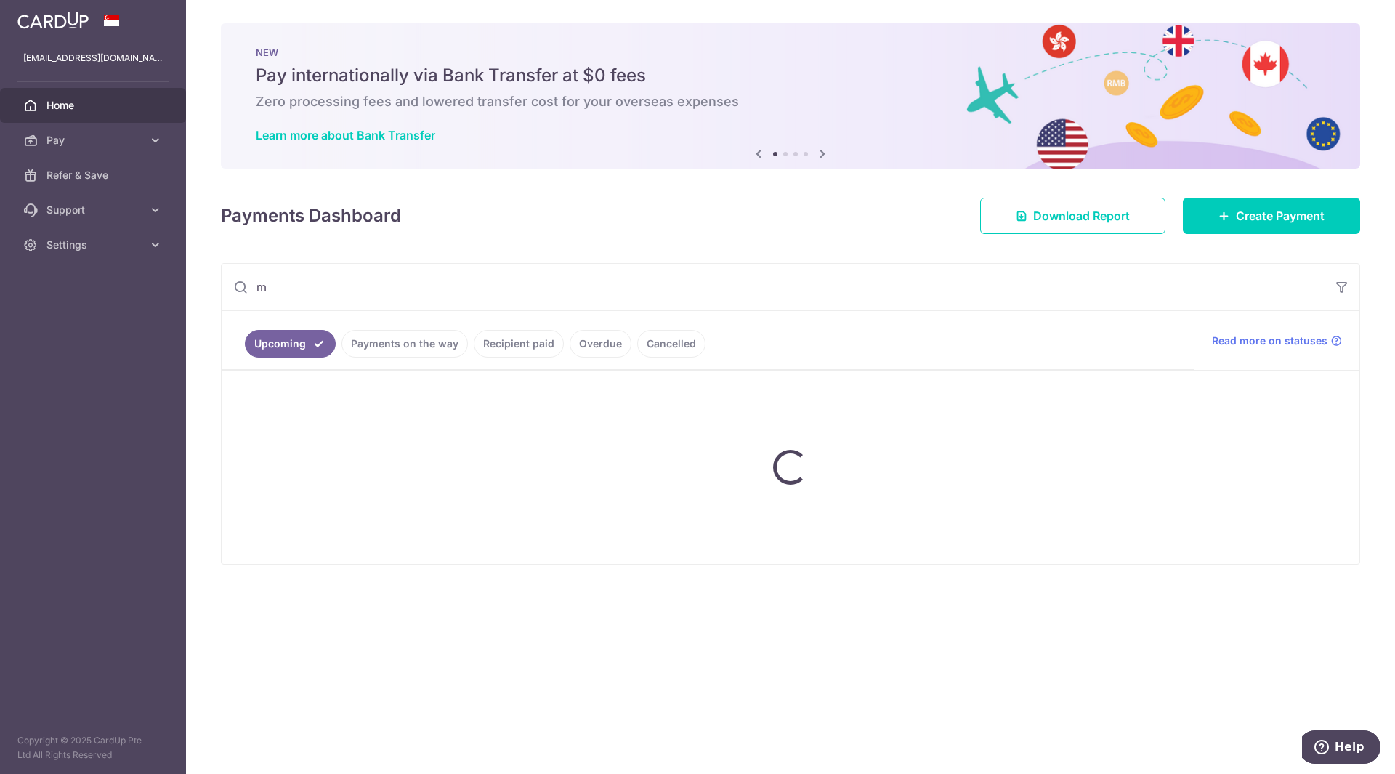
scroll to position [0, 0]
type input "mayb"
